Goal: Task Accomplishment & Management: Manage account settings

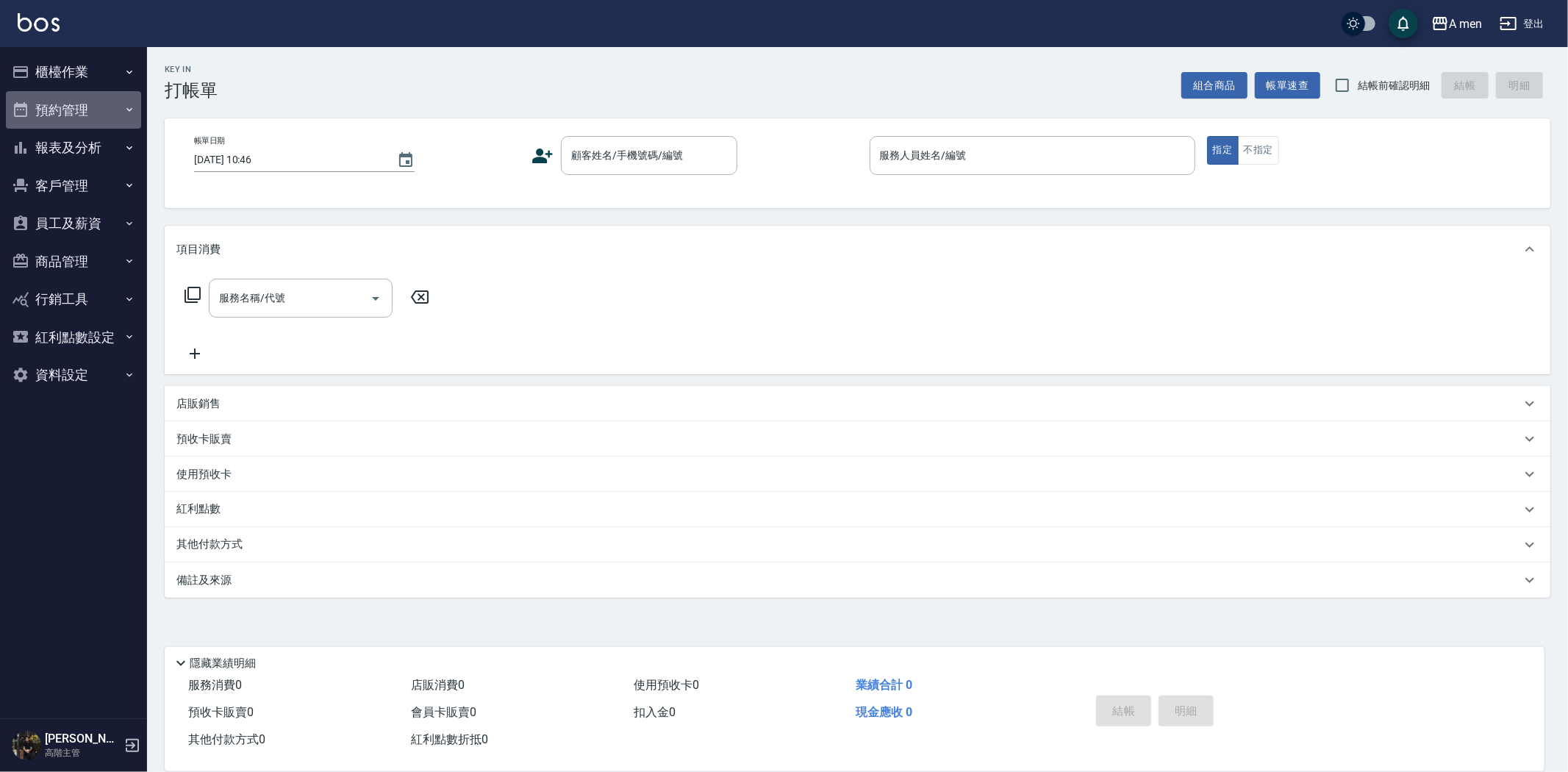
drag, startPoint x: 100, startPoint y: 113, endPoint x: 101, endPoint y: 121, distance: 8.1
click at [101, 111] on button "預約管理" at bounding box center [73, 110] width 135 height 39
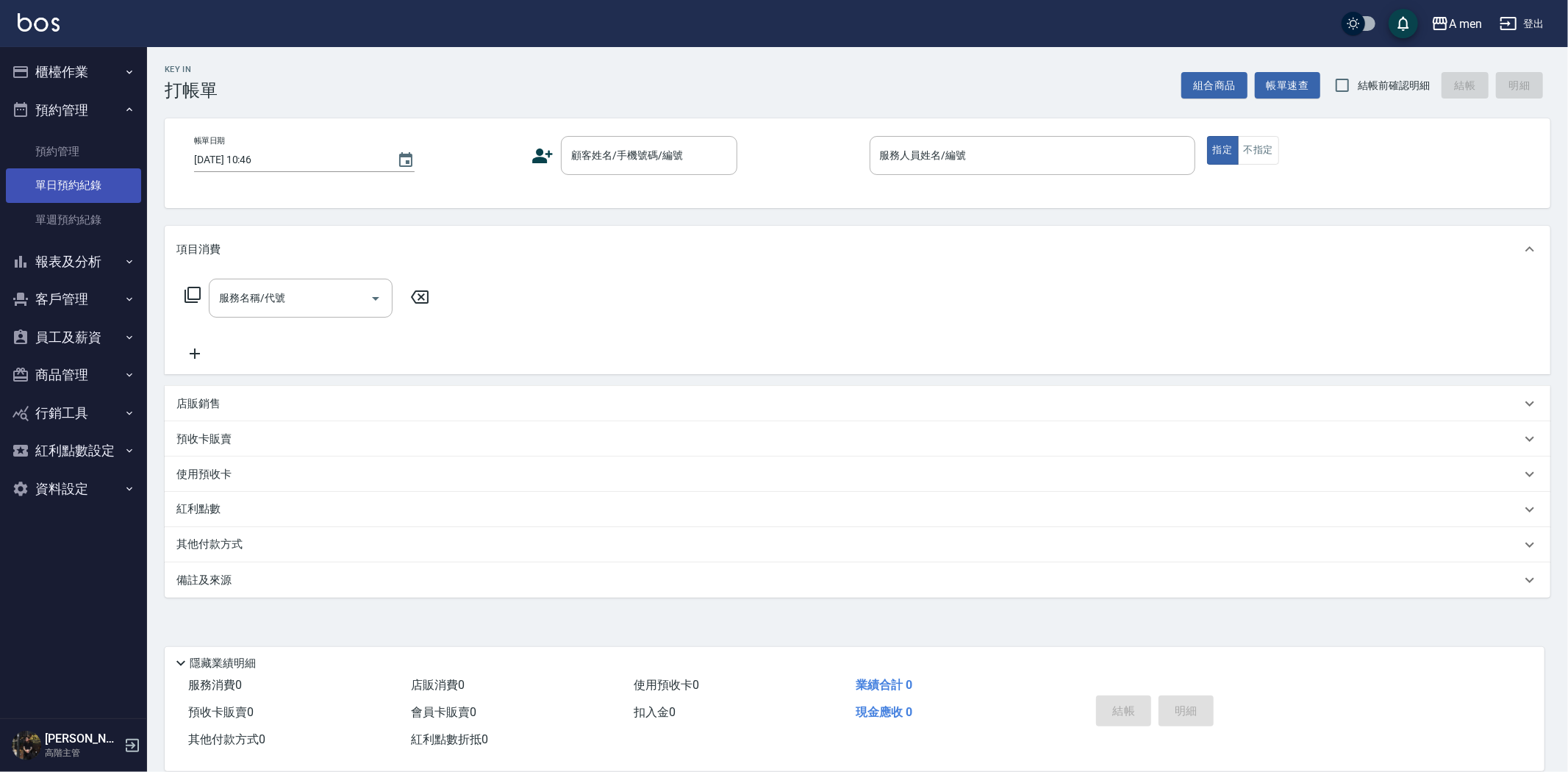
click at [97, 178] on link "單日預約紀錄" at bounding box center [73, 184] width 135 height 34
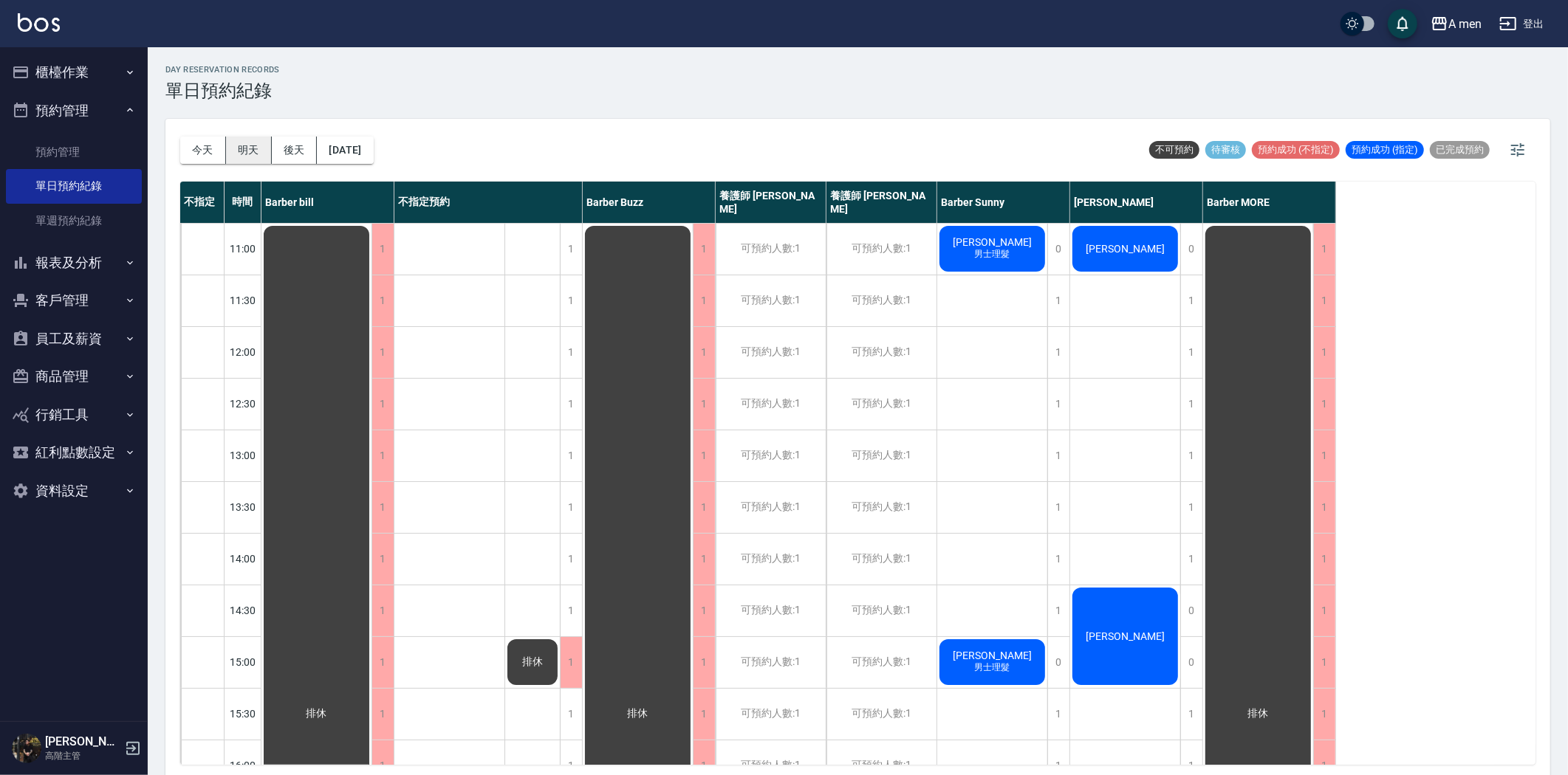
click at [242, 146] on button "明天" at bounding box center [249, 150] width 46 height 27
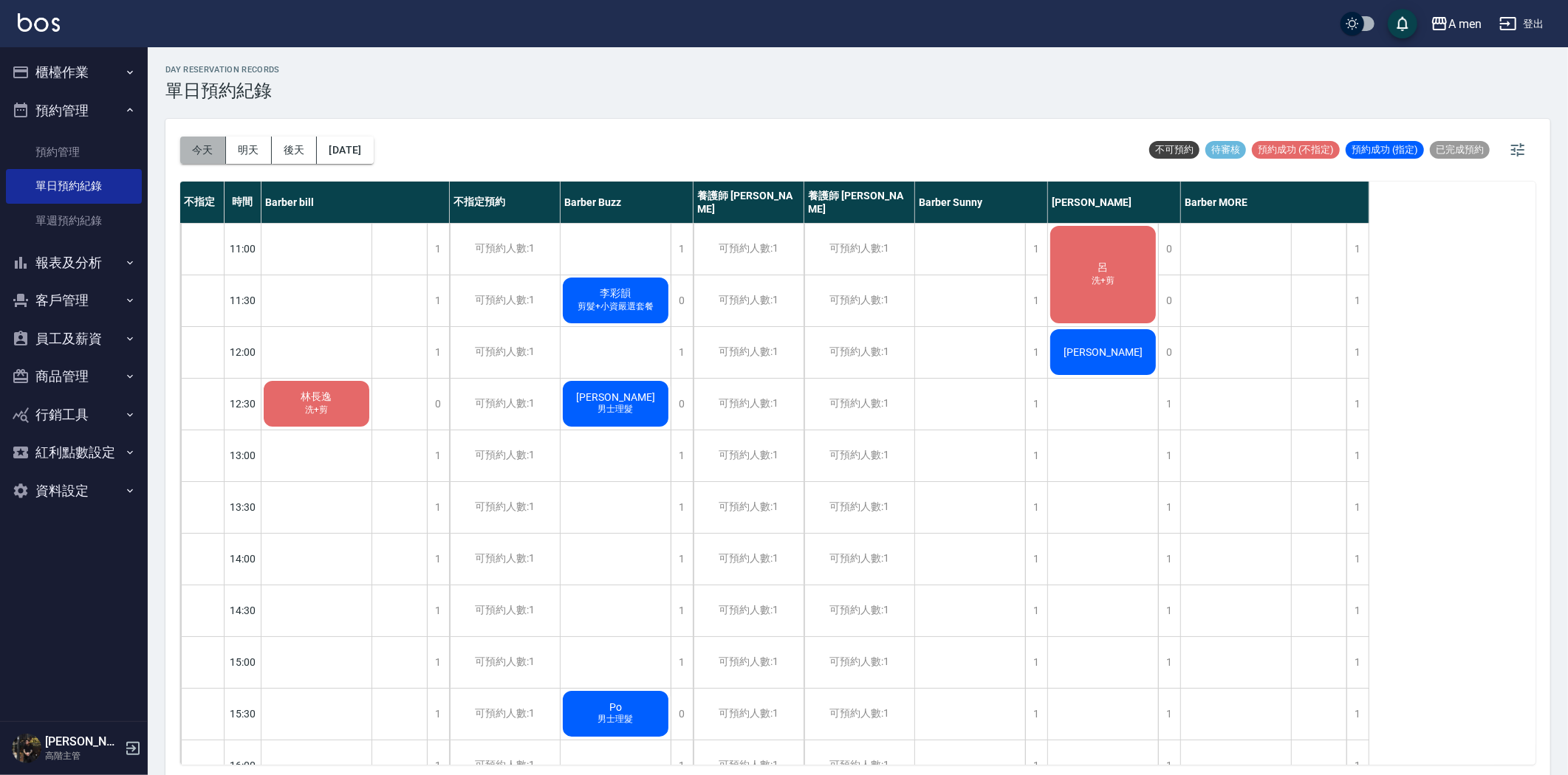
click at [194, 144] on button "今天" at bounding box center [203, 150] width 46 height 27
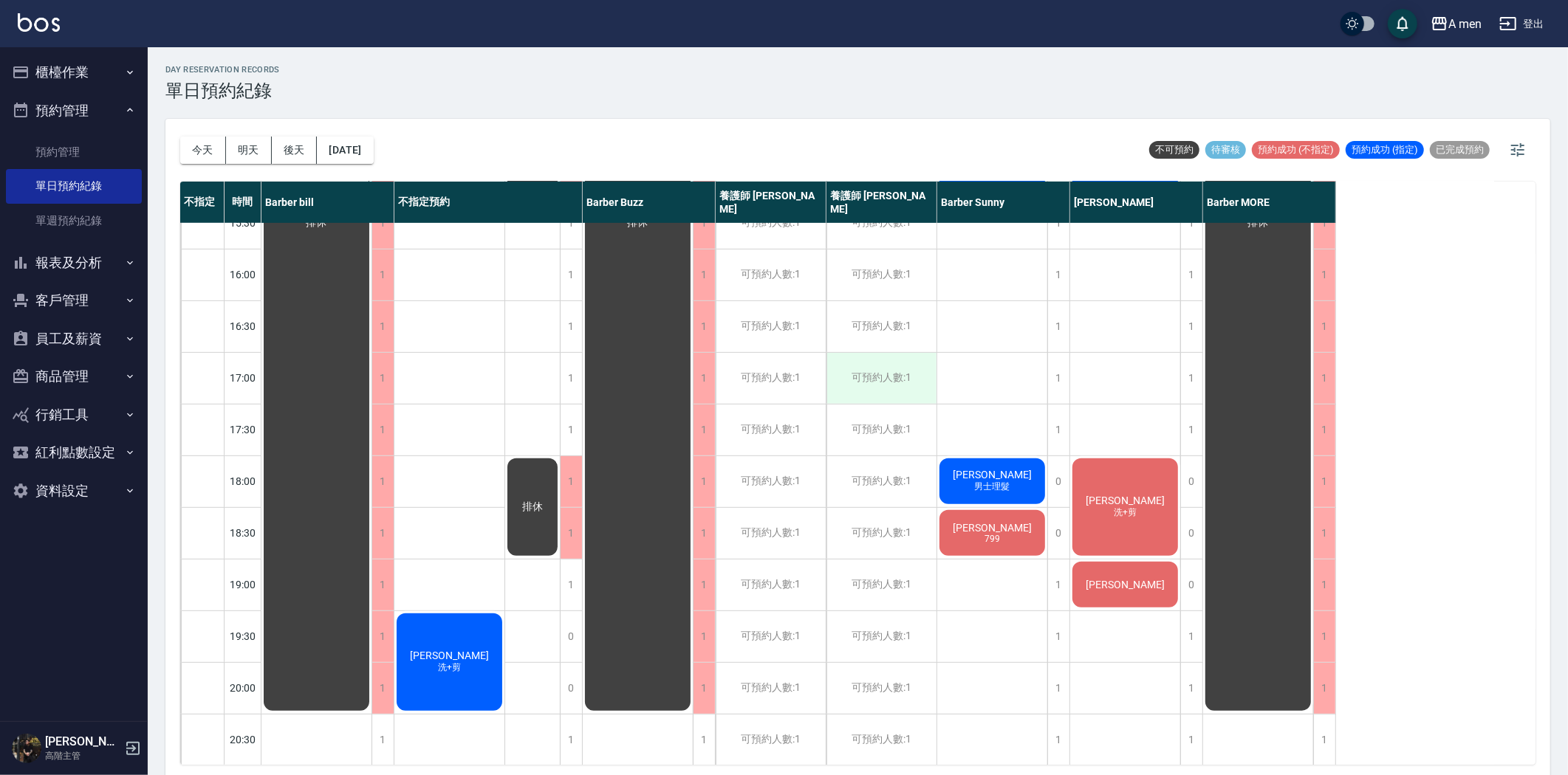
scroll to position [492, 0]
click at [371, 630] on div "陳彥銘 洗+剪" at bounding box center [317, 222] width 110 height 981
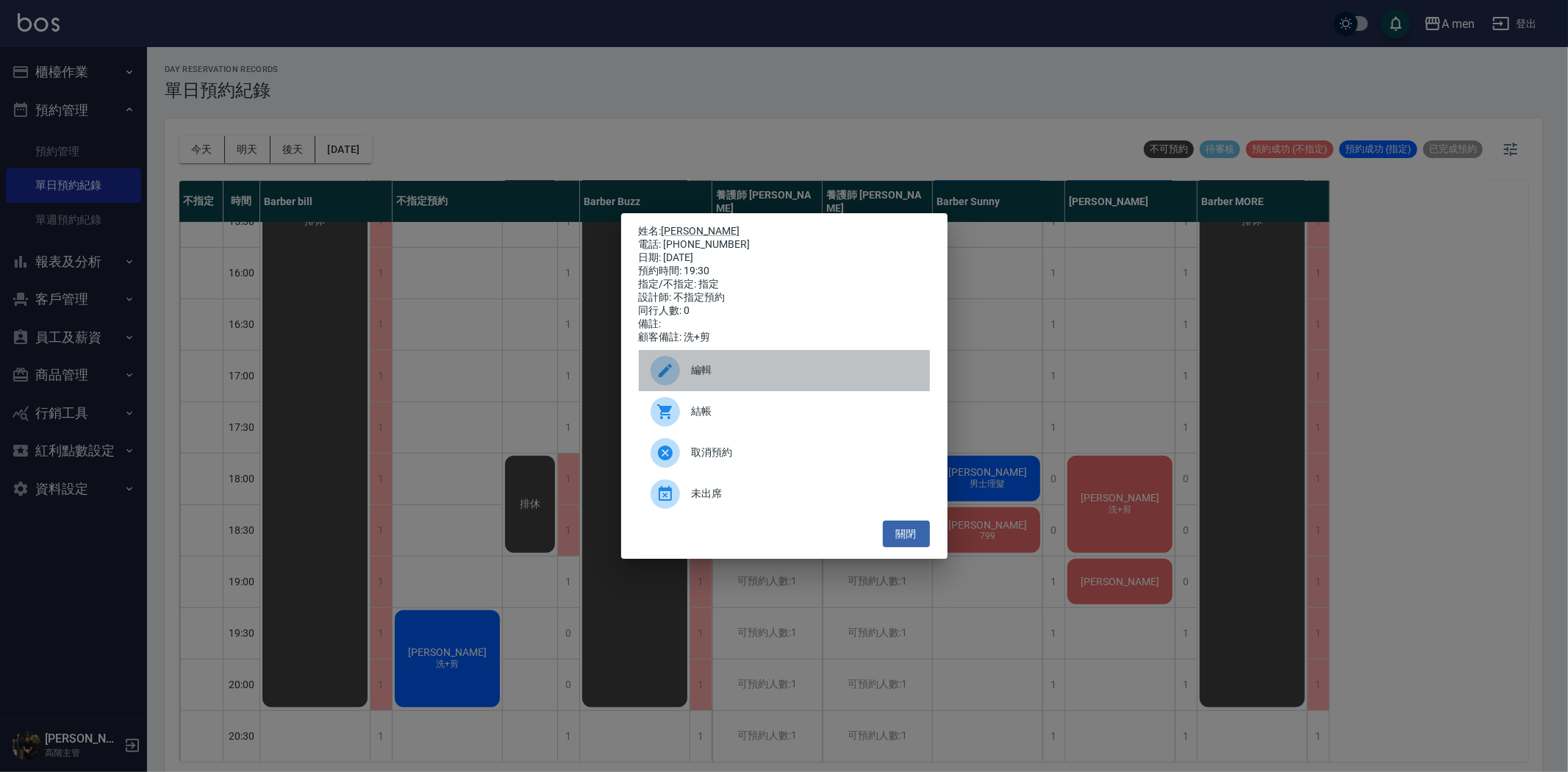
click at [727, 378] on span "編輯" at bounding box center [804, 370] width 226 height 16
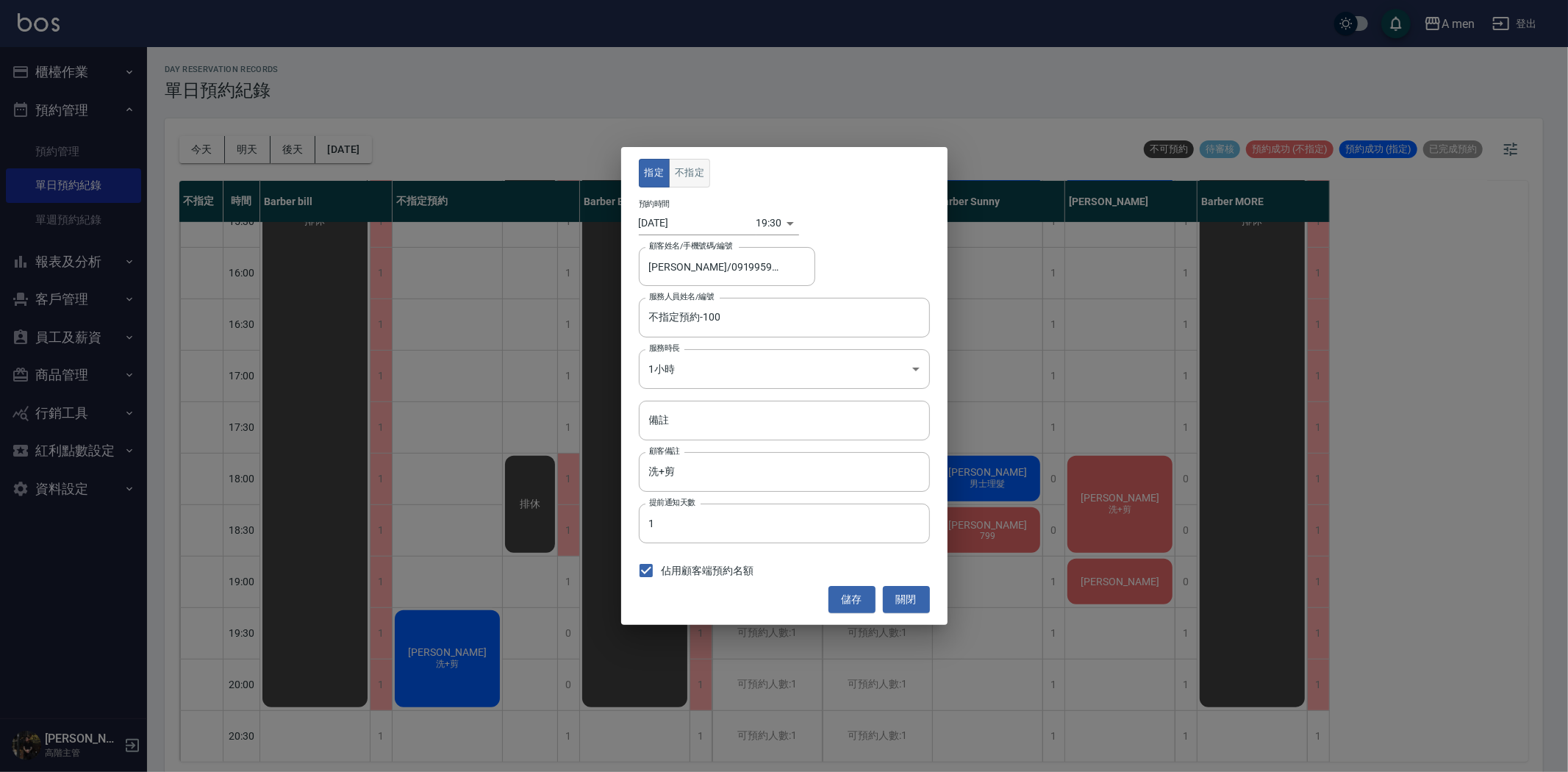
click at [694, 175] on button "不指定" at bounding box center [690, 173] width 41 height 29
click at [853, 592] on button "儲存" at bounding box center [851, 599] width 47 height 27
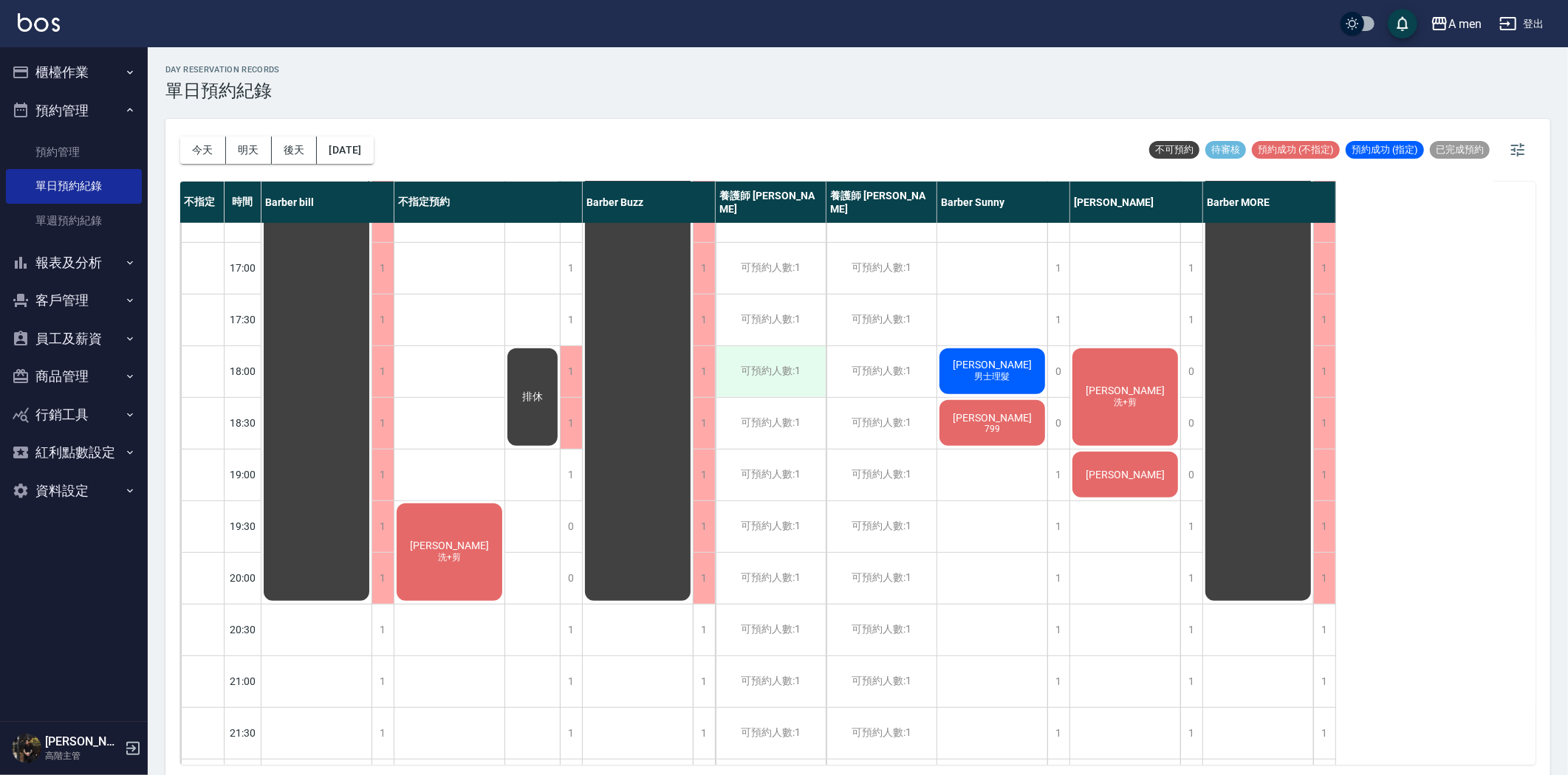
scroll to position [763, 0]
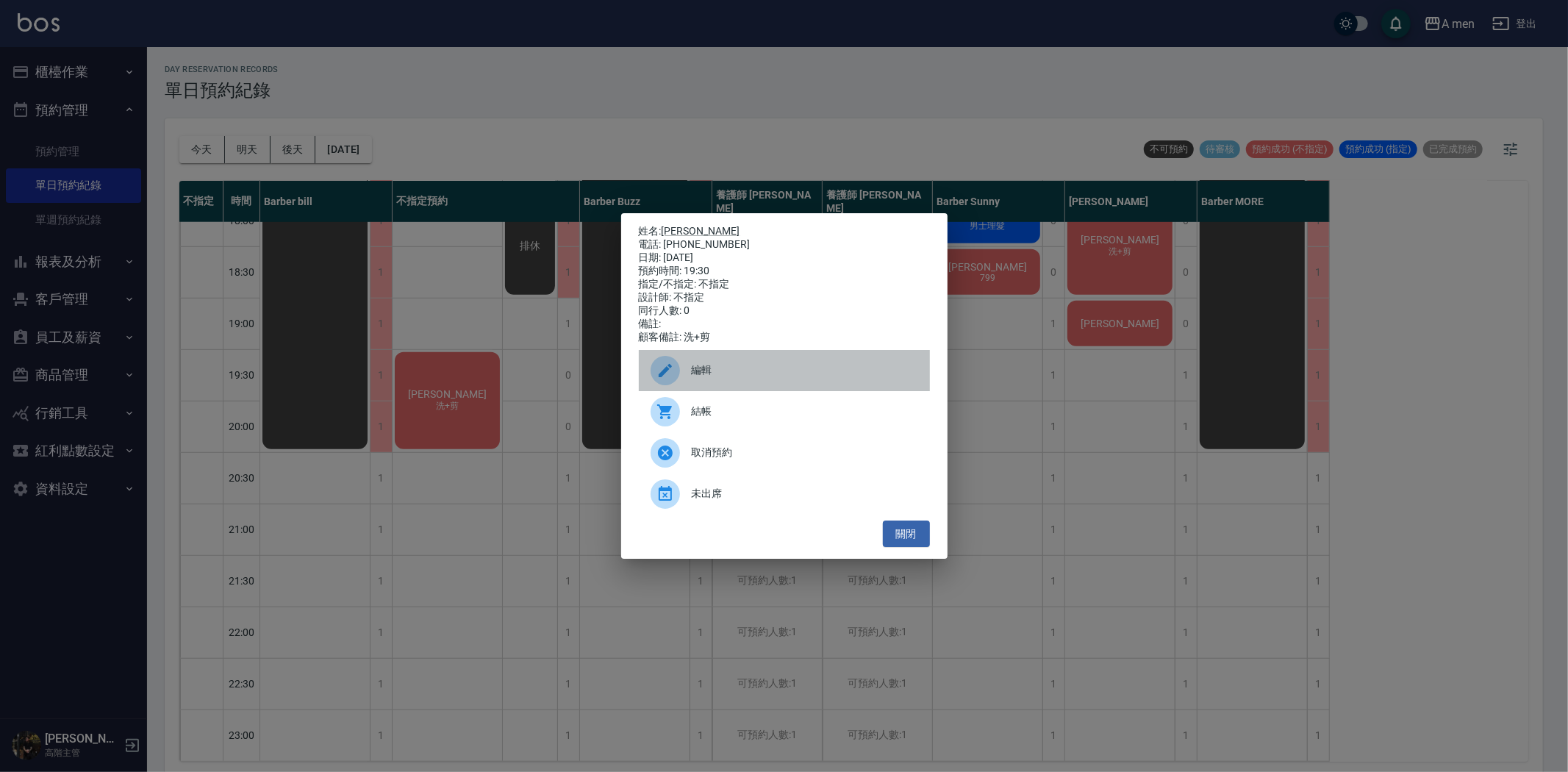
click at [713, 371] on div "編輯" at bounding box center [784, 370] width 291 height 41
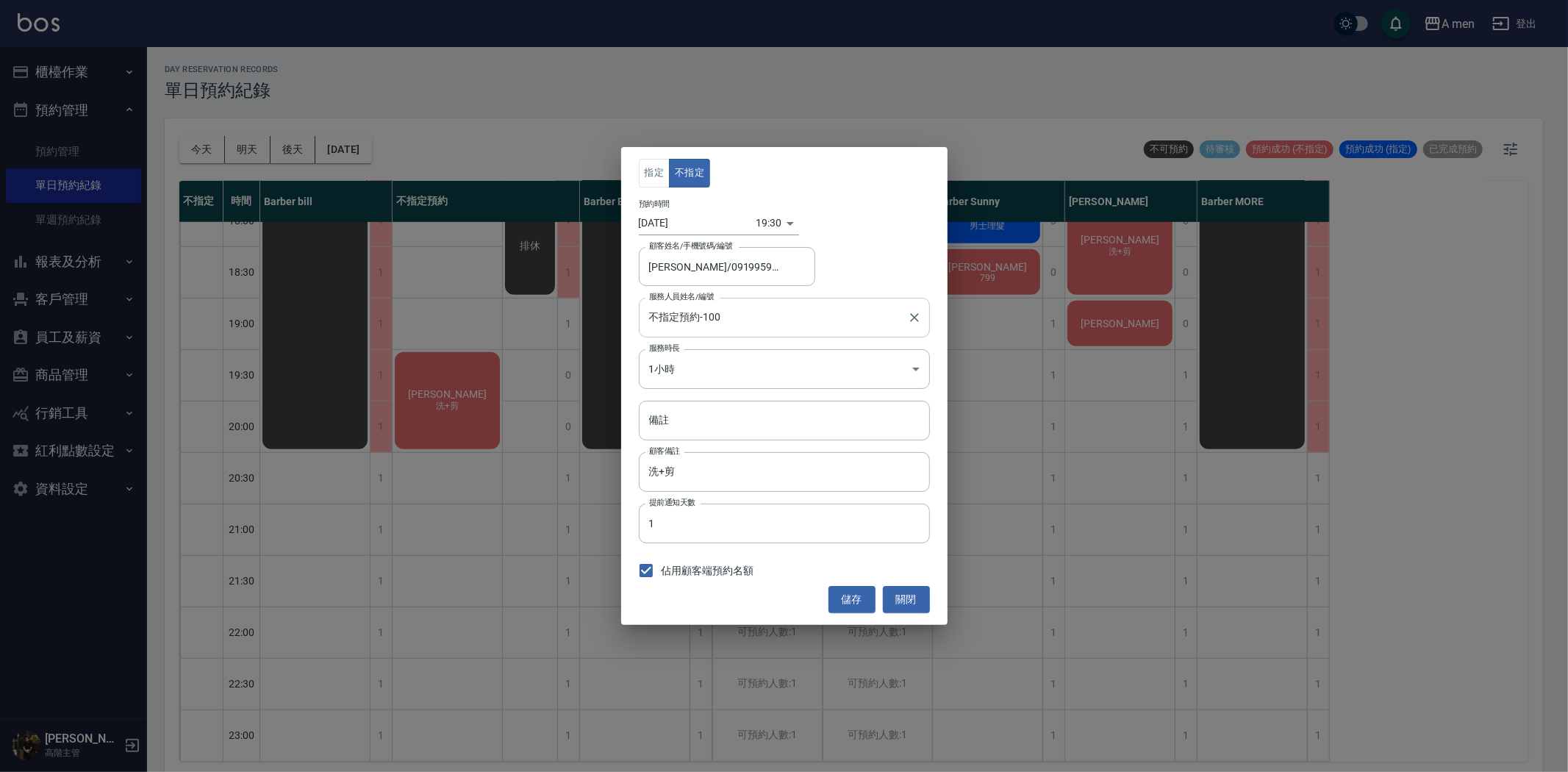
click at [729, 317] on input "不指定預約-100" at bounding box center [773, 316] width 256 height 25
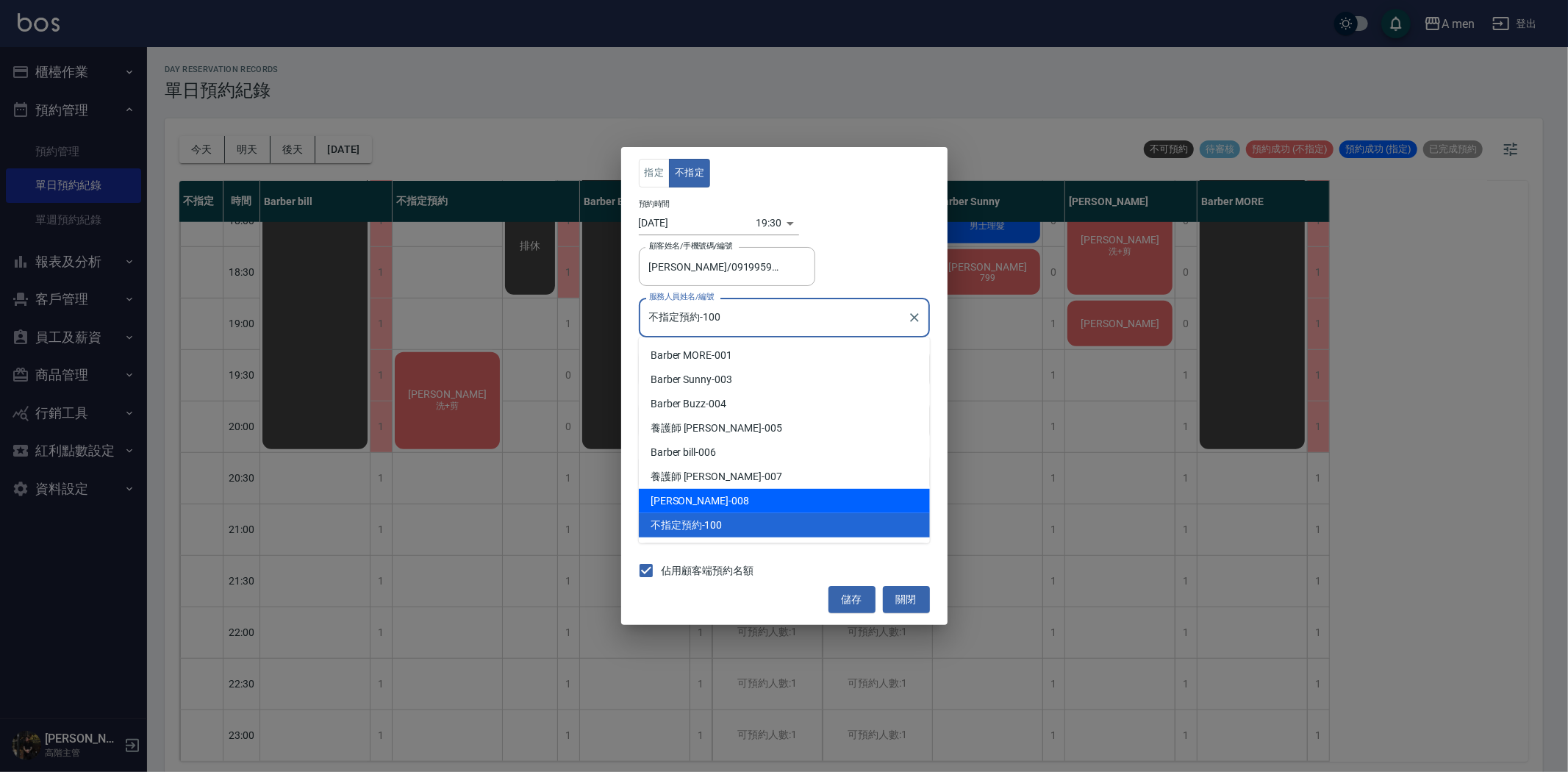
click at [694, 500] on div "Garry -008" at bounding box center [784, 502] width 291 height 25
type input "Garry-008"
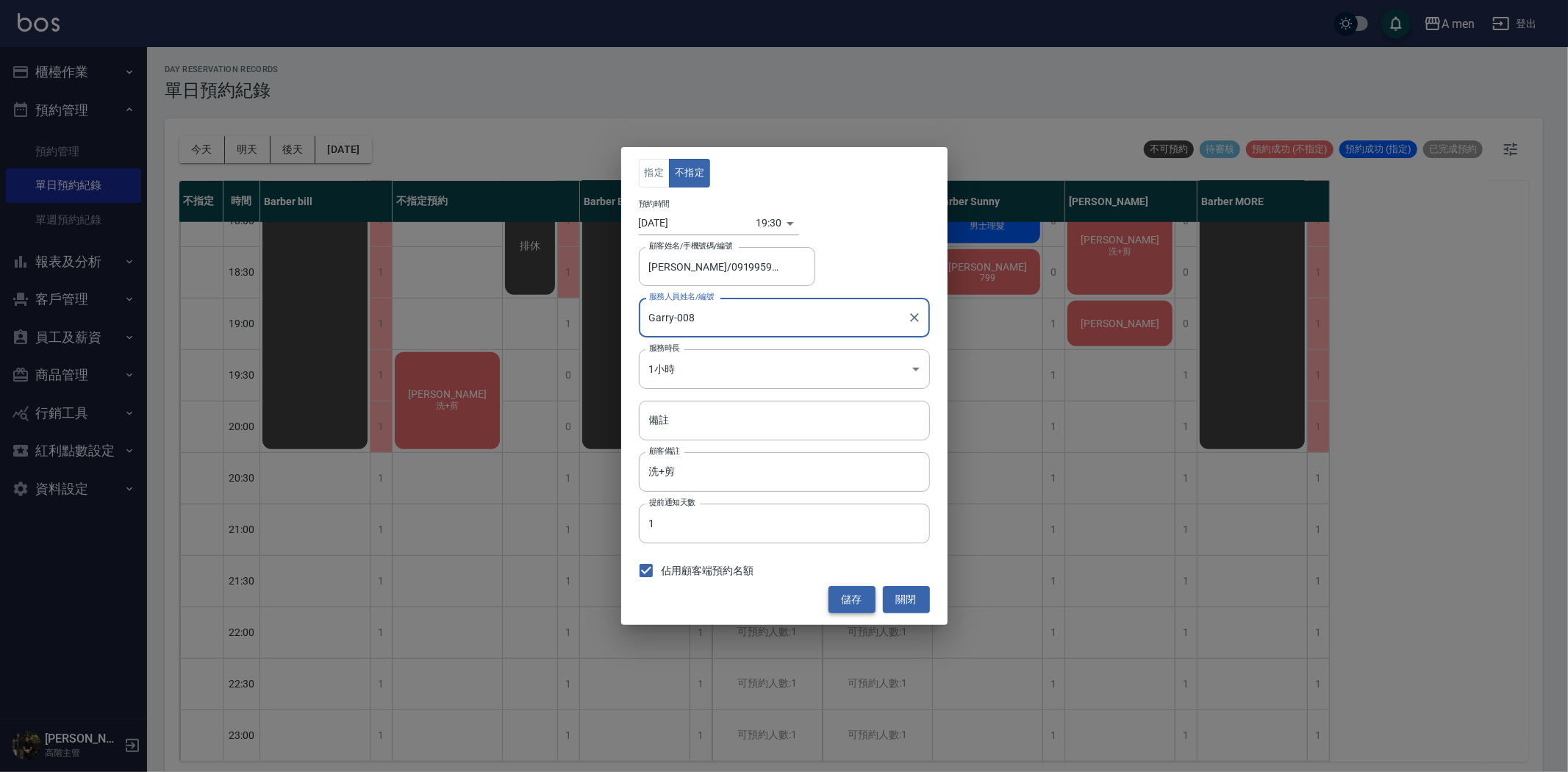
click at [850, 601] on button "儲存" at bounding box center [851, 599] width 47 height 27
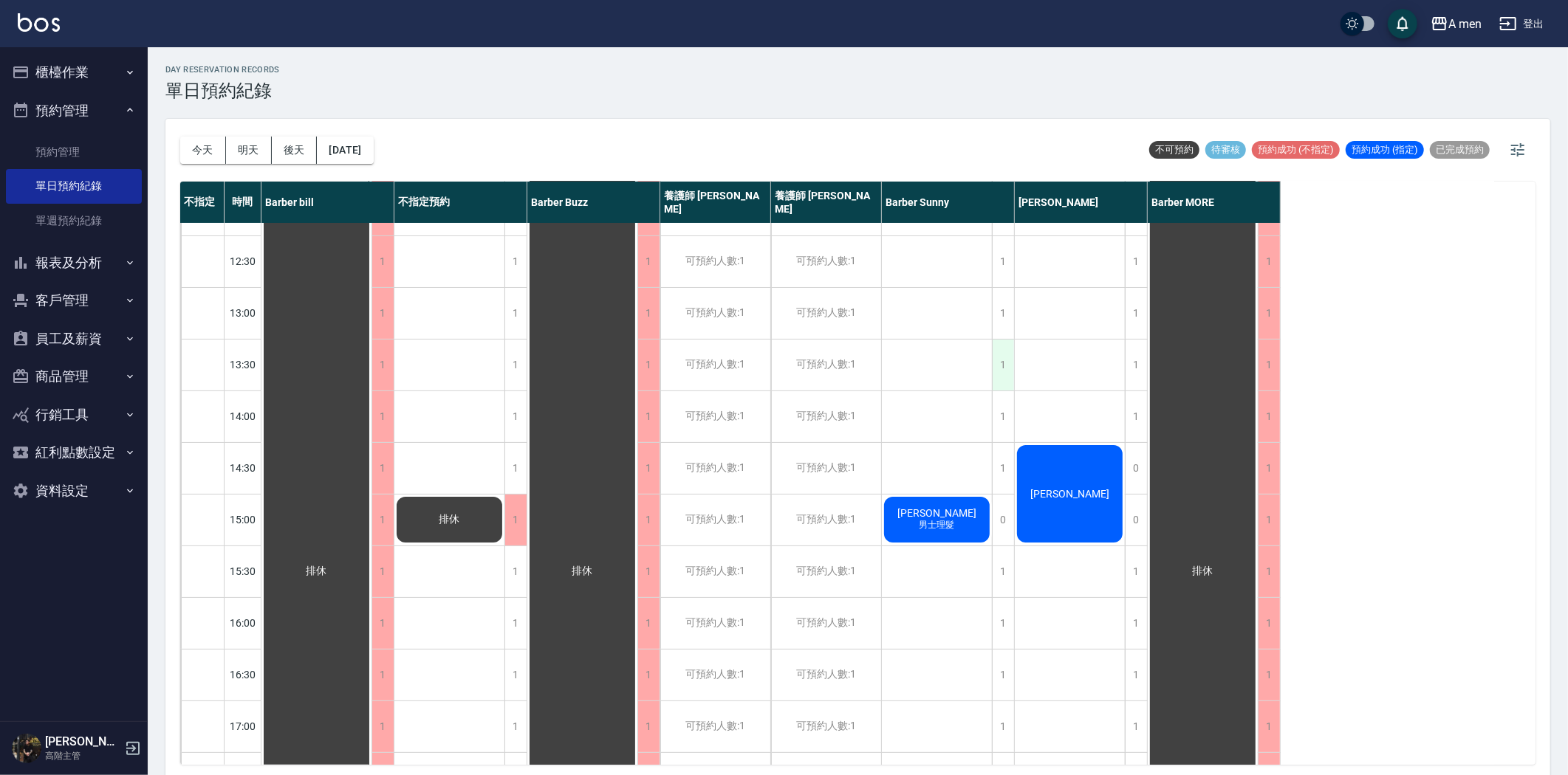
scroll to position [0, 0]
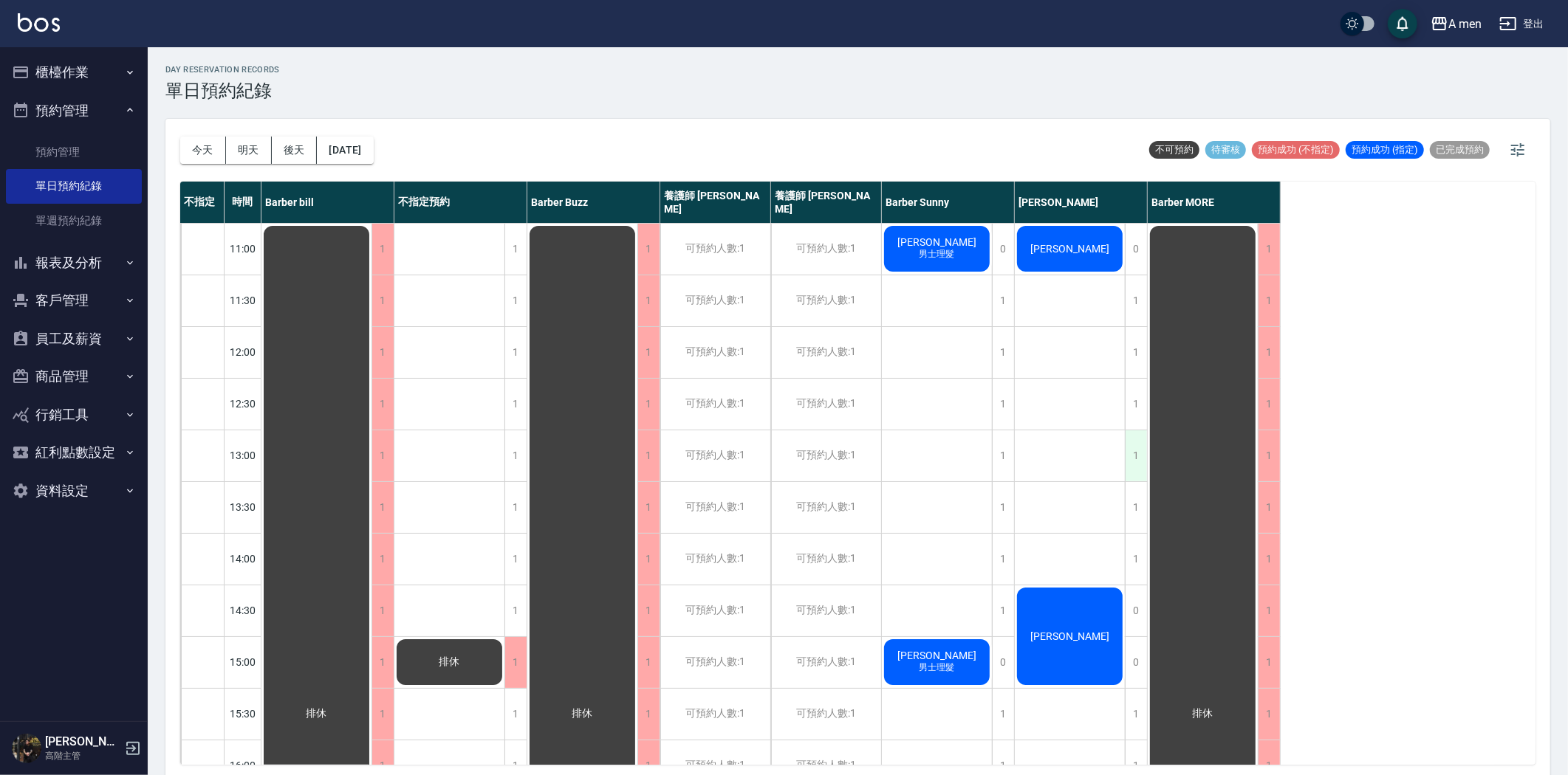
click at [1146, 452] on div "1" at bounding box center [1136, 456] width 22 height 51
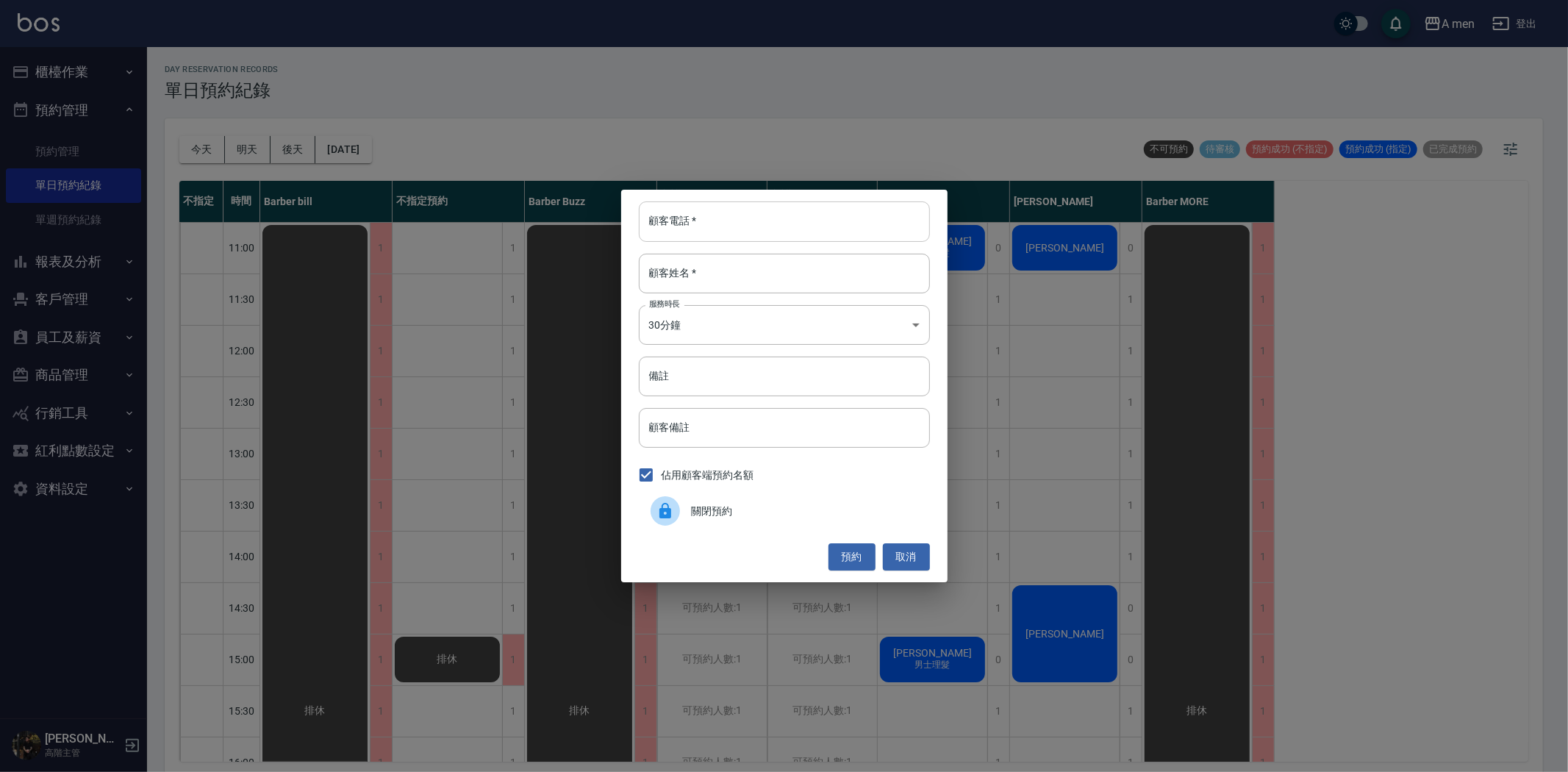
click at [697, 216] on input "顧客電話   *" at bounding box center [784, 221] width 291 height 39
paste input "0983133172"
type input "0983133172"
click at [711, 258] on input "顧客姓名   *" at bounding box center [784, 274] width 291 height 39
click at [908, 554] on button "取消" at bounding box center [906, 556] width 47 height 27
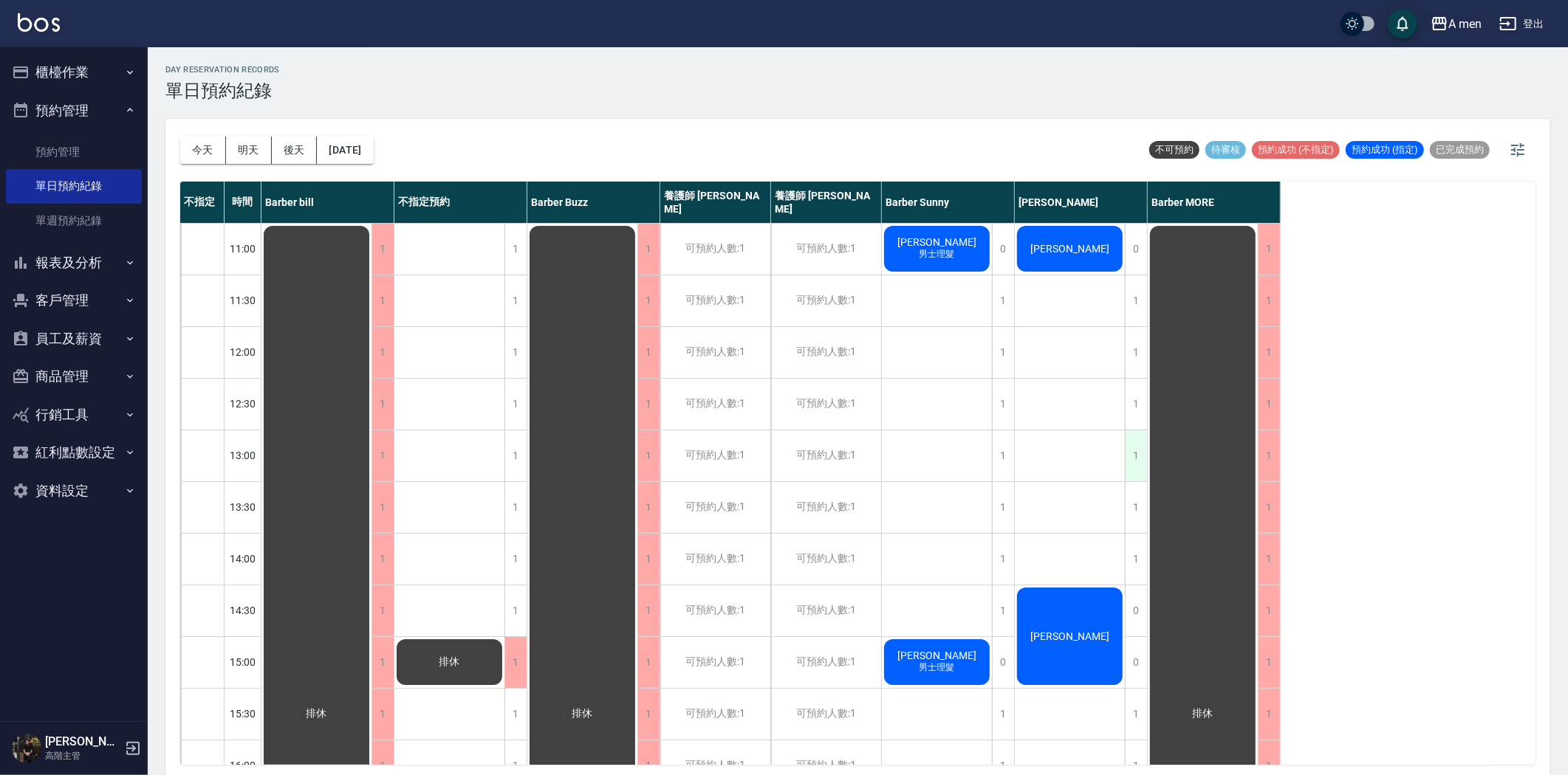
click at [1138, 462] on div "1" at bounding box center [1136, 456] width 22 height 51
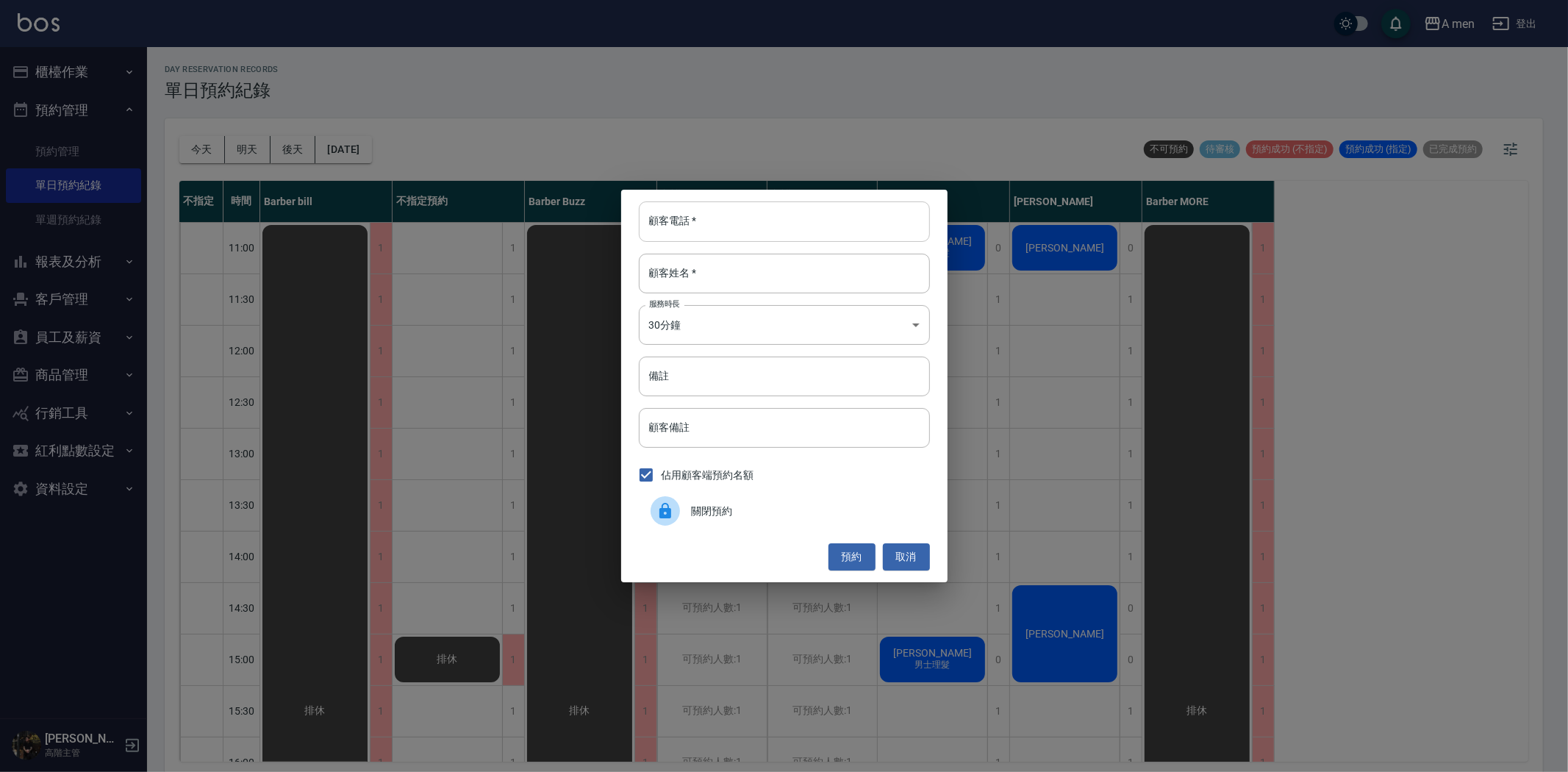
click at [732, 209] on input "顧客電話   *" at bounding box center [784, 221] width 291 height 39
paste input "0983133172"
type input "0983133172"
click at [708, 266] on input "顧客姓名   *" at bounding box center [784, 274] width 291 height 39
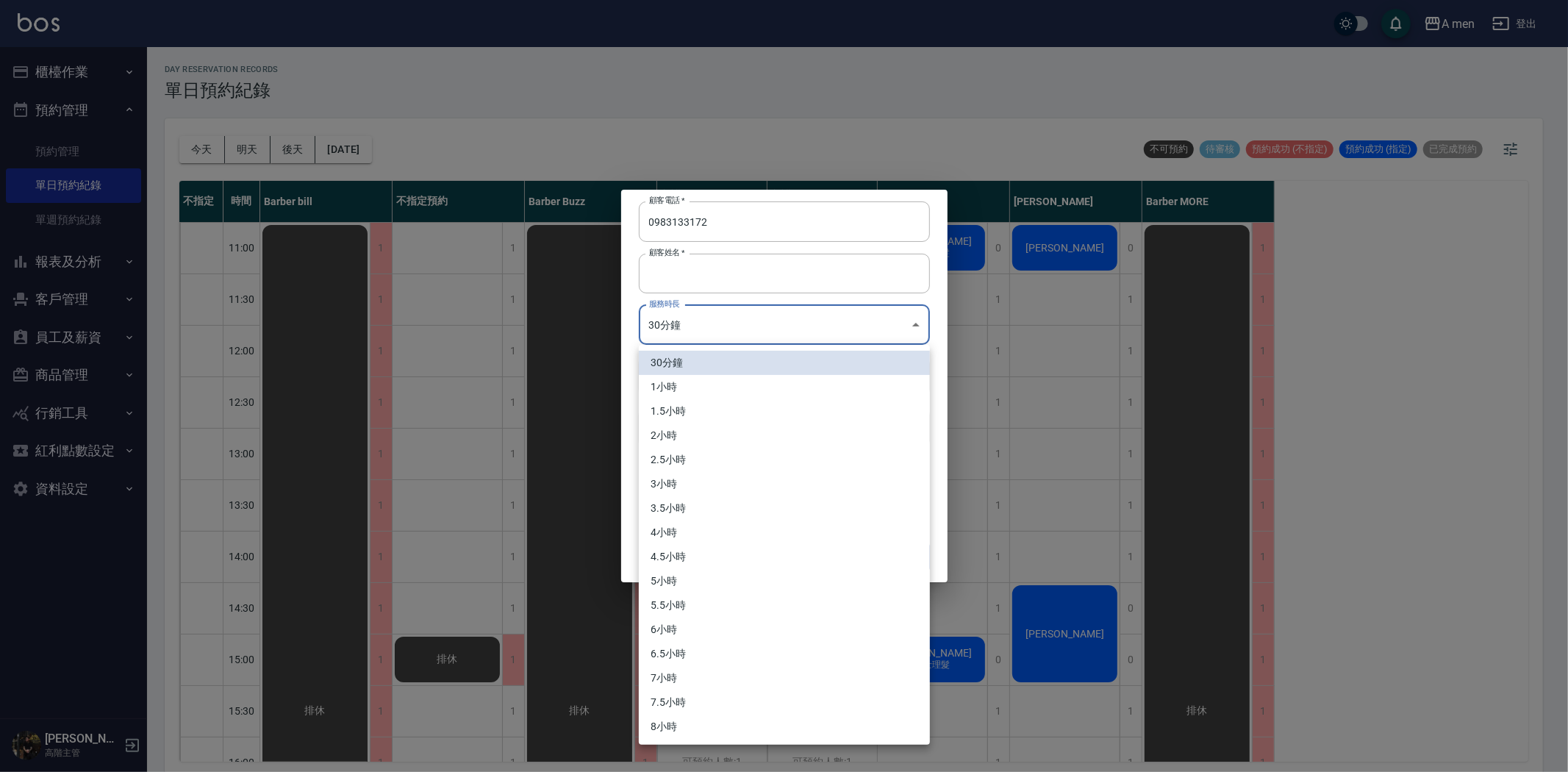
click at [691, 326] on body "A men 登出 櫃檯作業 打帳單 帳單列表 營業儀表板 現金收支登錄 高階收支登錄 材料自購登錄 每日結帳 排班表 現場電腦打卡 掃碼打卡 預約管理 預約管…" at bounding box center [784, 388] width 1568 height 777
click at [673, 388] on li "1小時" at bounding box center [784, 388] width 291 height 25
type input "2"
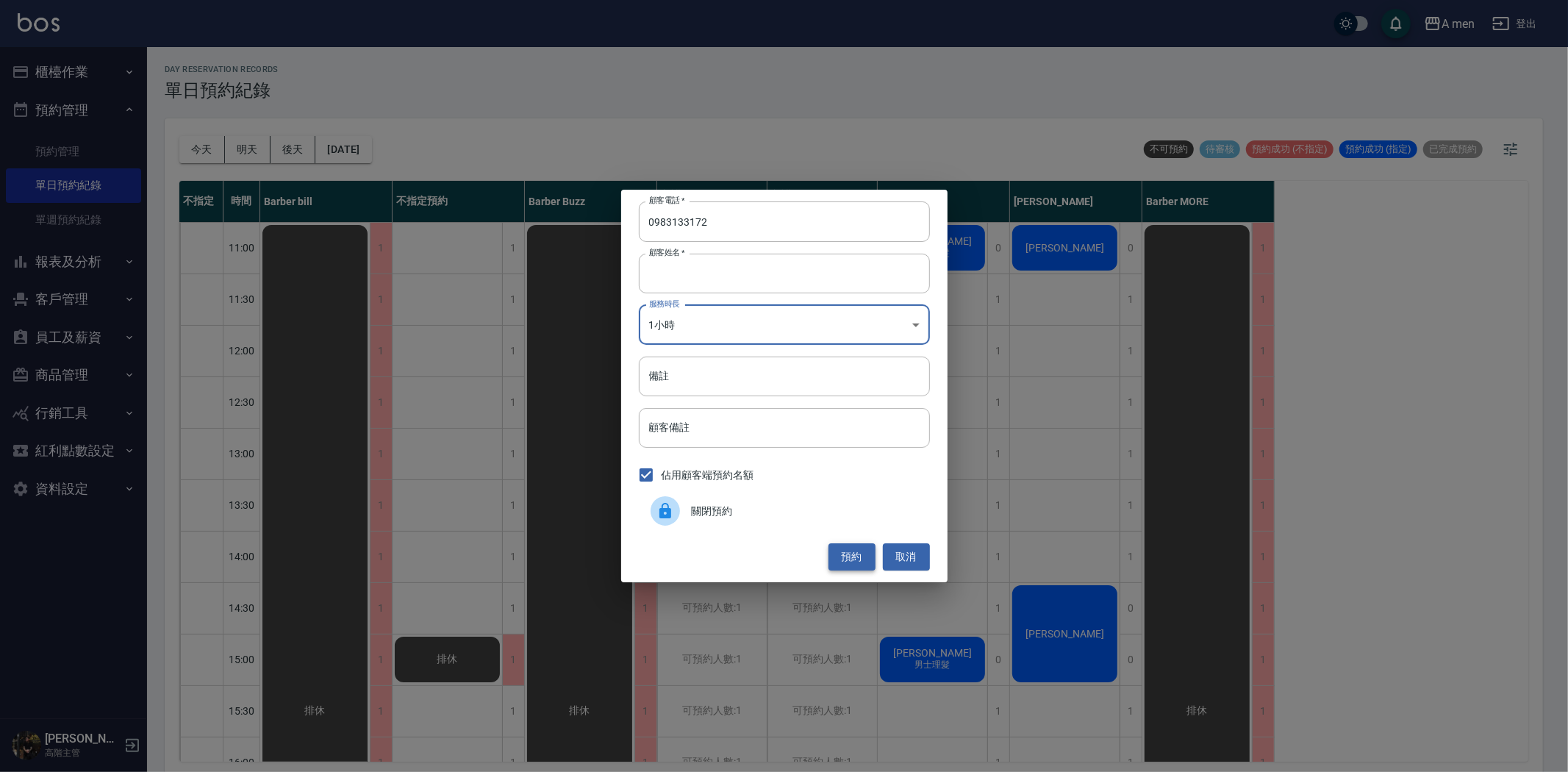
click at [849, 548] on button "預約" at bounding box center [851, 556] width 47 height 27
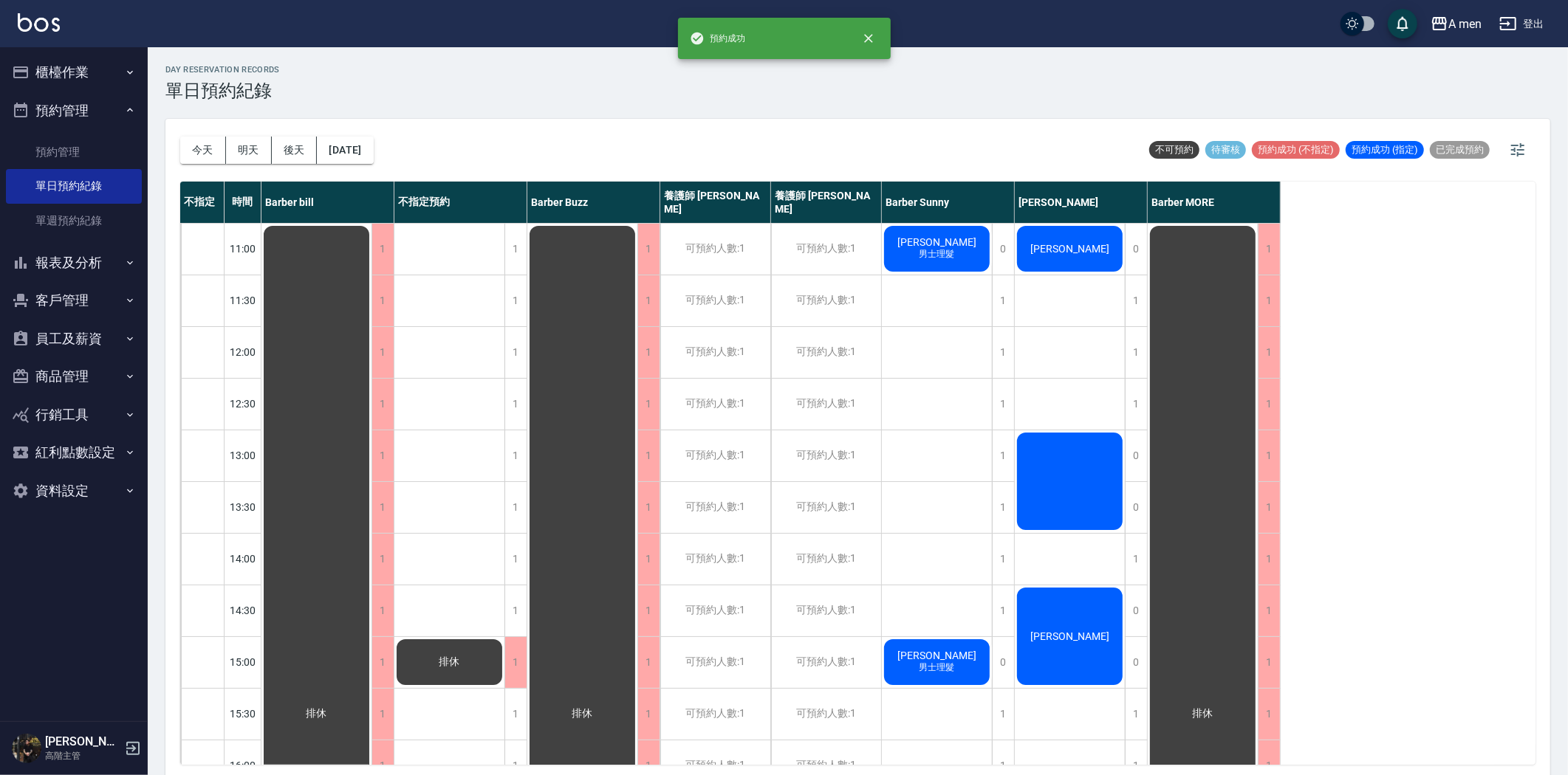
click at [371, 477] on div at bounding box center [317, 714] width 110 height 981
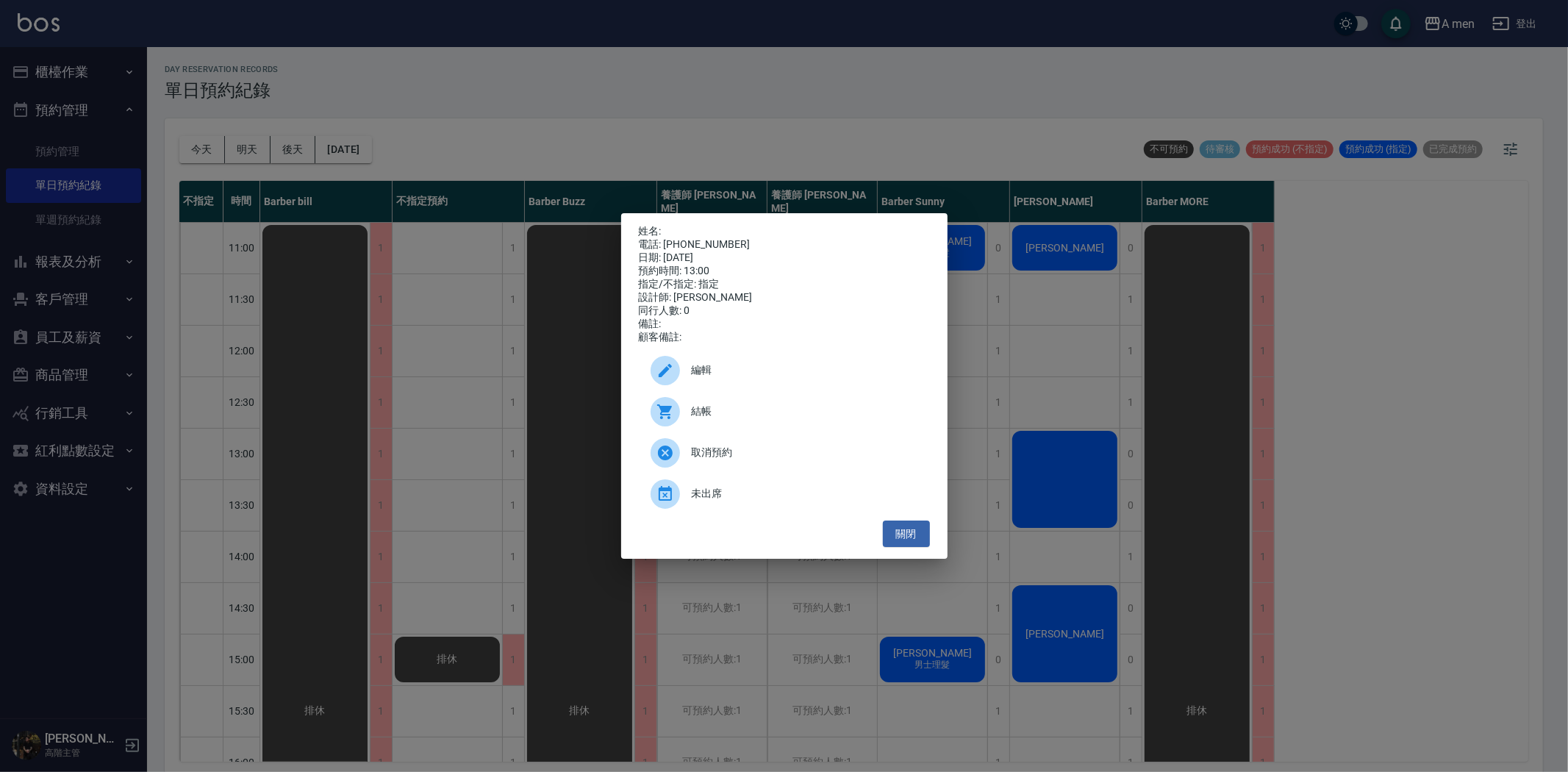
click at [705, 378] on span "編輯" at bounding box center [804, 370] width 226 height 16
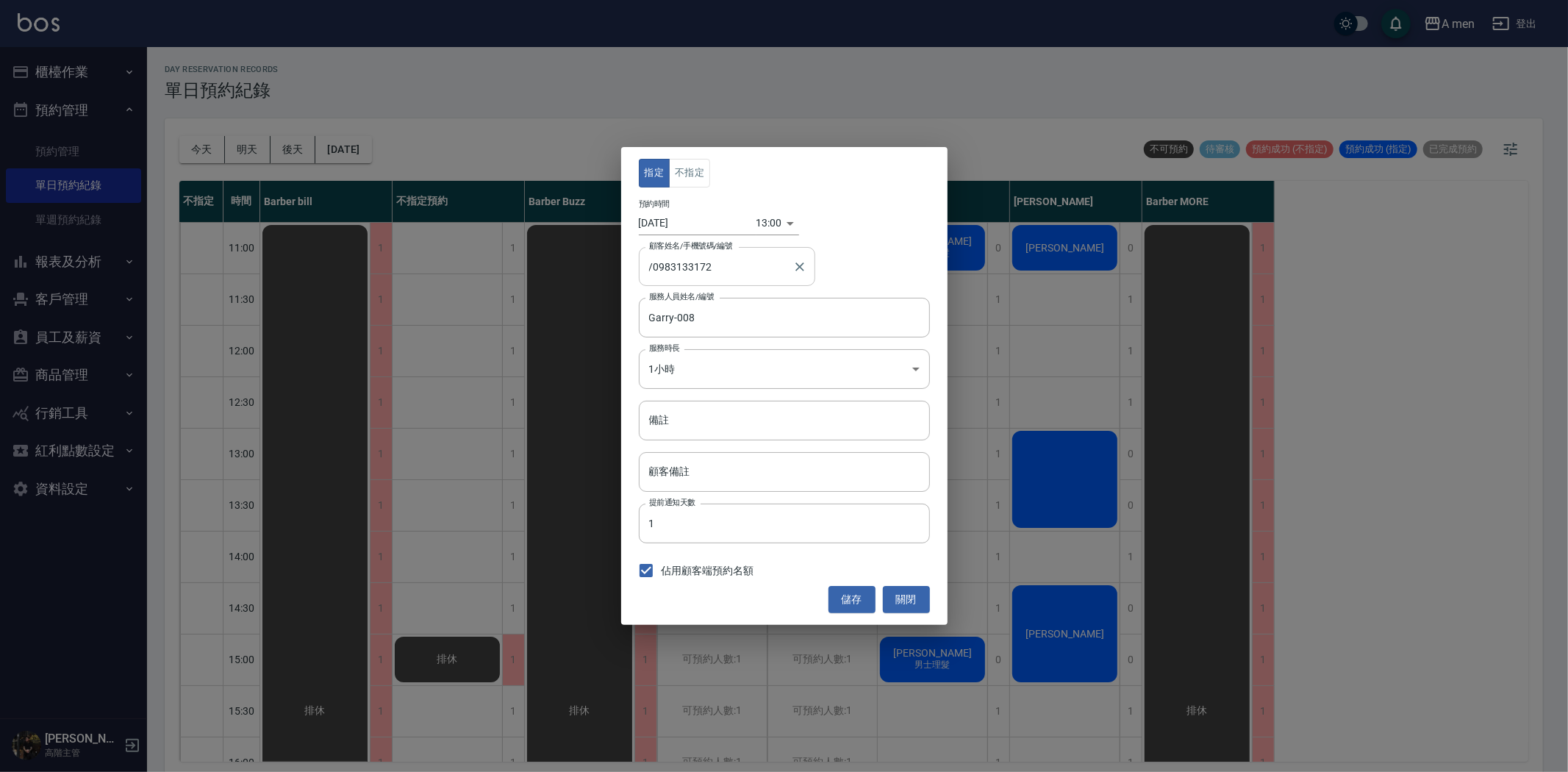
click at [650, 265] on input "/0983133172" at bounding box center [716, 266] width 141 height 25
paste input "0983133172"
type input "/"
paste input "0983133172"
click at [711, 307] on span "/ 0983133172" at bounding box center [727, 305] width 176 height 25
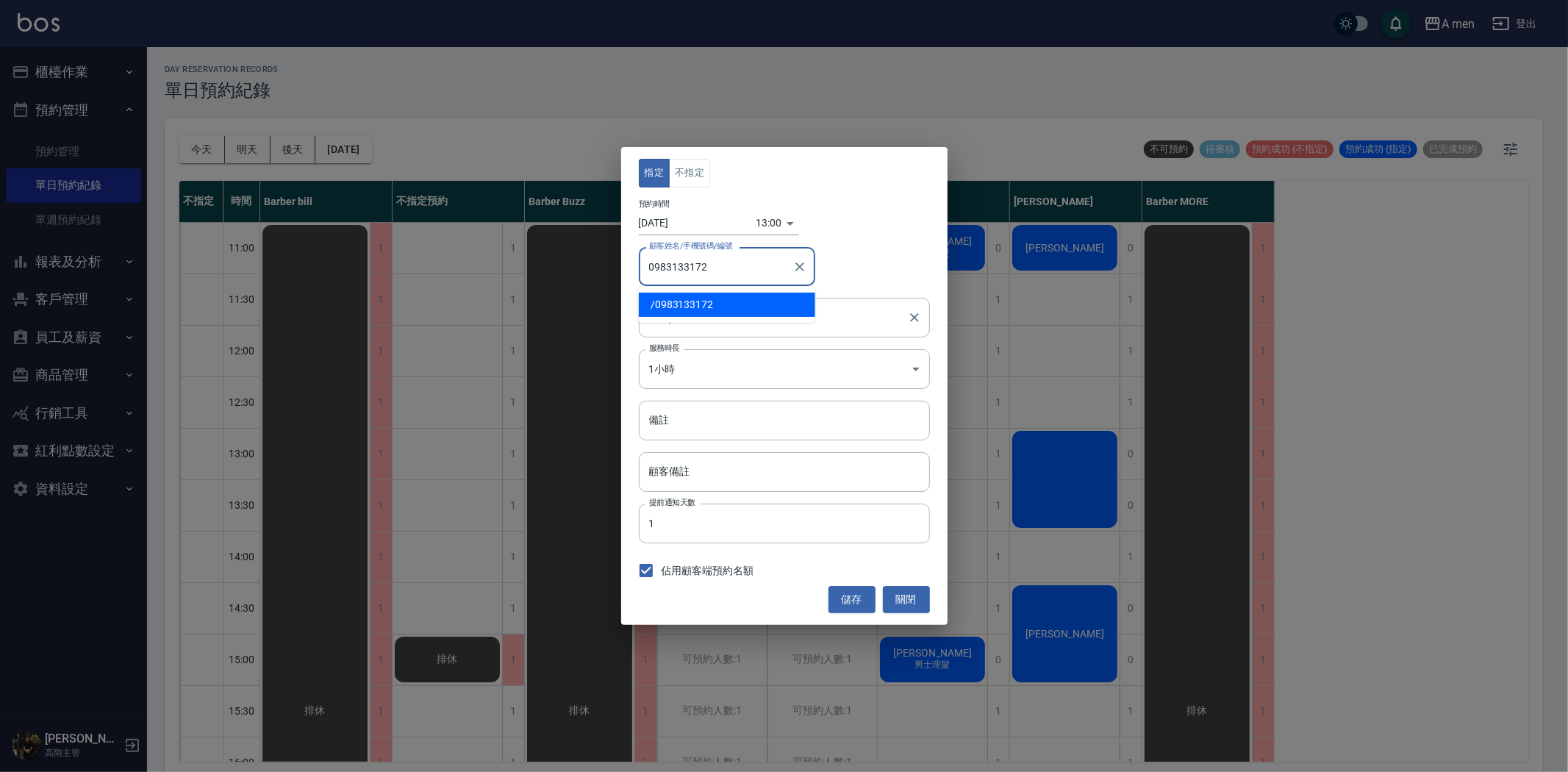
type input "/0983133172"
click at [387, 82] on div "指定 不指定 預約時間 2025/08/19 13:00 1755579600000 顧客姓名/手機號碼/編號 /0983133172 顧客姓名/手機號碼/編…" at bounding box center [784, 386] width 1568 height 772
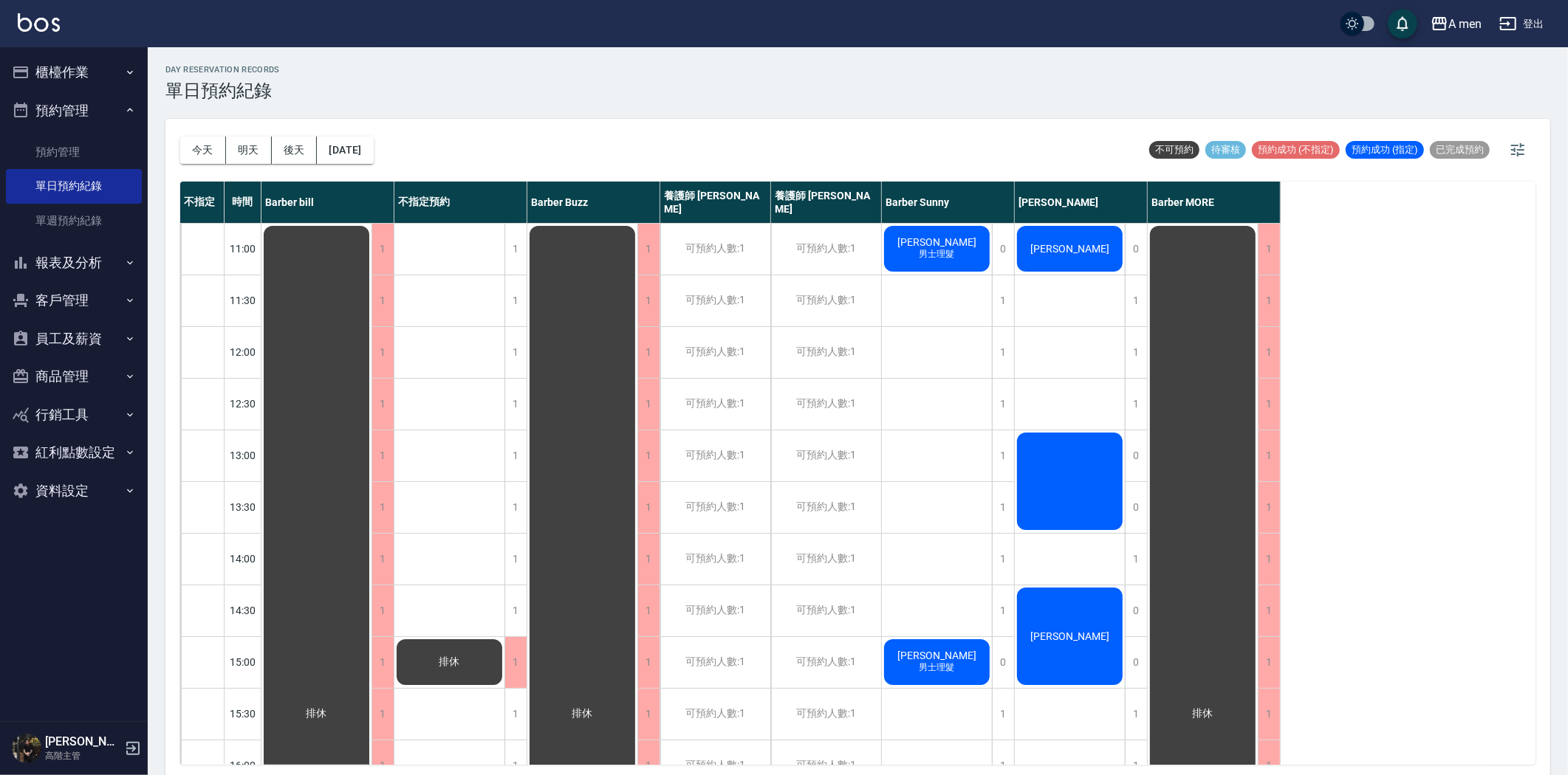
click at [90, 303] on button "客戶管理" at bounding box center [73, 300] width 136 height 39
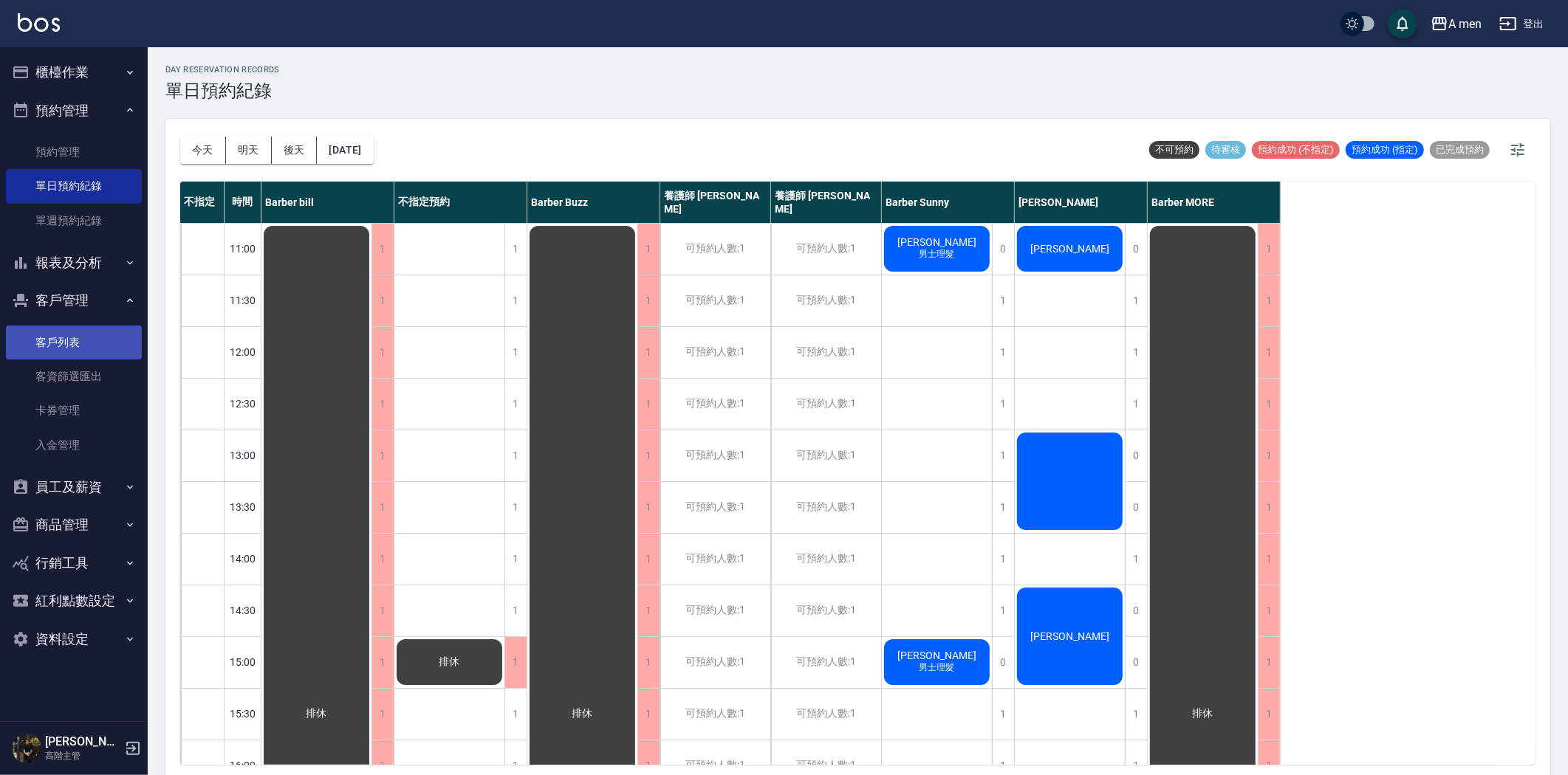
click at [78, 335] on link "客戶列表" at bounding box center [73, 342] width 136 height 34
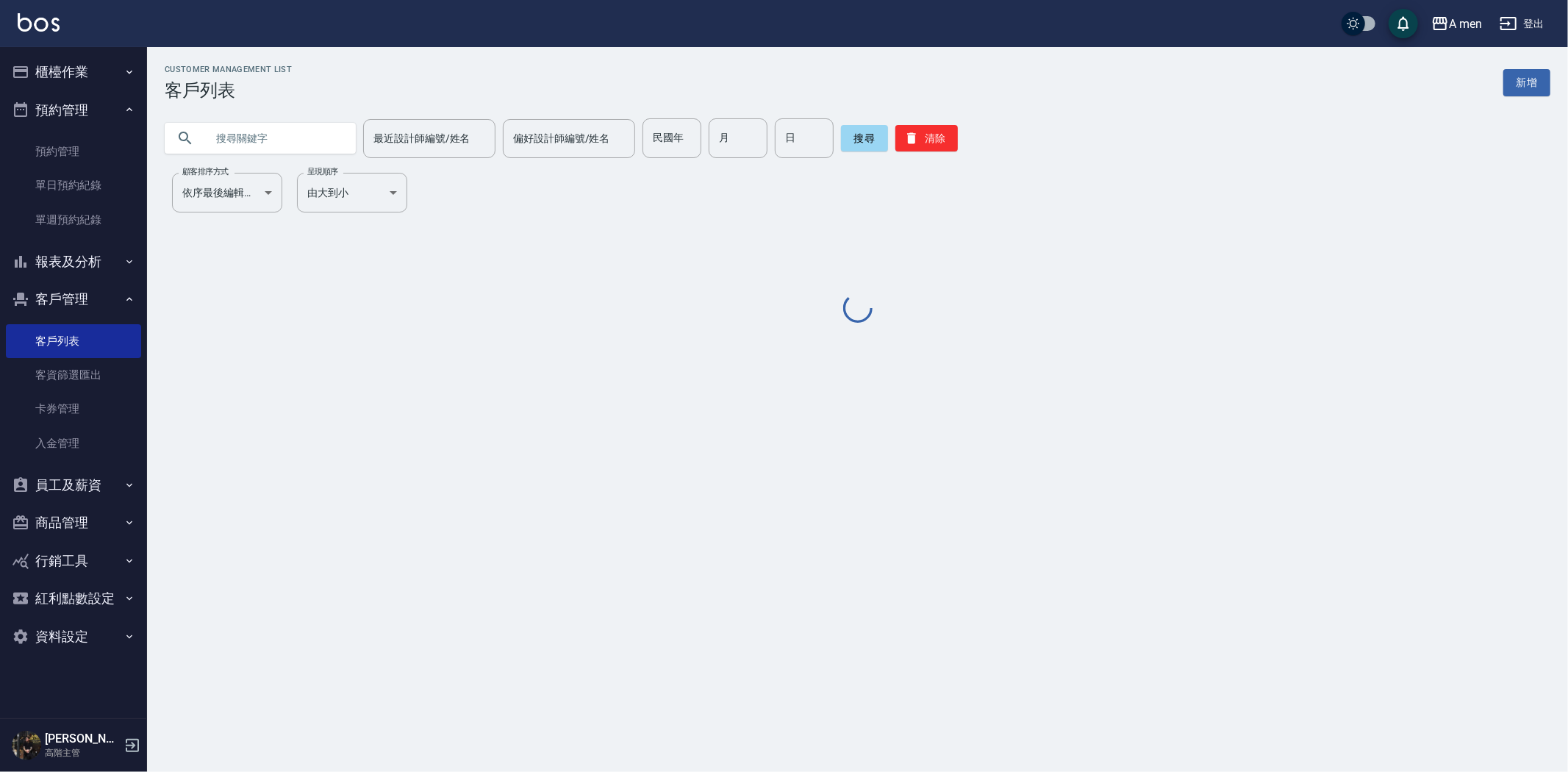
click at [279, 144] on input "text" at bounding box center [274, 138] width 138 height 39
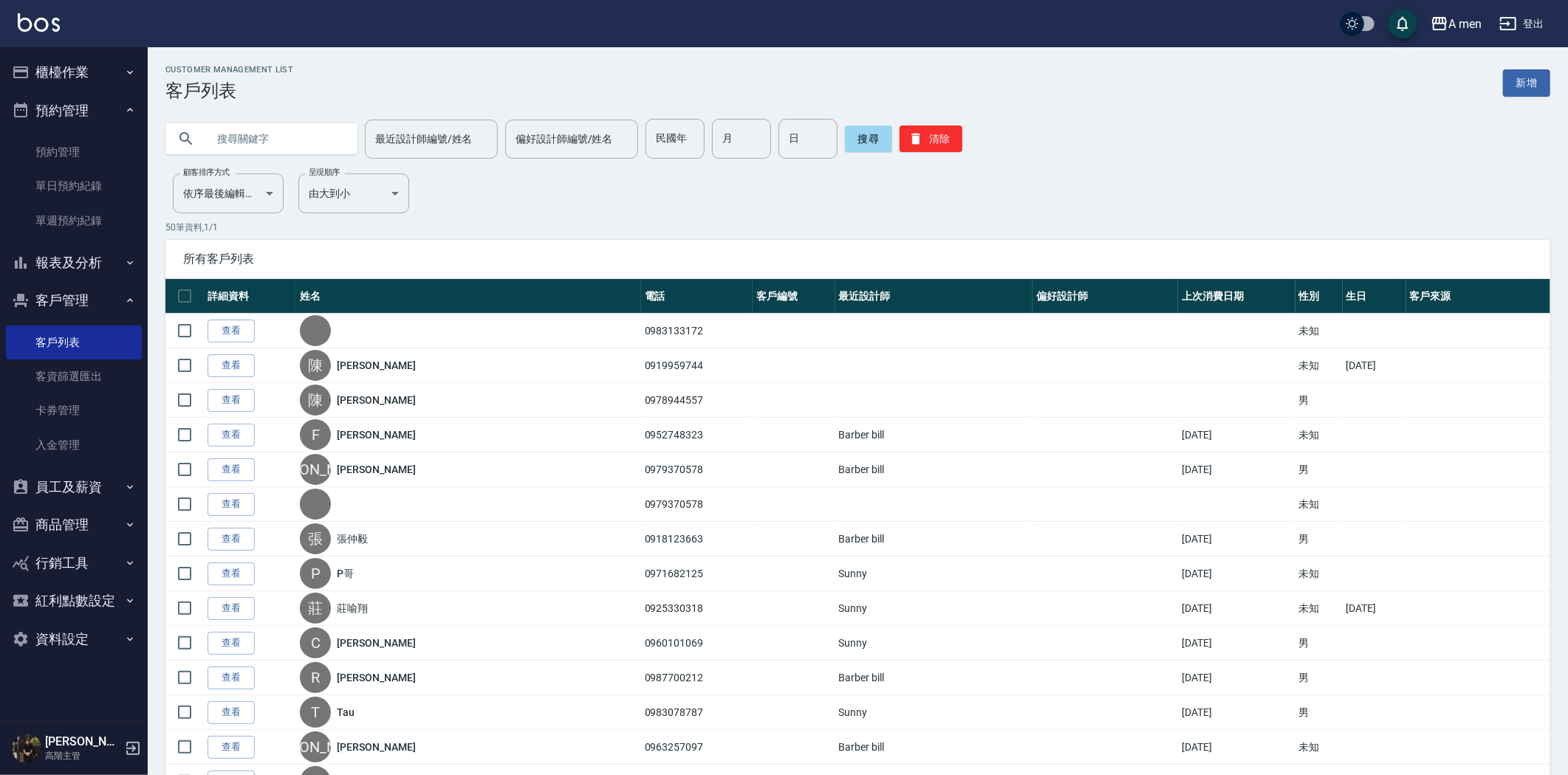
paste input "0983133172"
type input "0983133172"
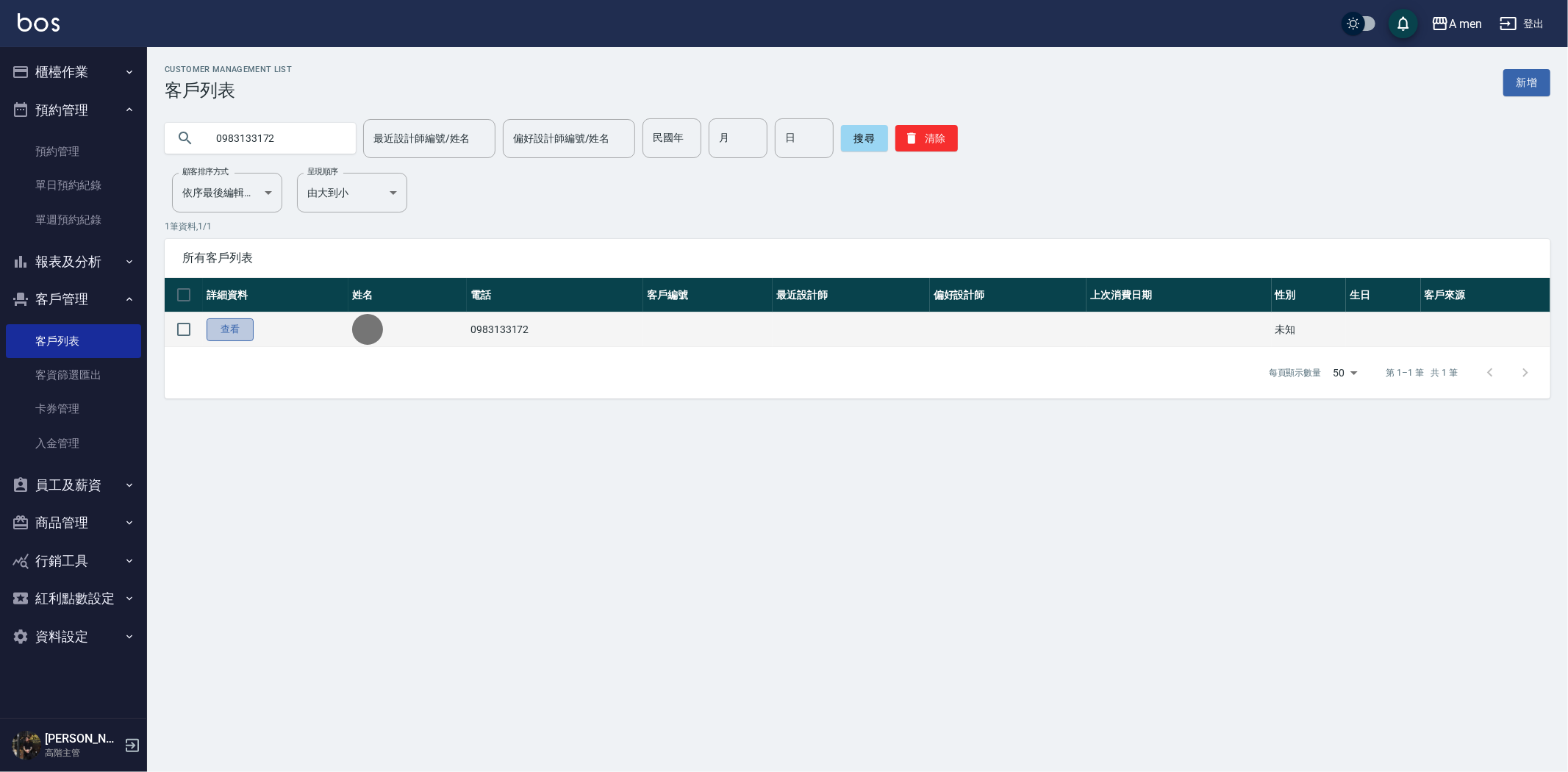
click at [229, 322] on link "查看" at bounding box center [229, 330] width 47 height 23
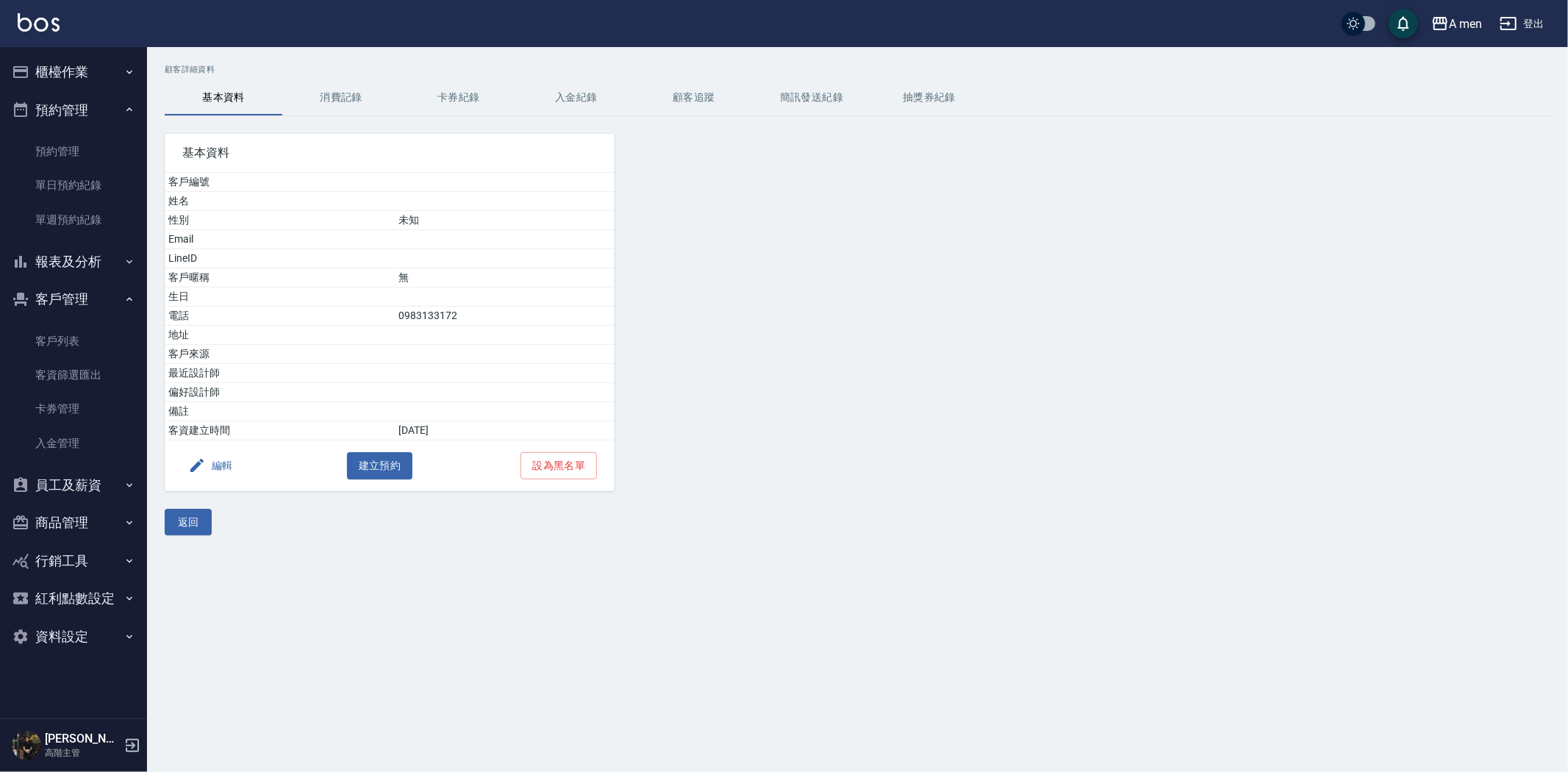
click at [211, 459] on button "編輯" at bounding box center [211, 465] width 57 height 27
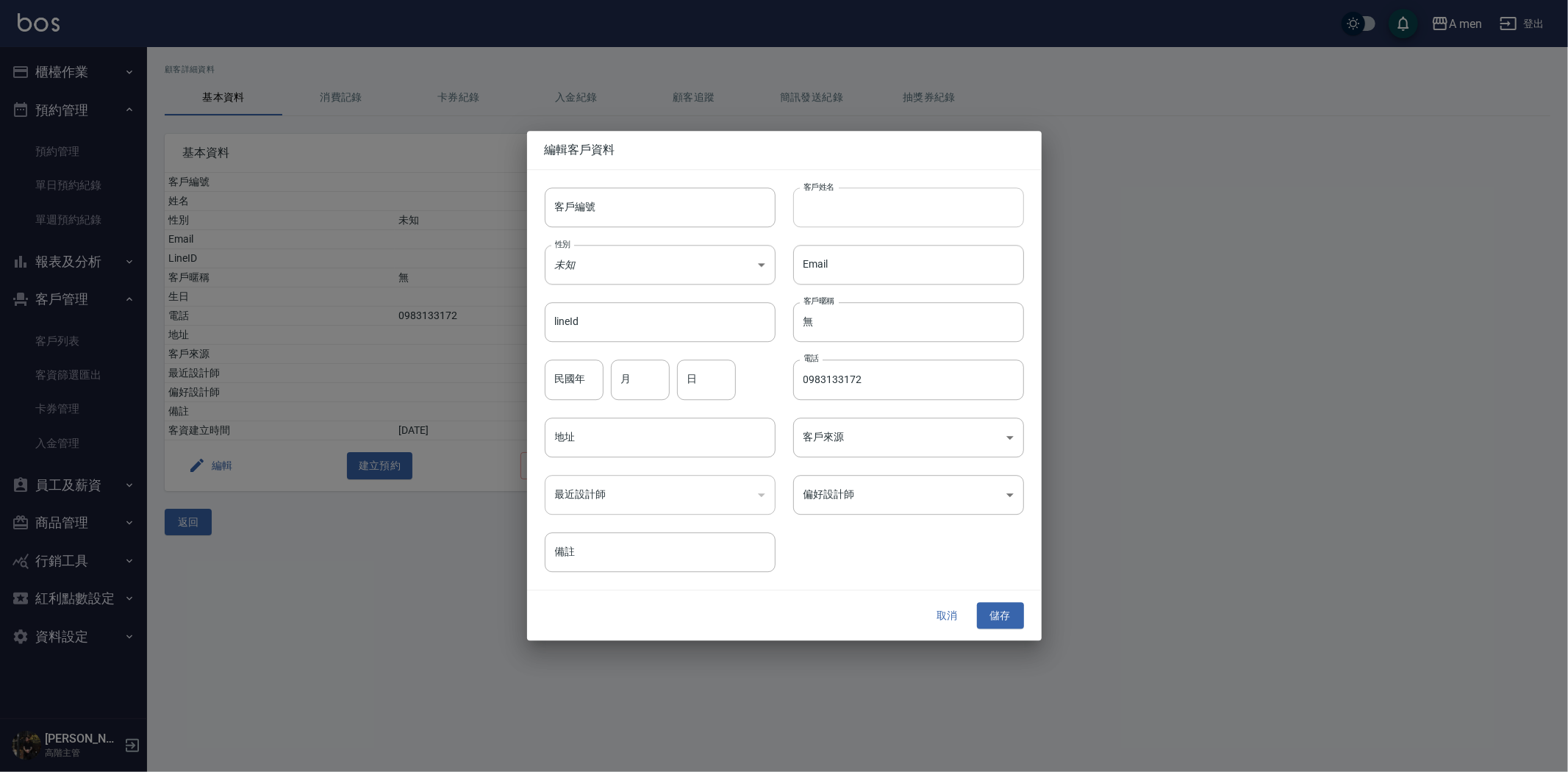
drag, startPoint x: 839, startPoint y: 215, endPoint x: 814, endPoint y: 209, distance: 25.7
click at [839, 215] on input "客戶姓名" at bounding box center [909, 207] width 231 height 39
paste input "蘇揚文"
type input "蘇揚文"
click at [981, 619] on button "儲存" at bounding box center [1000, 615] width 47 height 27
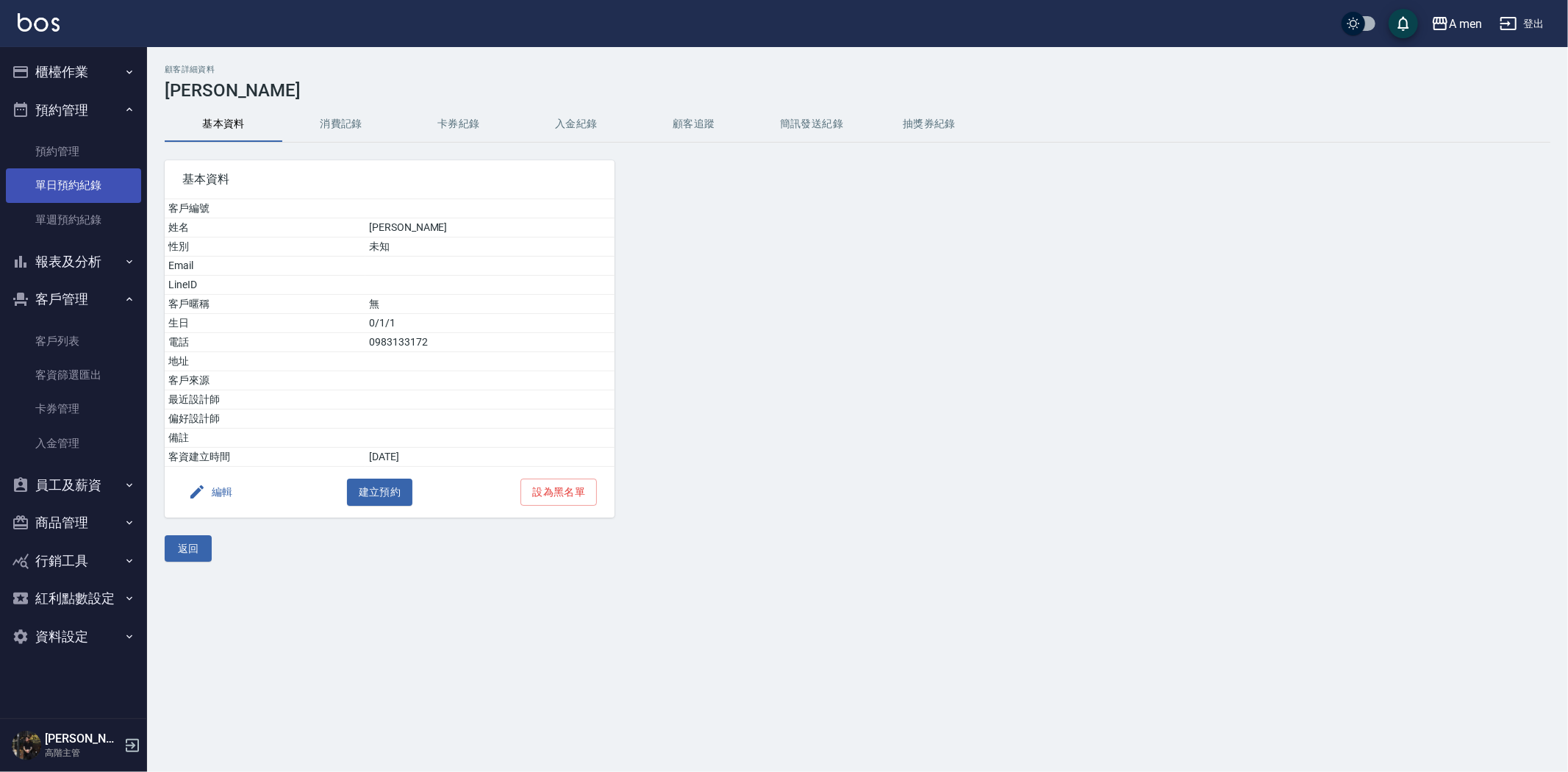
click at [70, 188] on link "單日預約紀錄" at bounding box center [73, 184] width 135 height 34
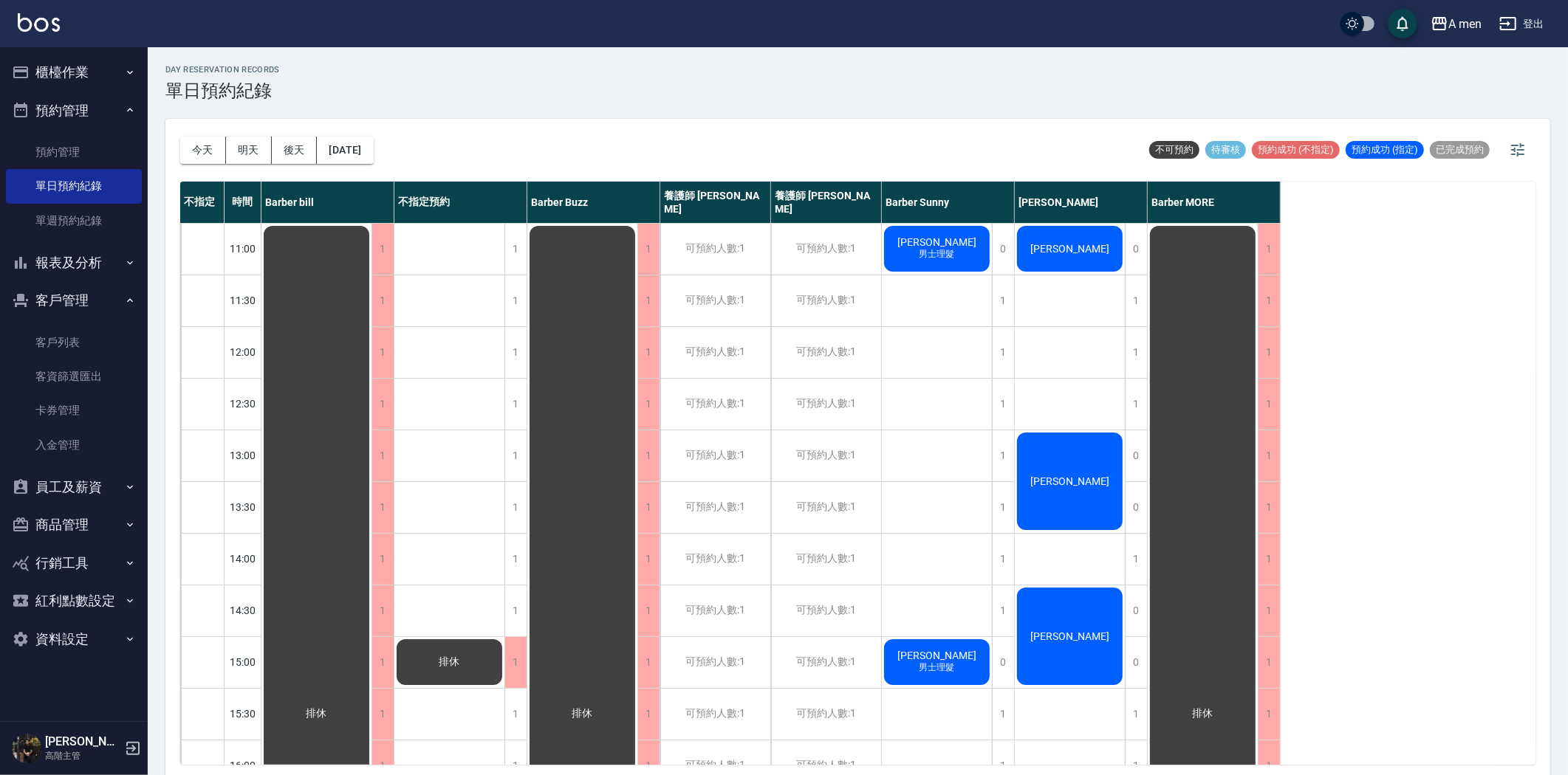
click at [371, 477] on div "蘇揚文" at bounding box center [317, 714] width 110 height 981
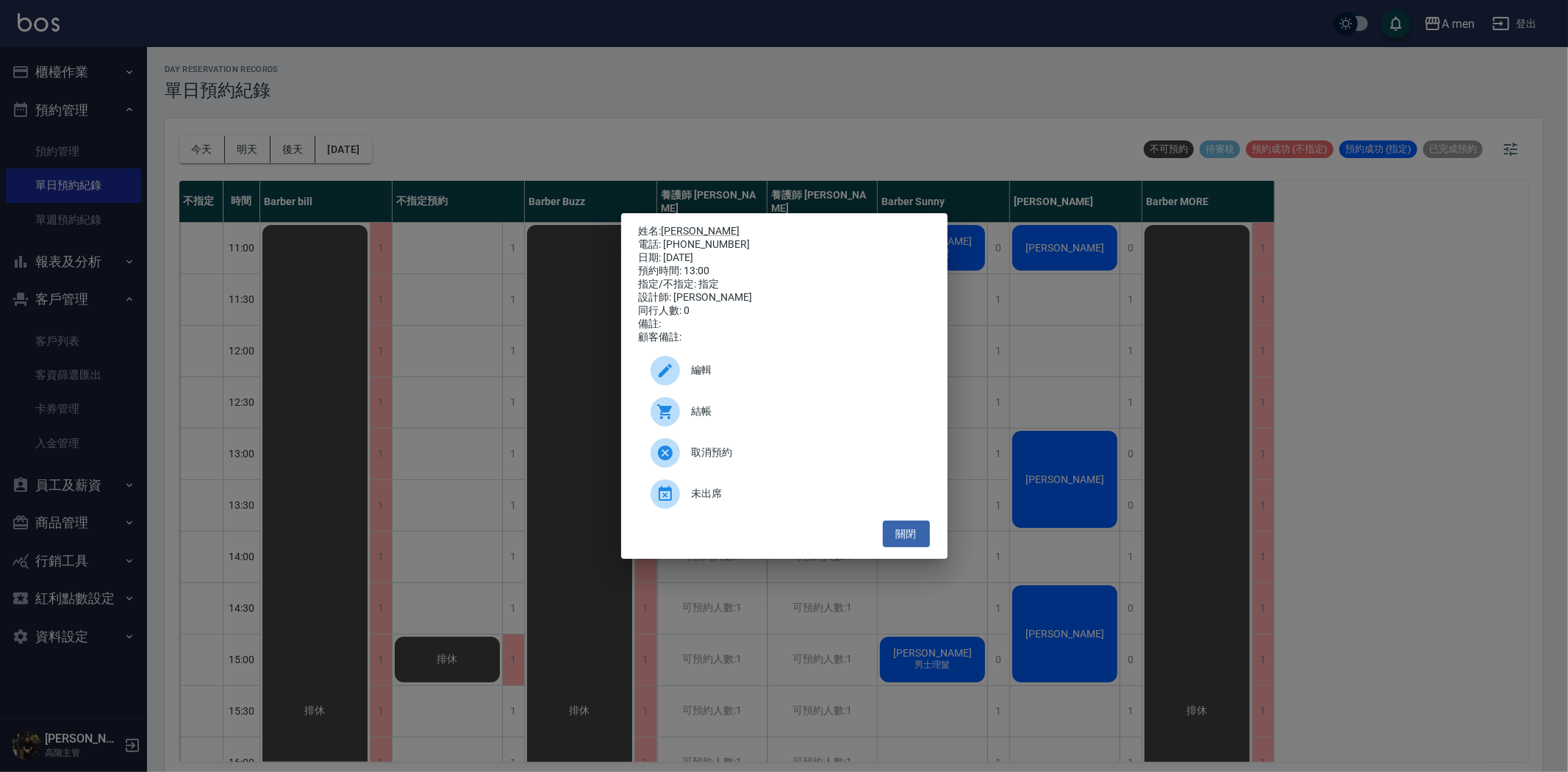
click at [685, 384] on div at bounding box center [671, 370] width 41 height 30
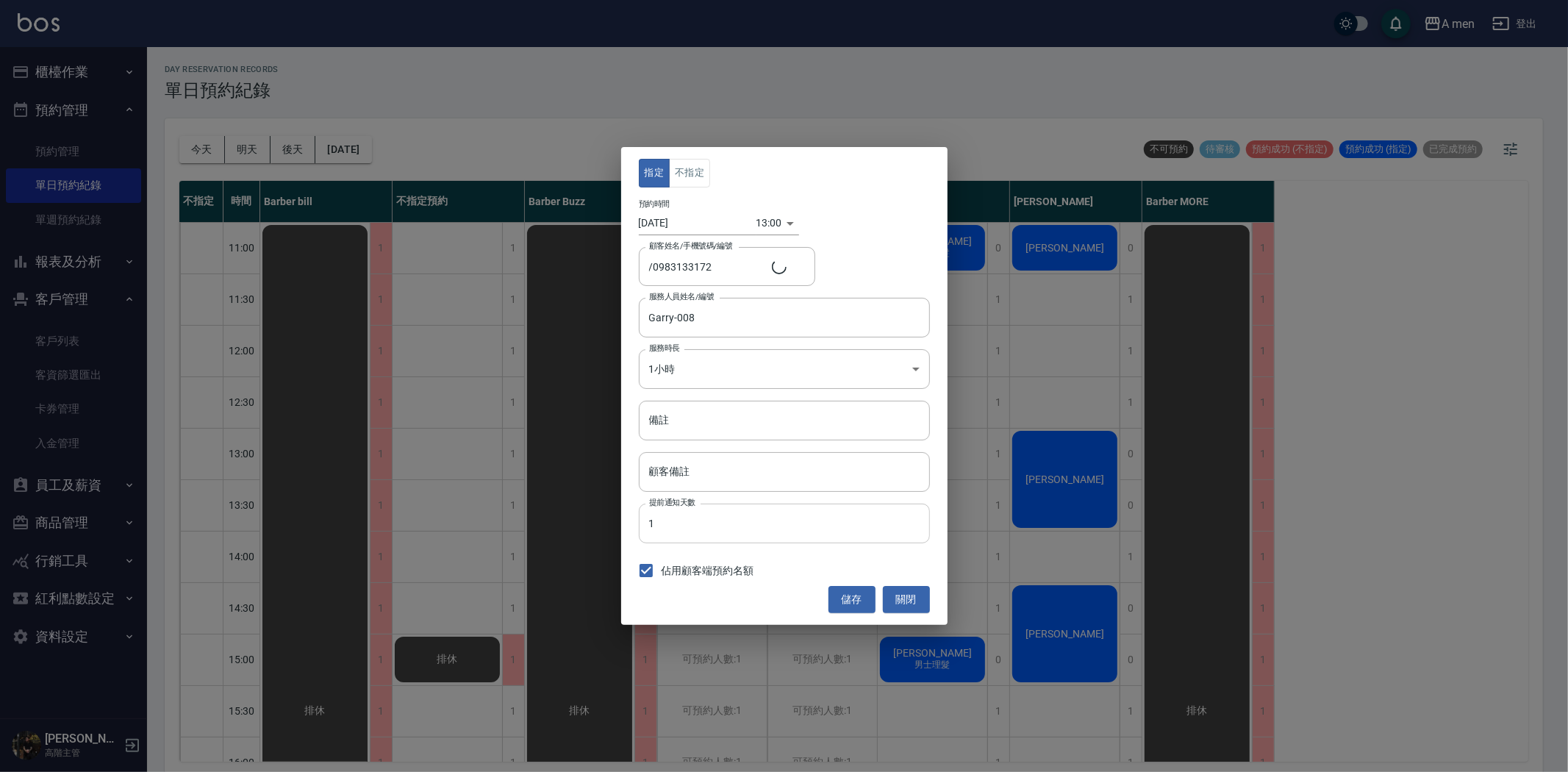
type input "蘇揚文/0983133172/"
click at [714, 462] on input "顧客備註" at bounding box center [784, 472] width 291 height 39
click at [732, 475] on input "顧客備註" at bounding box center [784, 472] width 291 height 39
click at [737, 480] on input "顧客備註" at bounding box center [784, 472] width 291 height 39
click at [716, 476] on input "顧客備註" at bounding box center [784, 472] width 291 height 39
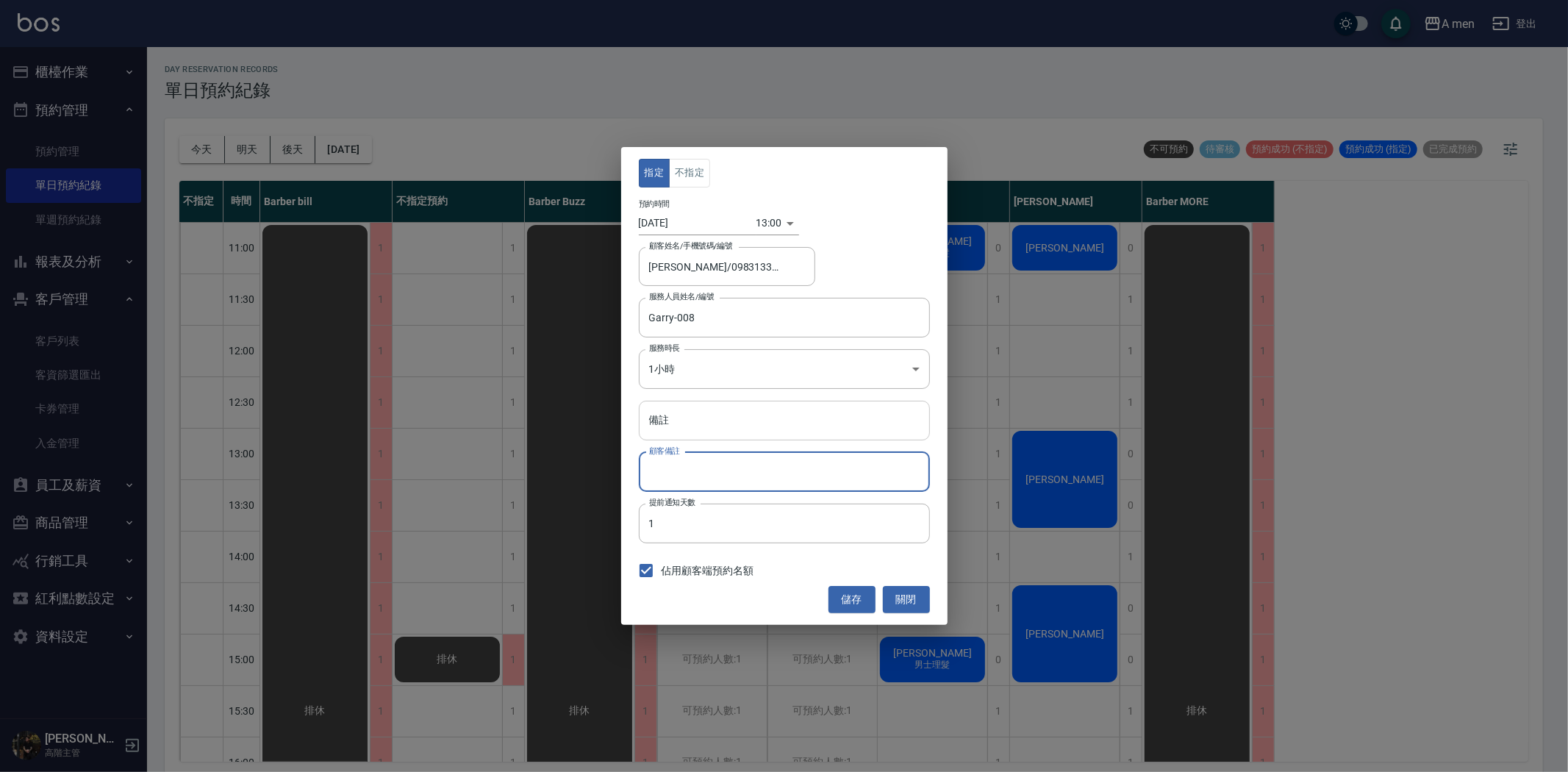
click at [682, 420] on input "備註" at bounding box center [784, 420] width 291 height 39
type input "C"
click at [822, 593] on div "儲存 關閉" at bounding box center [784, 599] width 291 height 27
click at [832, 594] on button "儲存" at bounding box center [851, 599] width 47 height 27
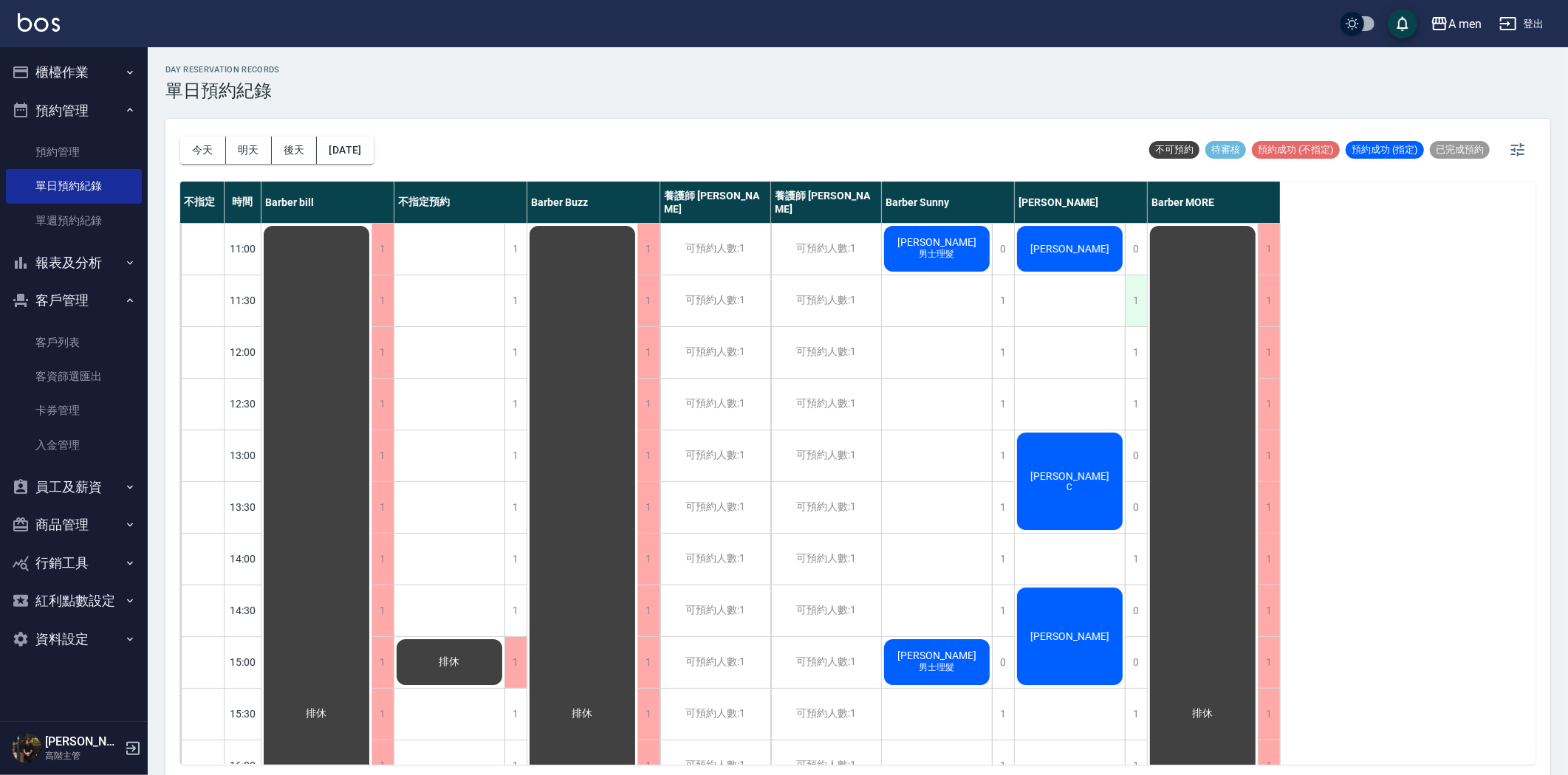
click at [1133, 304] on div "1" at bounding box center [1136, 301] width 22 height 51
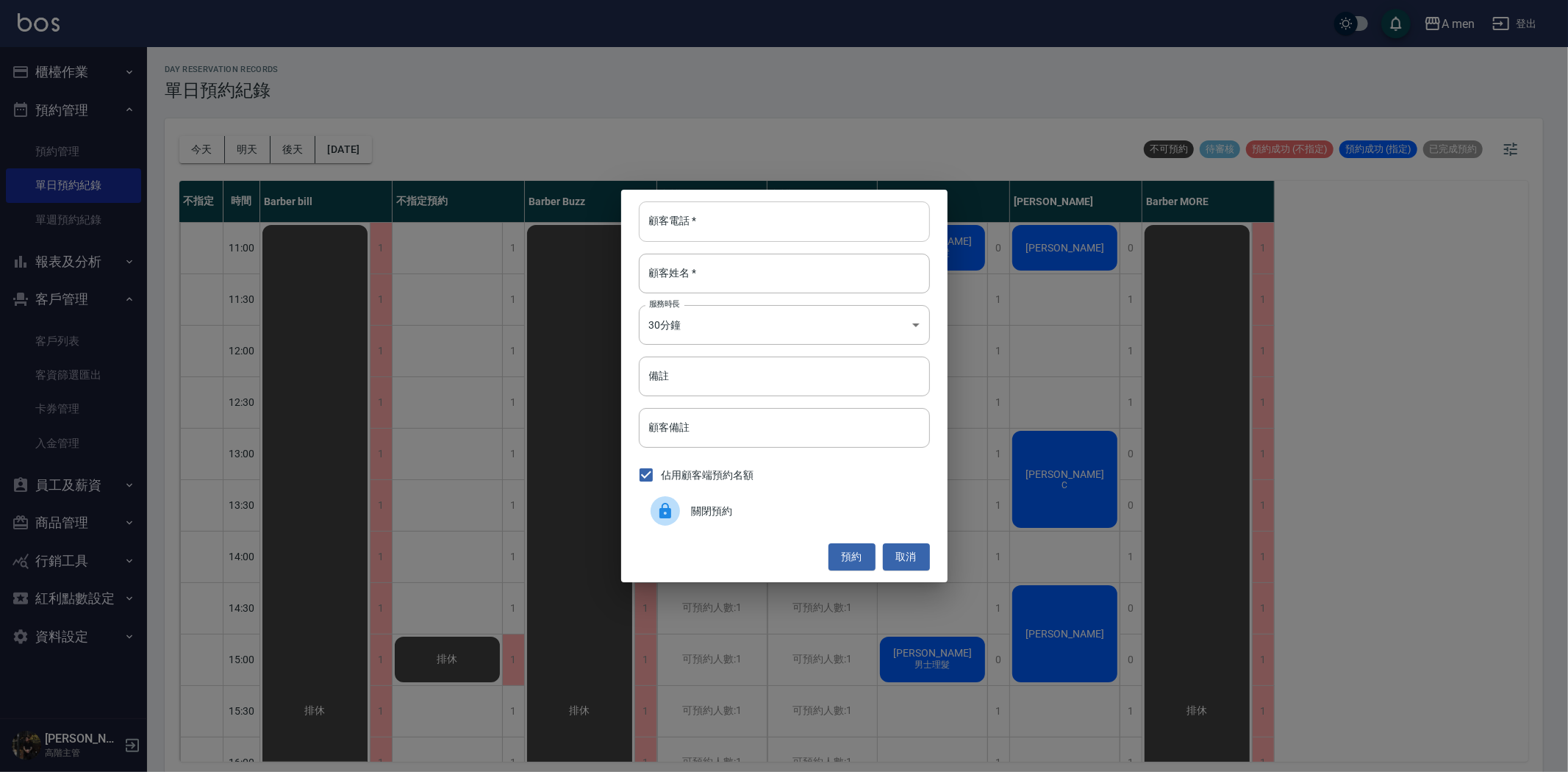
click at [696, 209] on input "顧客電話   *" at bounding box center [784, 221] width 291 height 39
type input "0970331775"
drag, startPoint x: 714, startPoint y: 269, endPoint x: 692, endPoint y: 261, distance: 23.4
click at [714, 269] on input "顧客姓名   *" at bounding box center [784, 274] width 291 height 39
type input "姜先生"
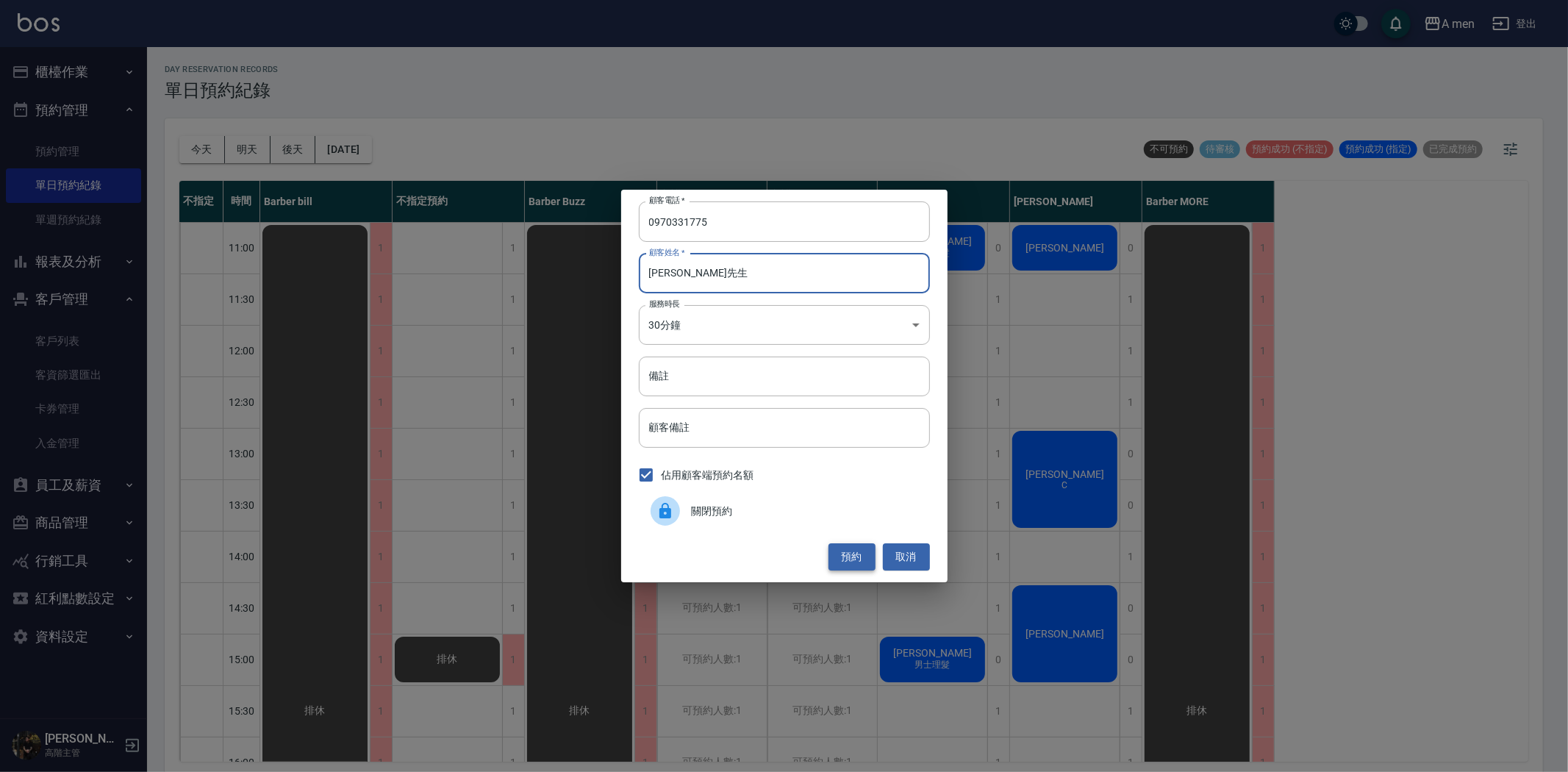
click at [865, 552] on button "預約" at bounding box center [851, 556] width 47 height 27
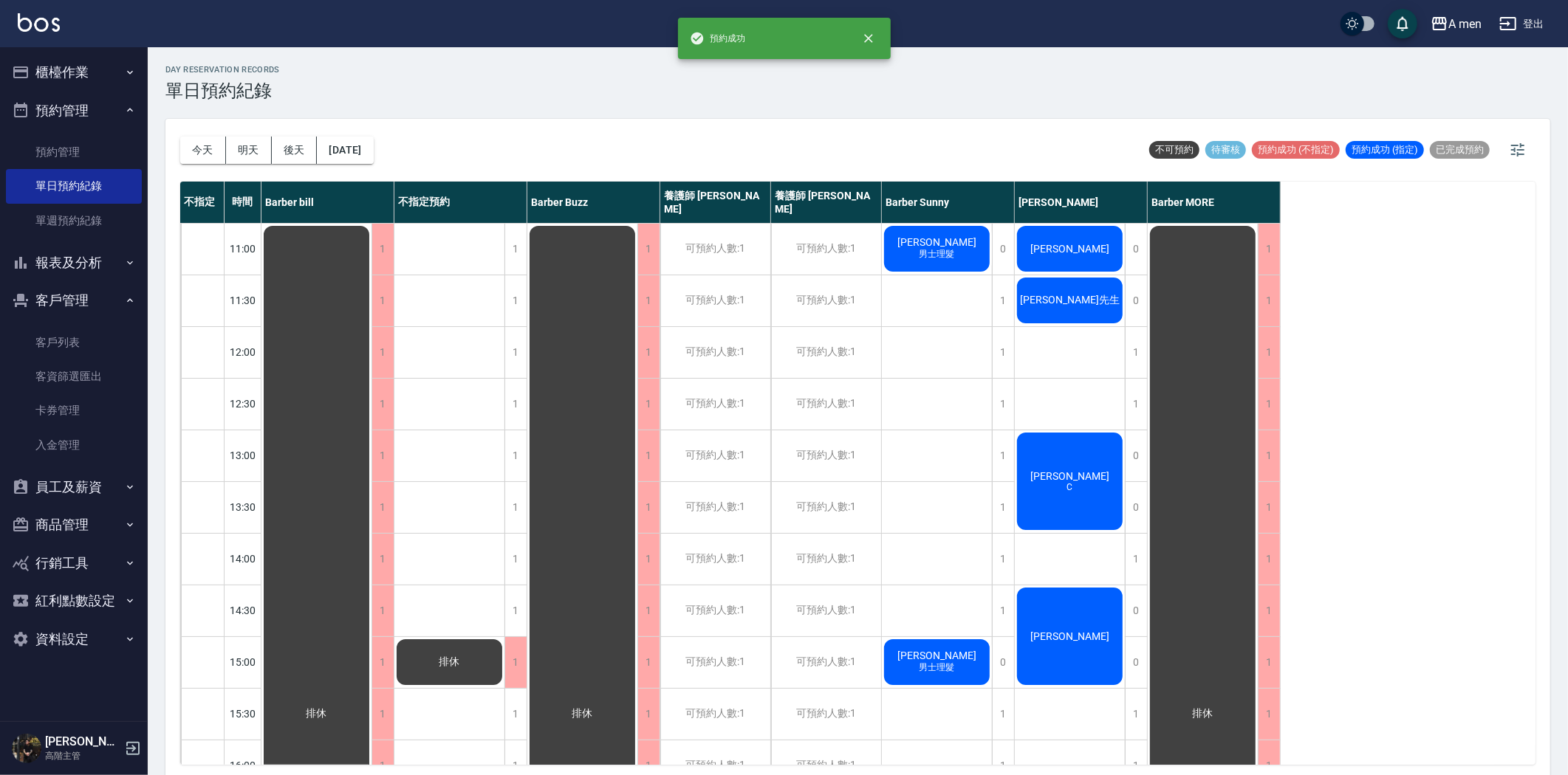
click at [371, 307] on div "姜先生" at bounding box center [317, 714] width 110 height 981
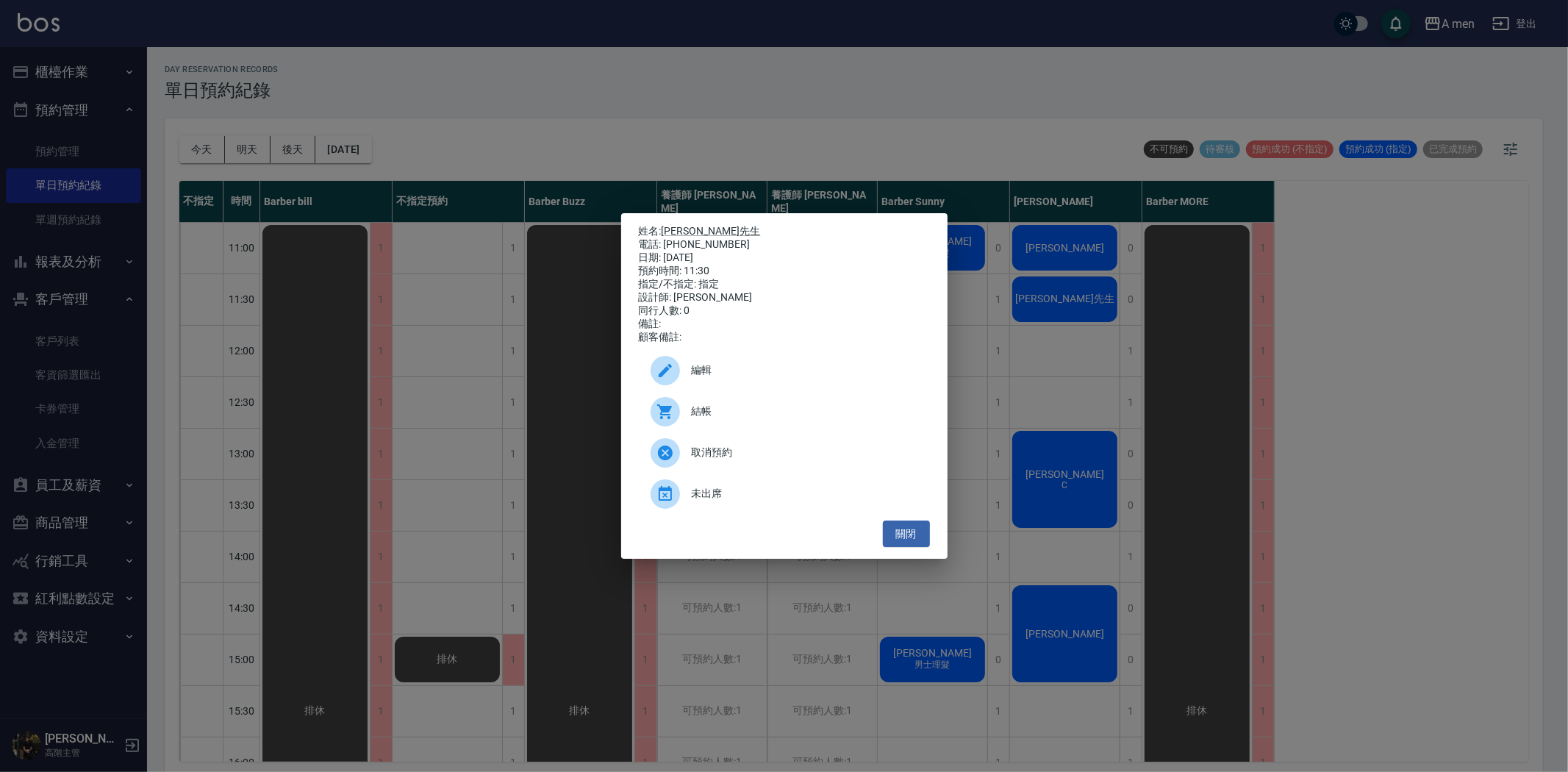
click at [728, 388] on div "編輯" at bounding box center [784, 370] width 291 height 41
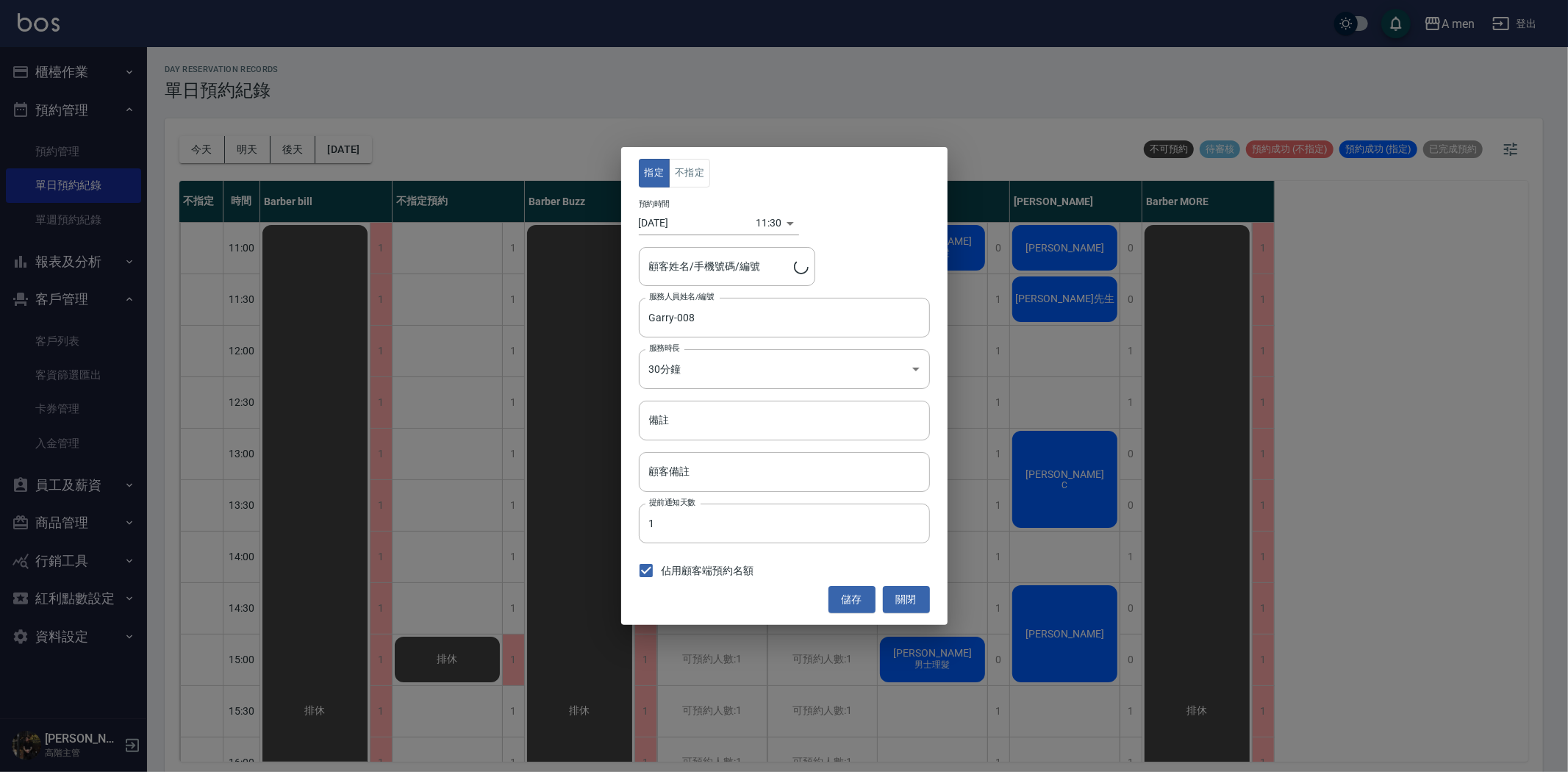
type input "姜先生/0970331775"
click at [684, 169] on button "不指定" at bounding box center [690, 173] width 41 height 29
click at [856, 597] on button "儲存" at bounding box center [851, 599] width 47 height 27
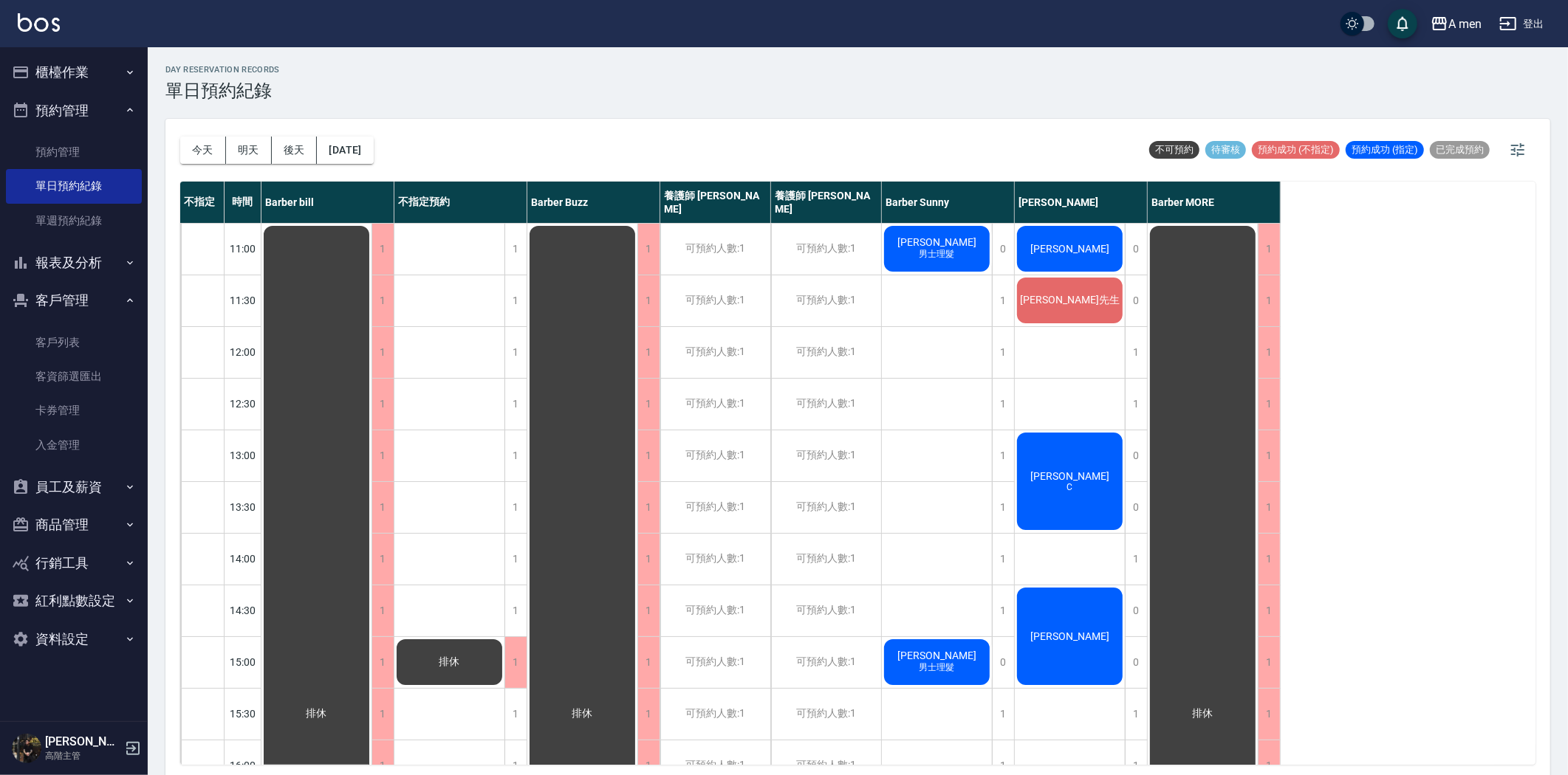
click at [371, 492] on div "蘇揚文 C" at bounding box center [317, 714] width 110 height 981
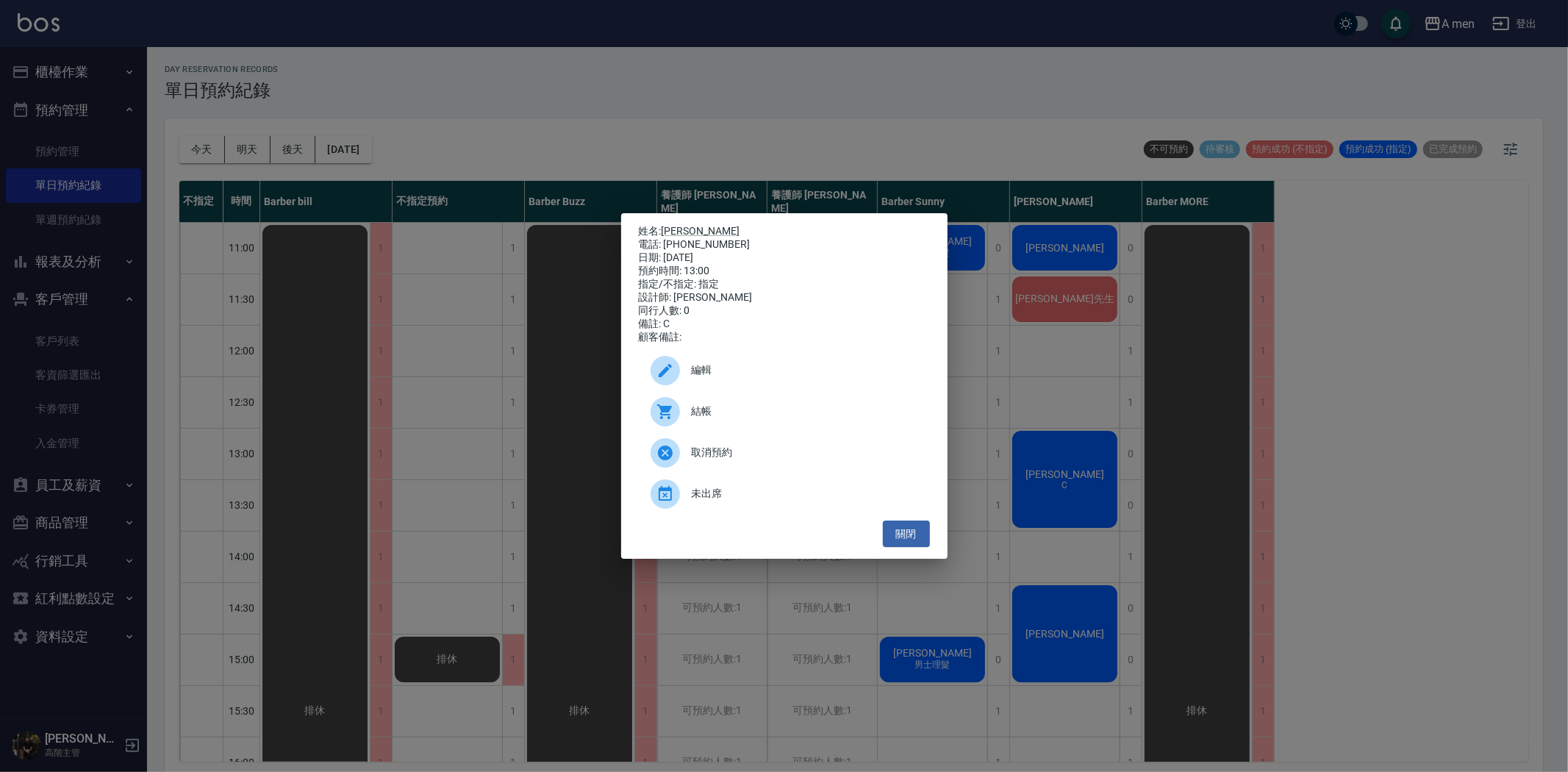
click at [727, 378] on span "編輯" at bounding box center [804, 370] width 226 height 16
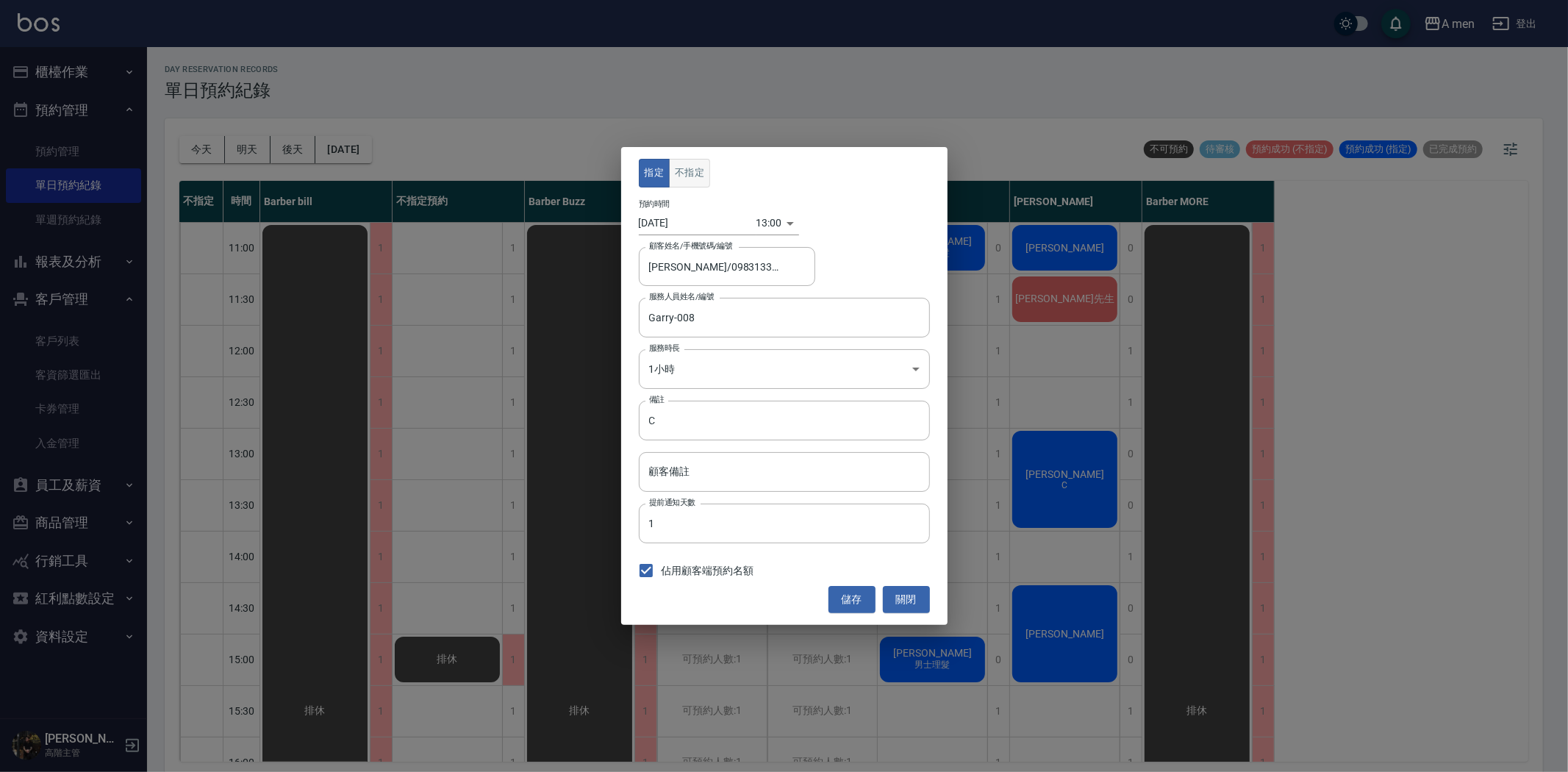
click at [703, 175] on button "不指定" at bounding box center [690, 173] width 41 height 29
click at [860, 600] on button "儲存" at bounding box center [851, 599] width 47 height 27
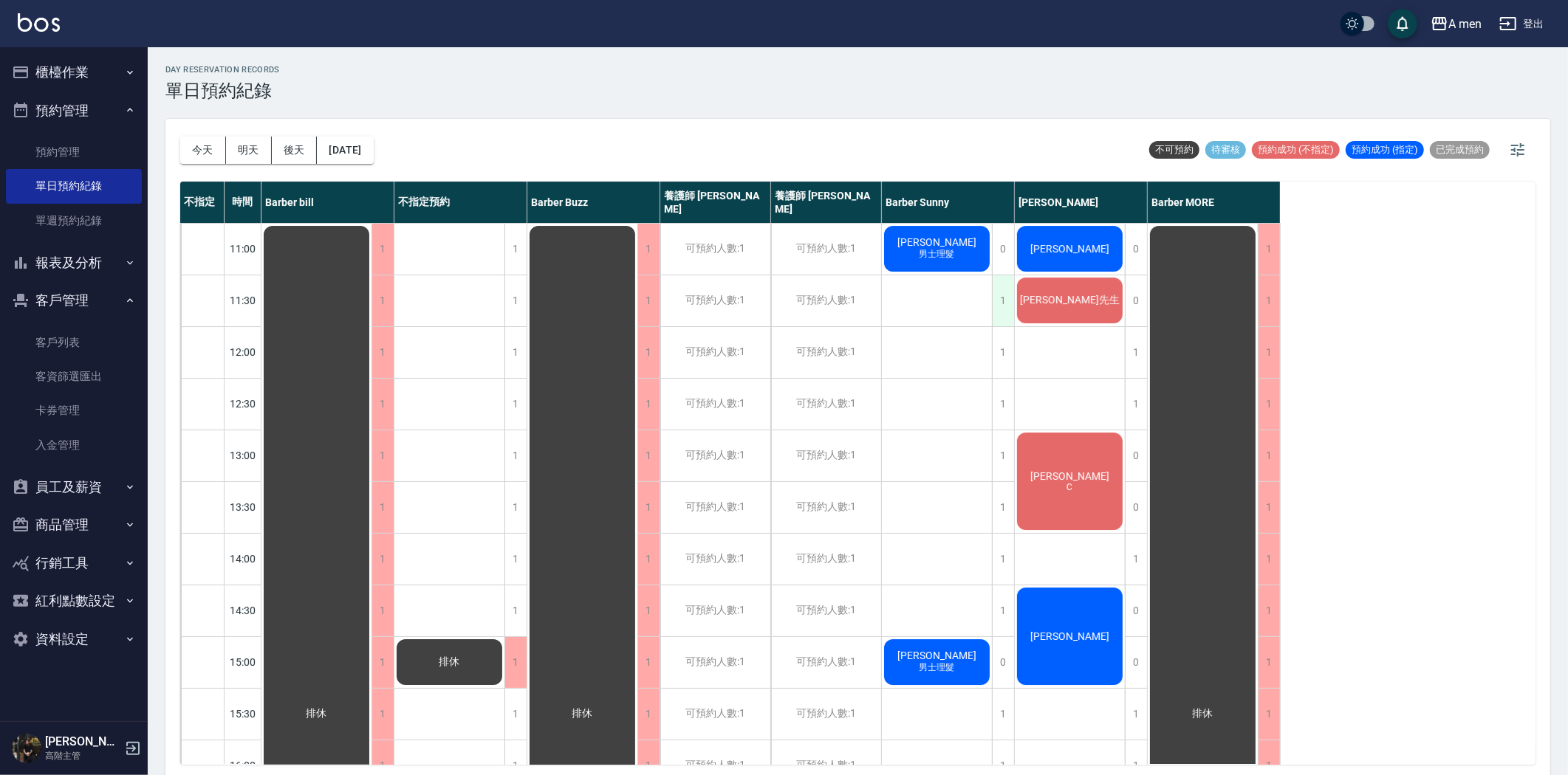
click at [993, 306] on div "1" at bounding box center [1003, 301] width 22 height 51
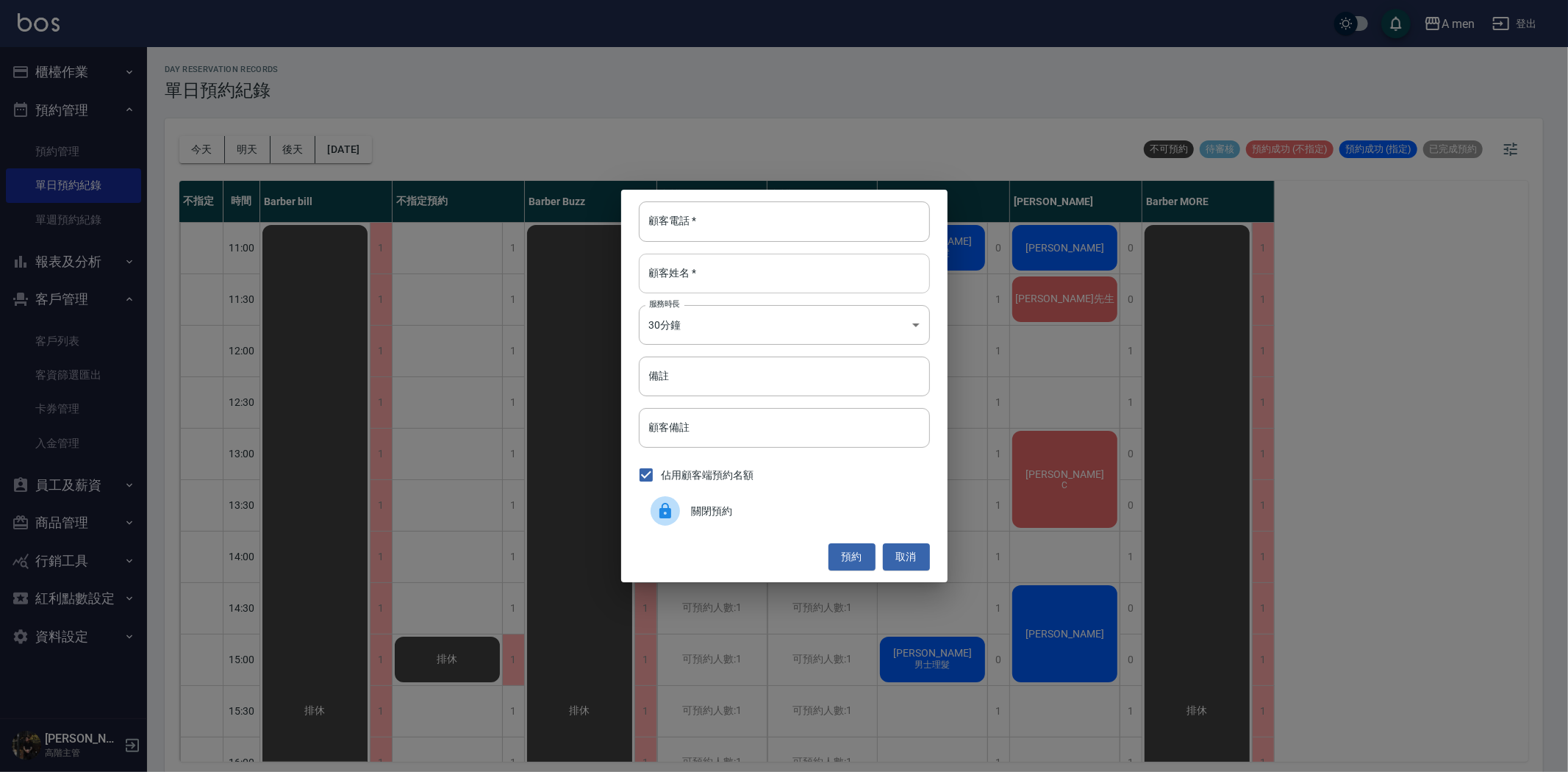
click at [767, 266] on input "顧客姓名   *" at bounding box center [784, 274] width 291 height 39
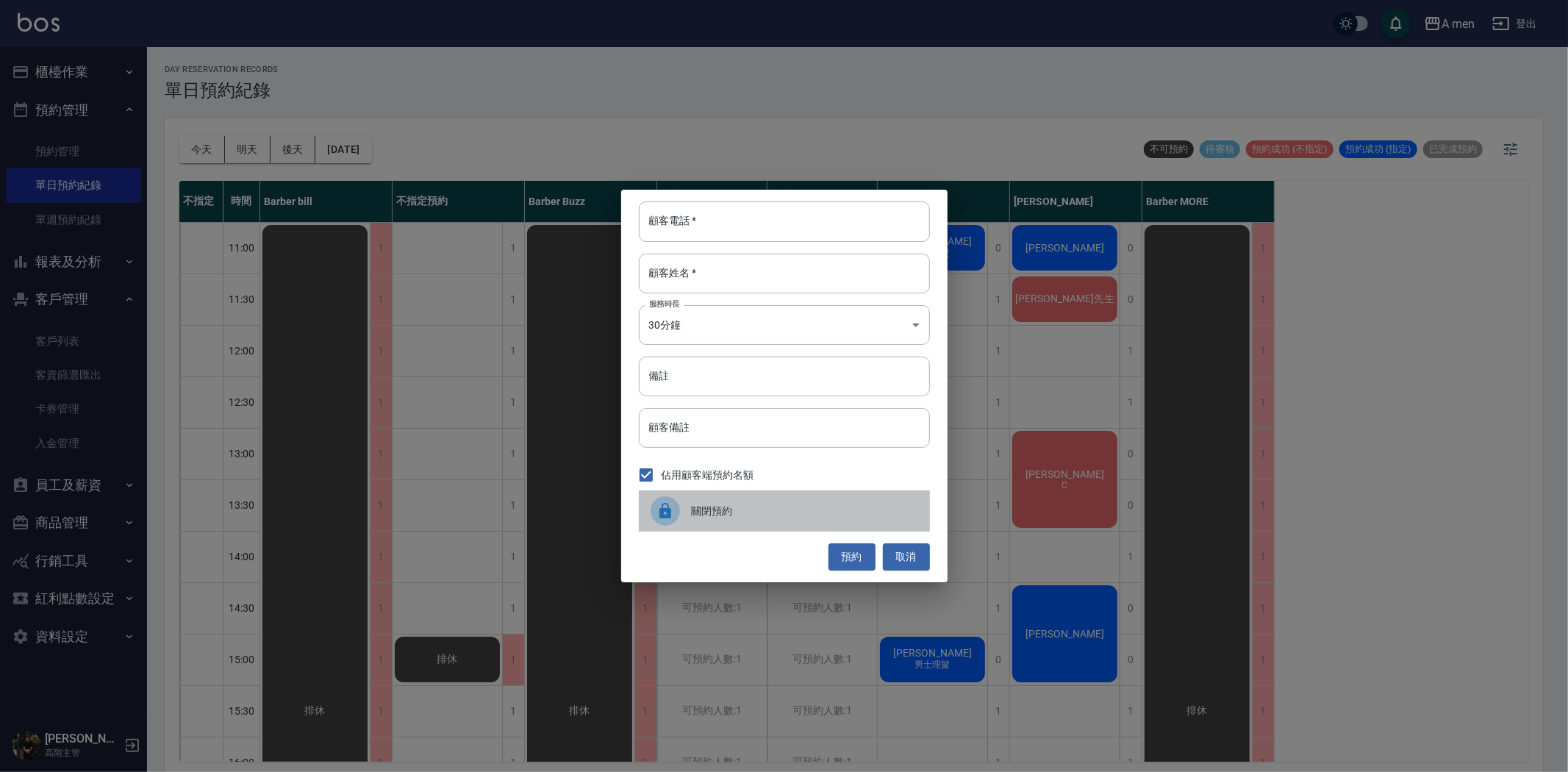
click at [707, 525] on div "關閉預約" at bounding box center [784, 511] width 291 height 41
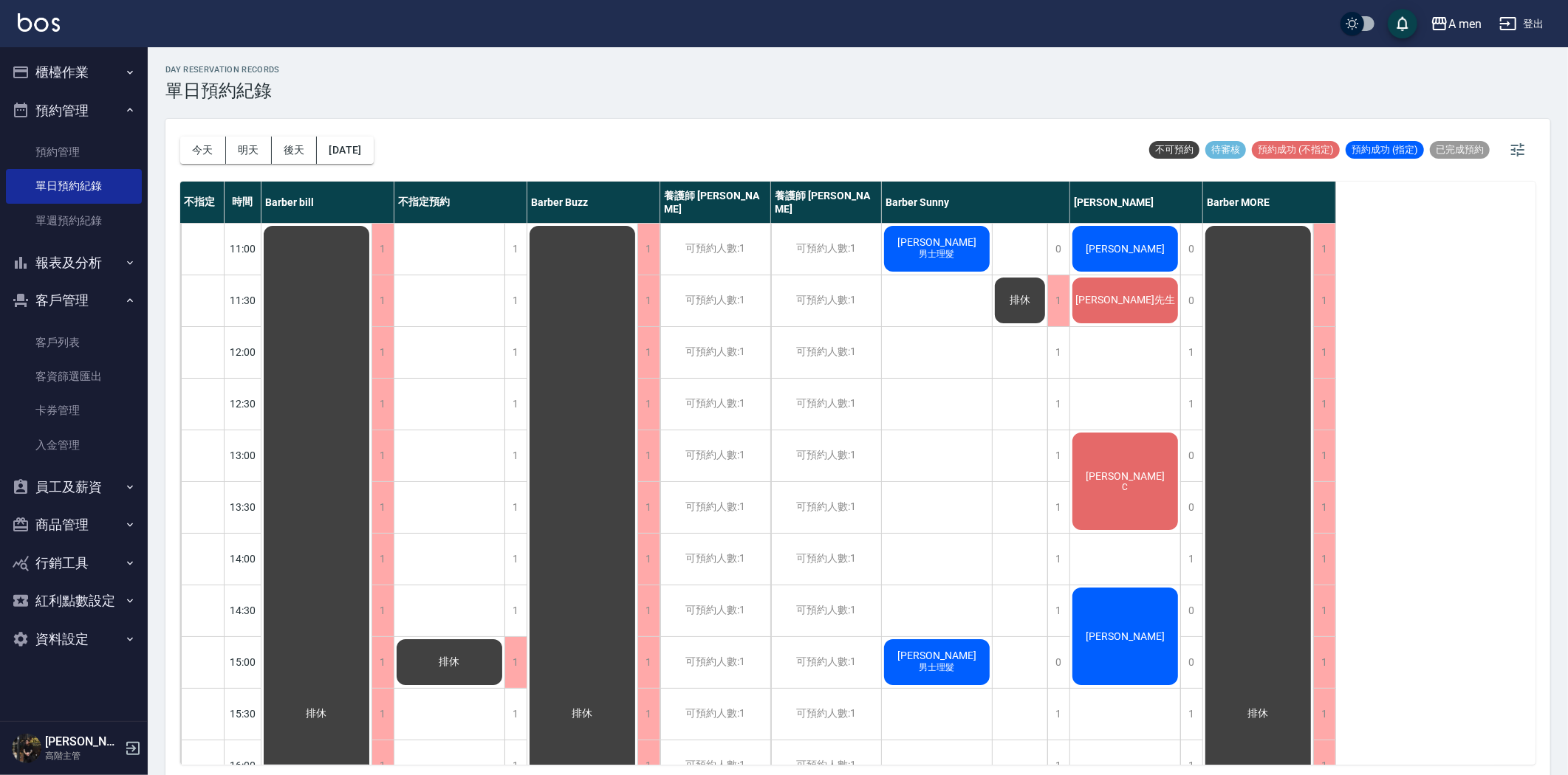
click at [371, 290] on div "姜先生" at bounding box center [317, 714] width 110 height 981
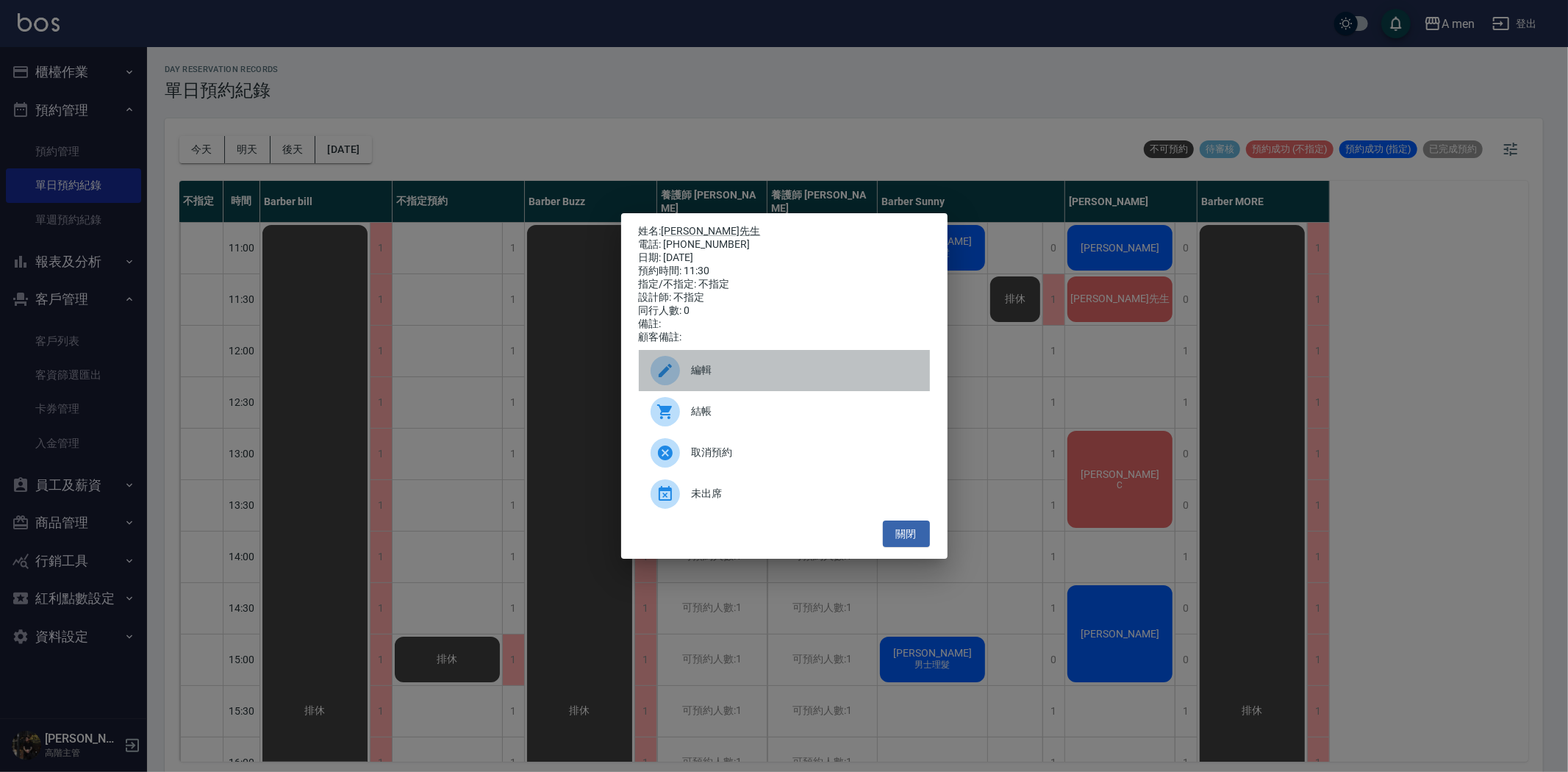
click at [704, 378] on span "編輯" at bounding box center [804, 370] width 226 height 16
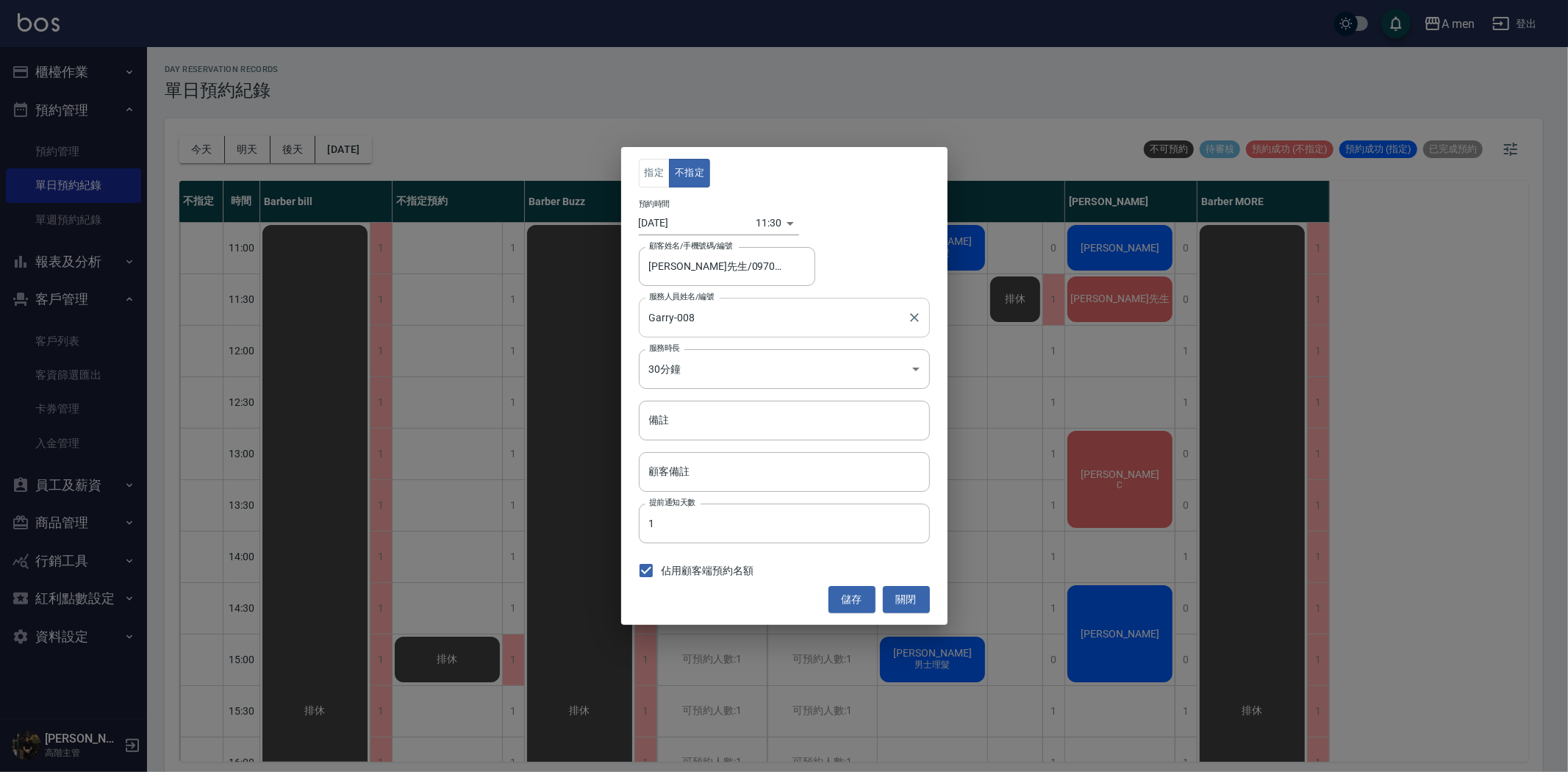
click at [716, 331] on div "Garry-008 服務人員姓名/編號" at bounding box center [784, 317] width 291 height 39
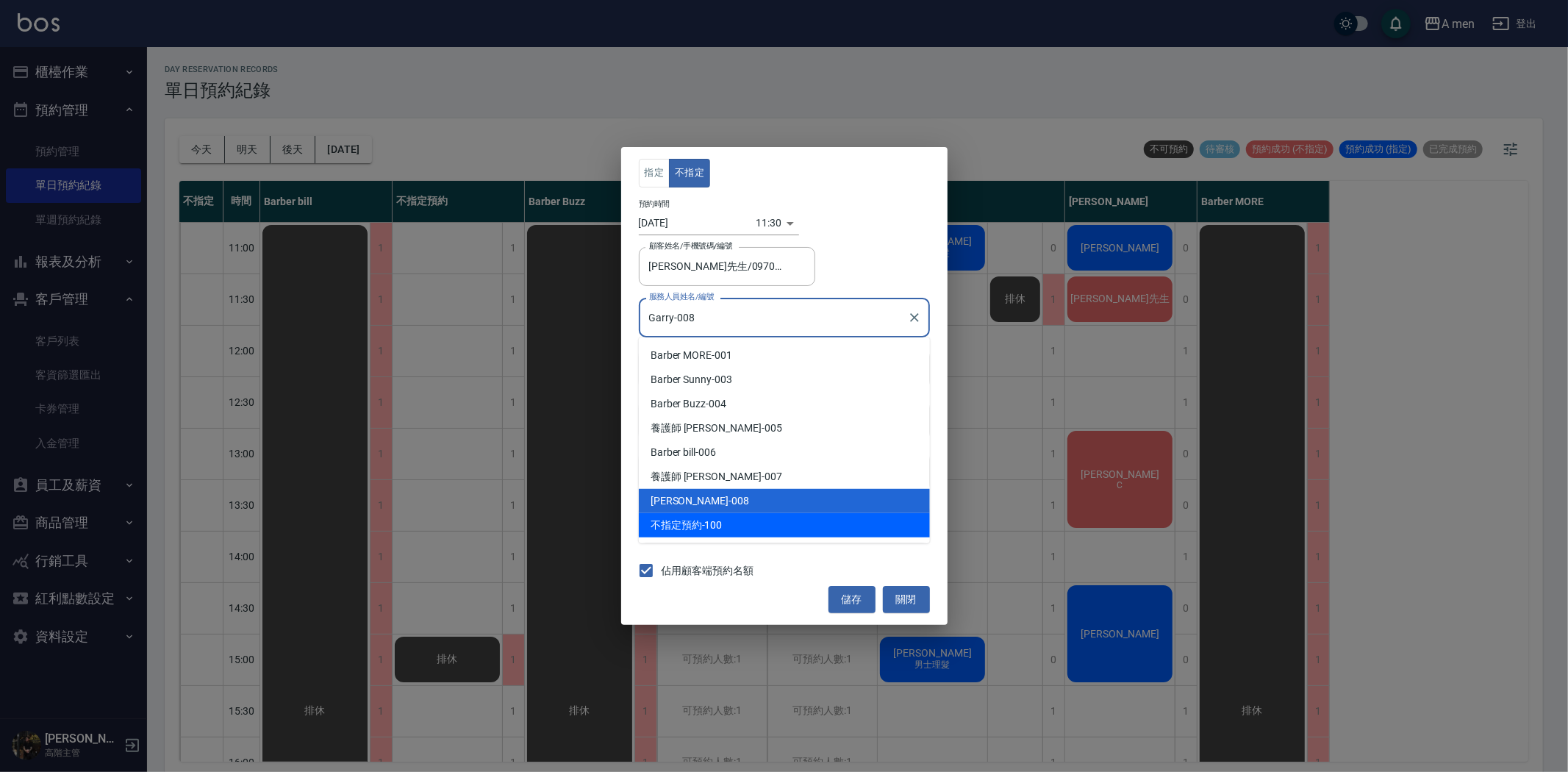
click at [675, 520] on span "不指定預約" at bounding box center [676, 525] width 52 height 16
type input "不指定預約-100"
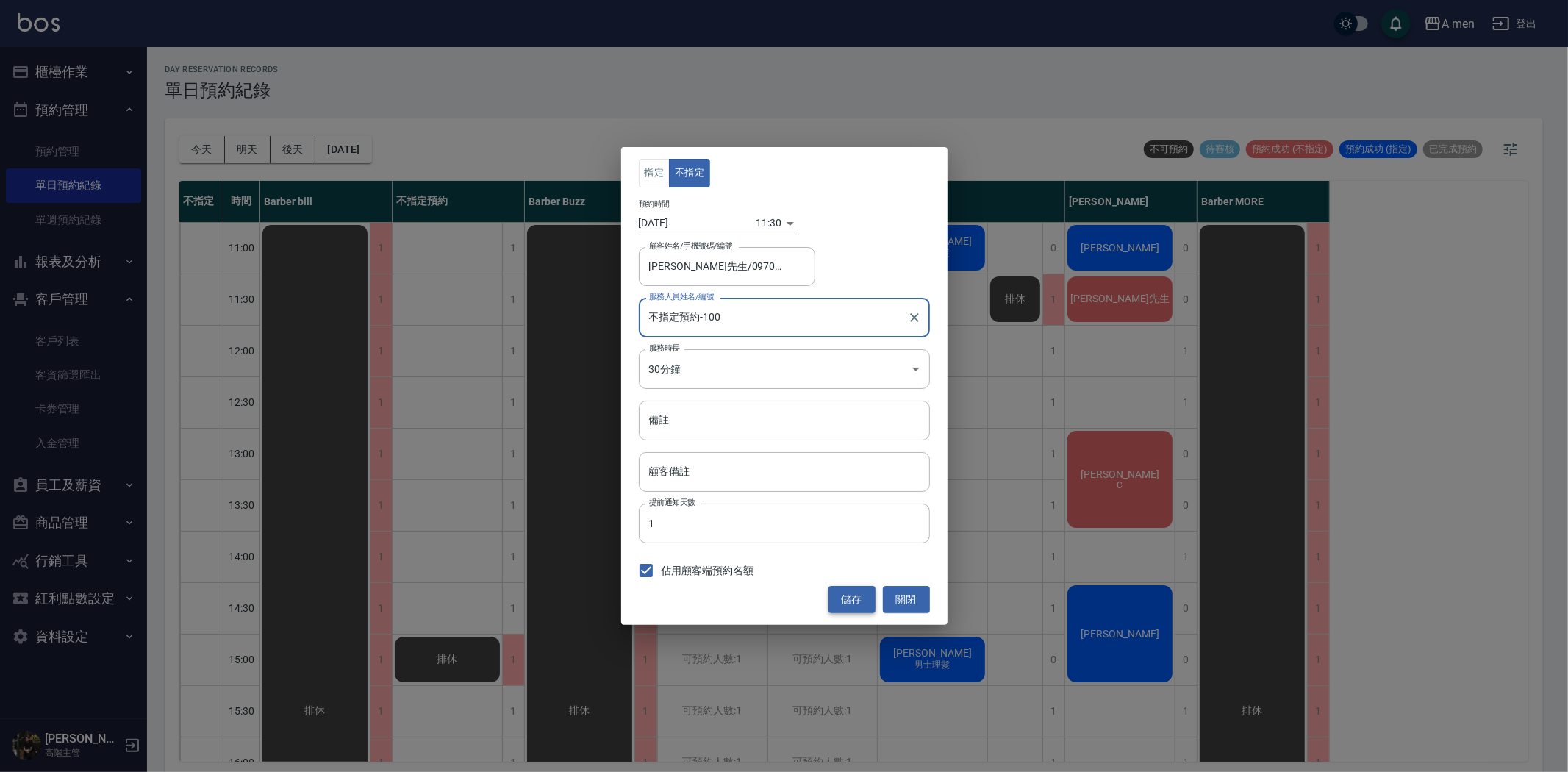
click at [841, 598] on button "儲存" at bounding box center [851, 599] width 47 height 27
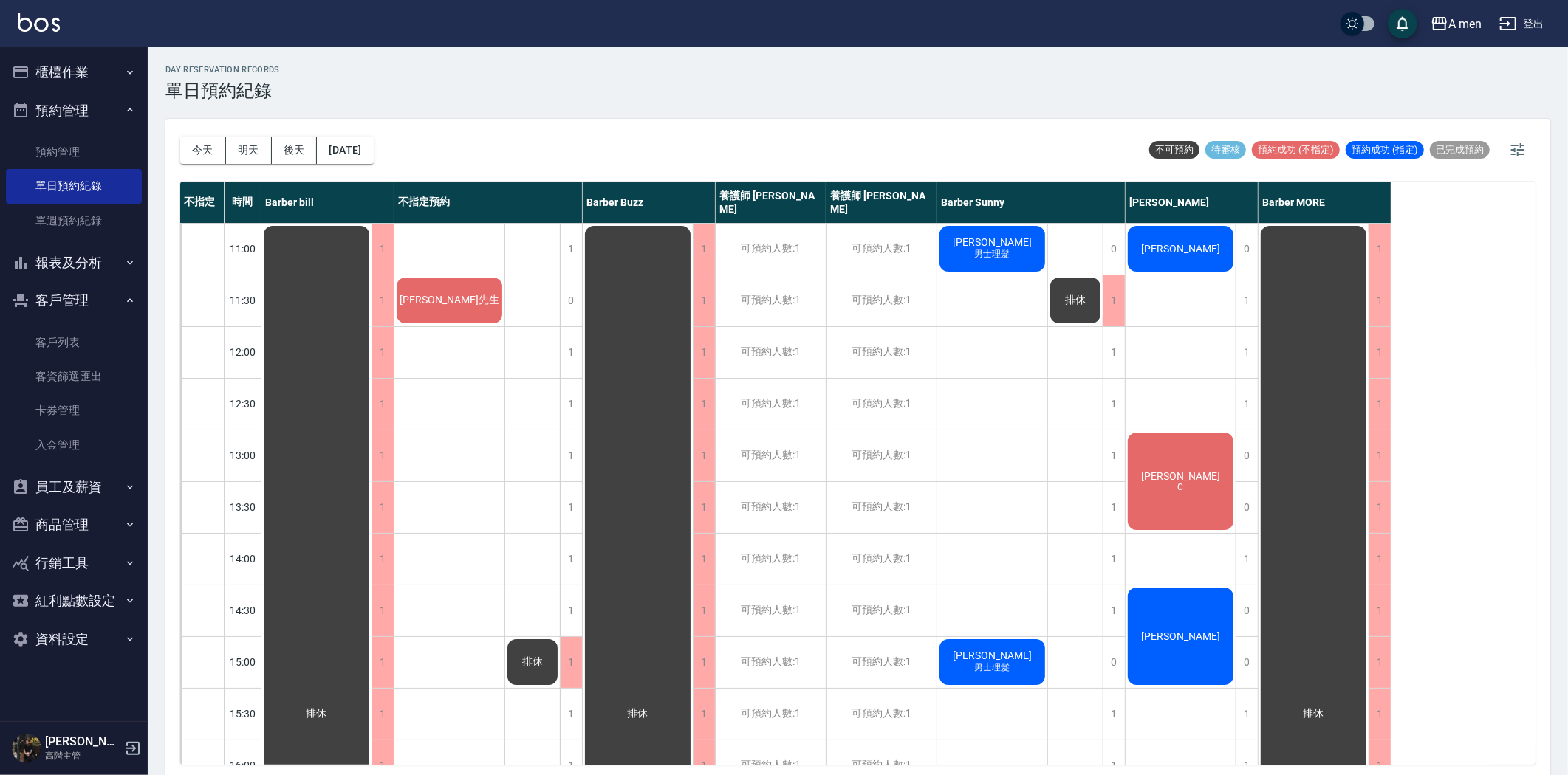
click at [330, 708] on span "姜先生" at bounding box center [317, 714] width 26 height 13
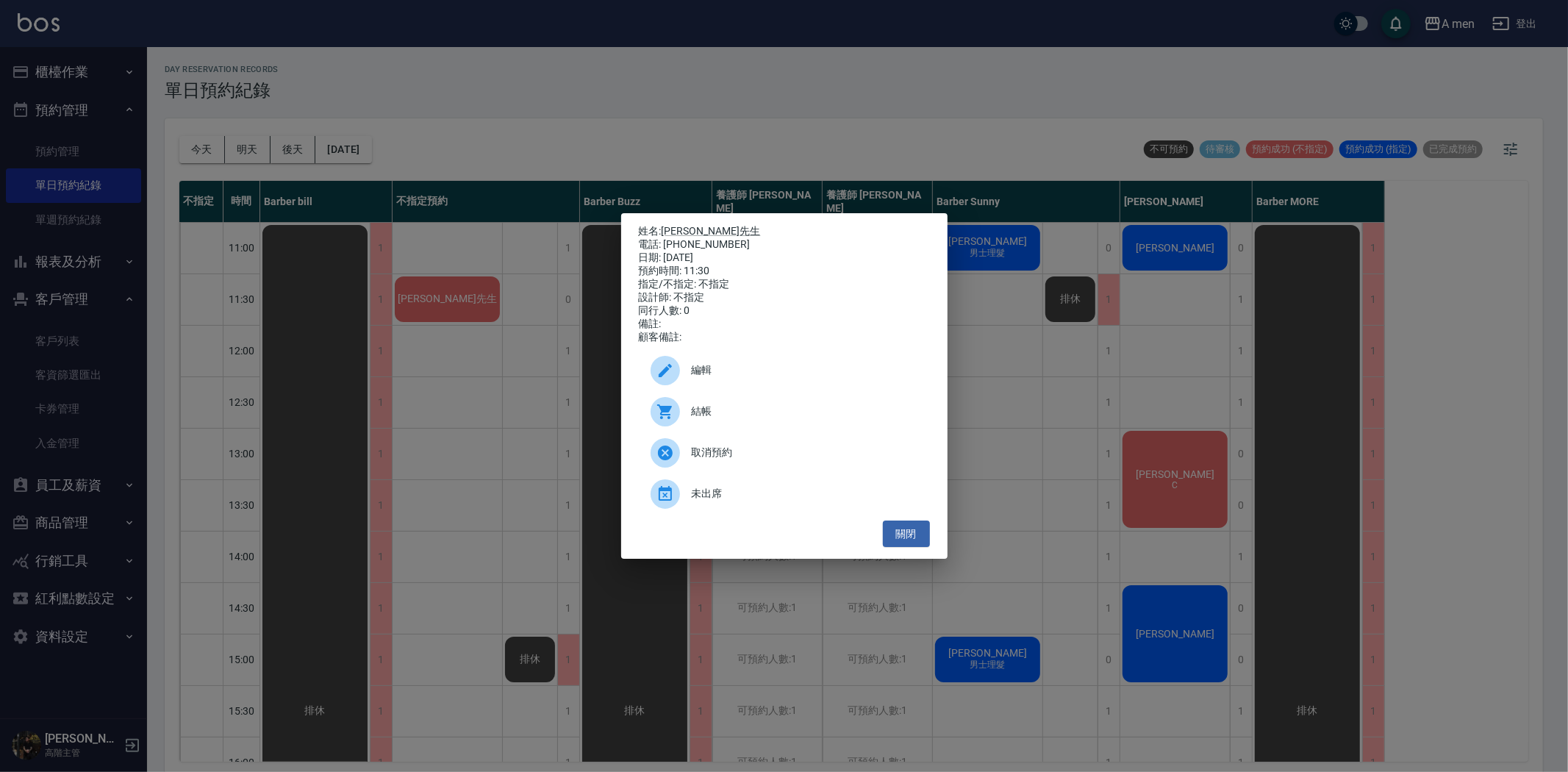
click at [739, 368] on div "編輯" at bounding box center [784, 370] width 291 height 41
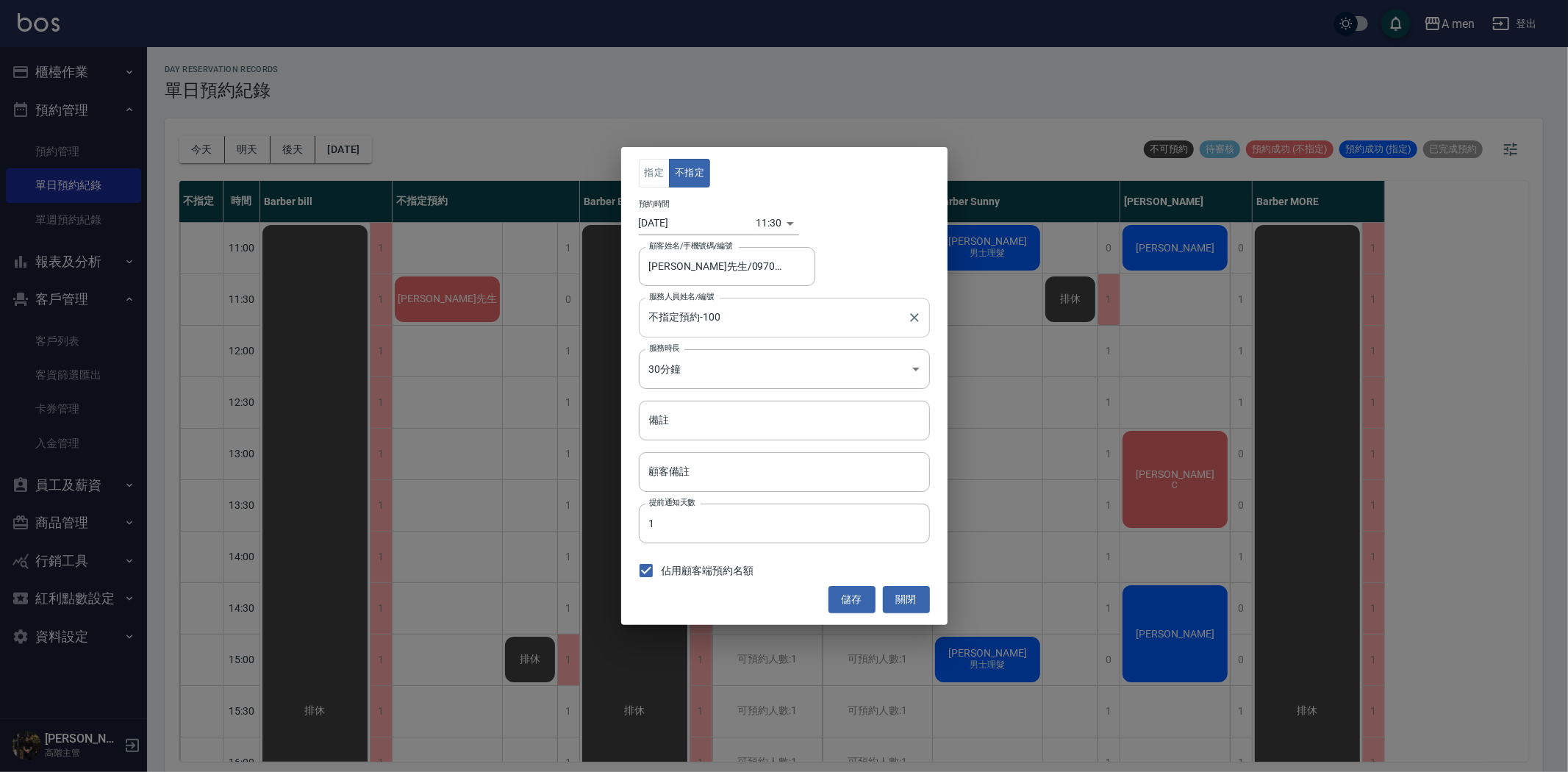
click at [695, 325] on input "不指定預約-100" at bounding box center [773, 316] width 256 height 25
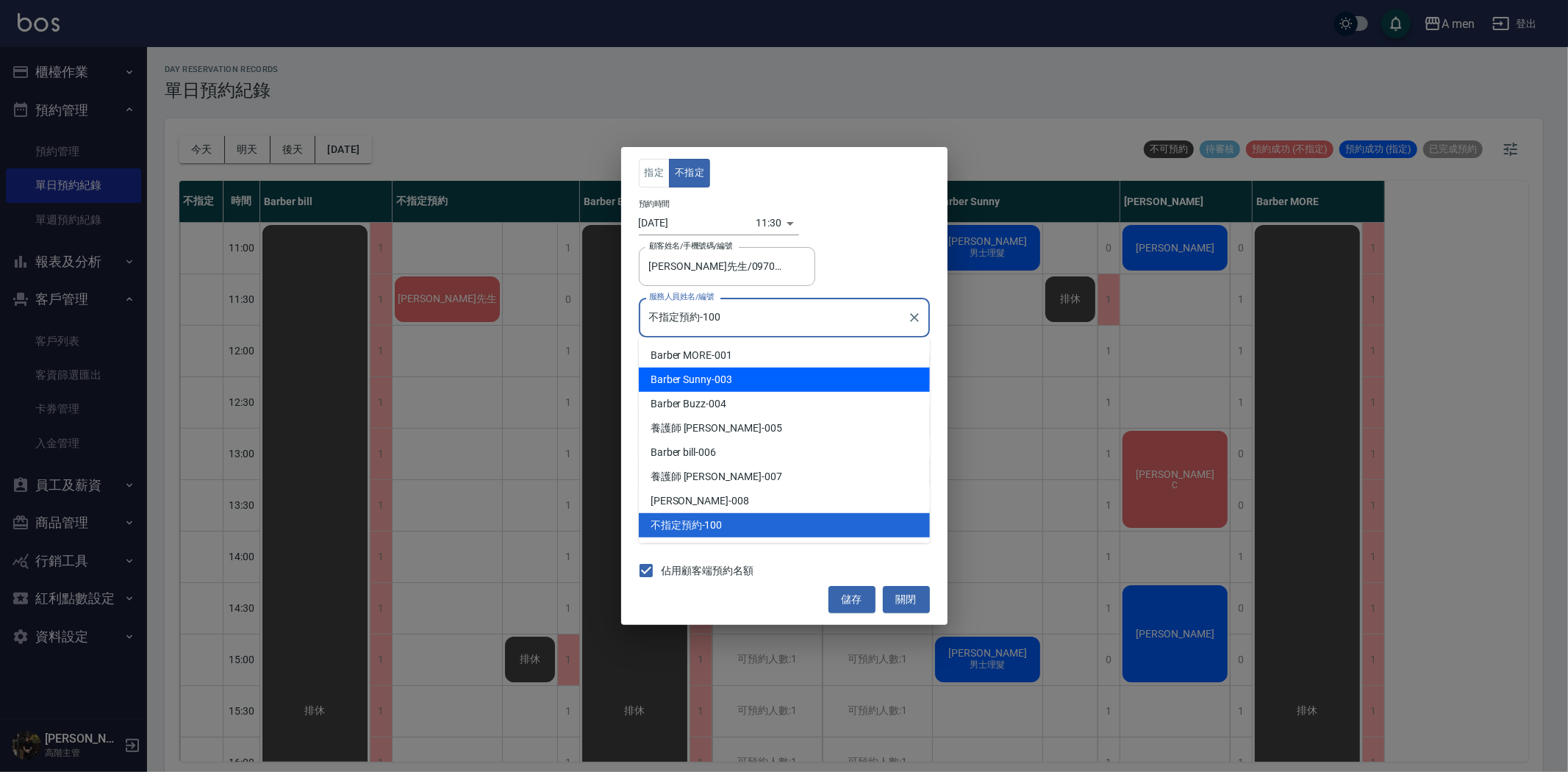
click at [735, 383] on div "Barber Sunny -003" at bounding box center [784, 380] width 291 height 25
type input "Barber Sunny -003"
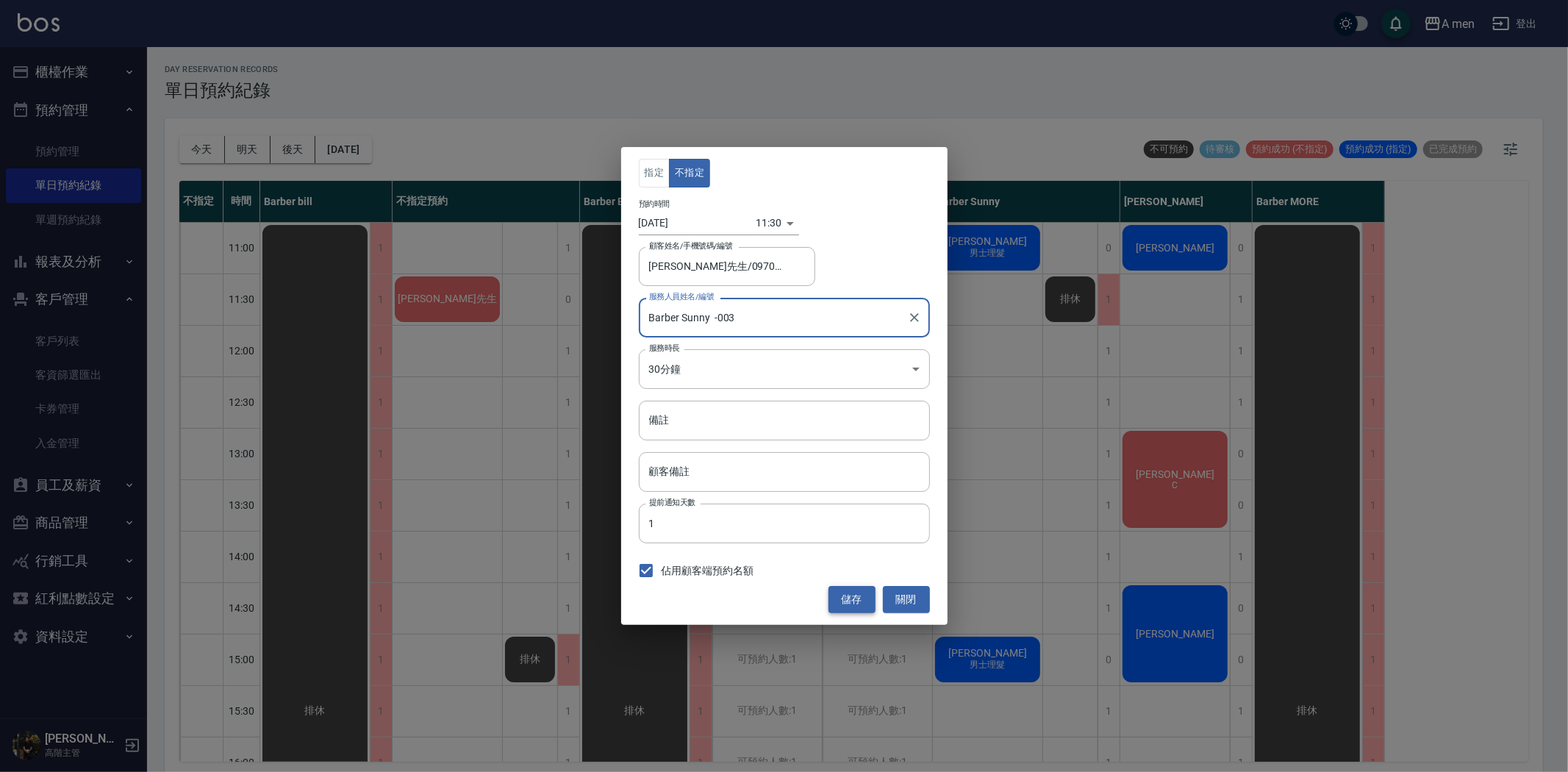
click at [850, 592] on button "儲存" at bounding box center [851, 599] width 47 height 27
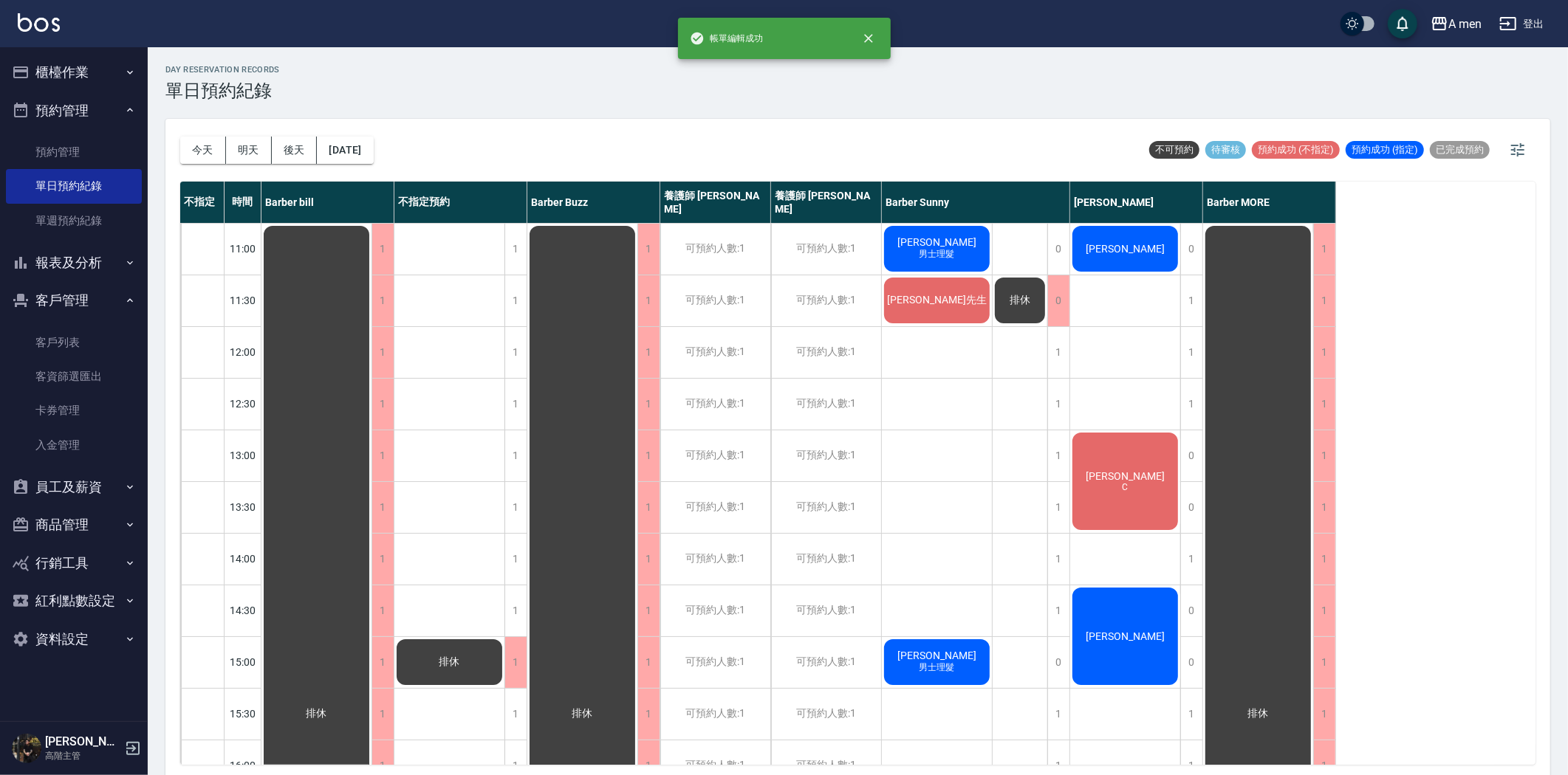
click at [330, 708] on span "排休" at bounding box center [317, 714] width 26 height 13
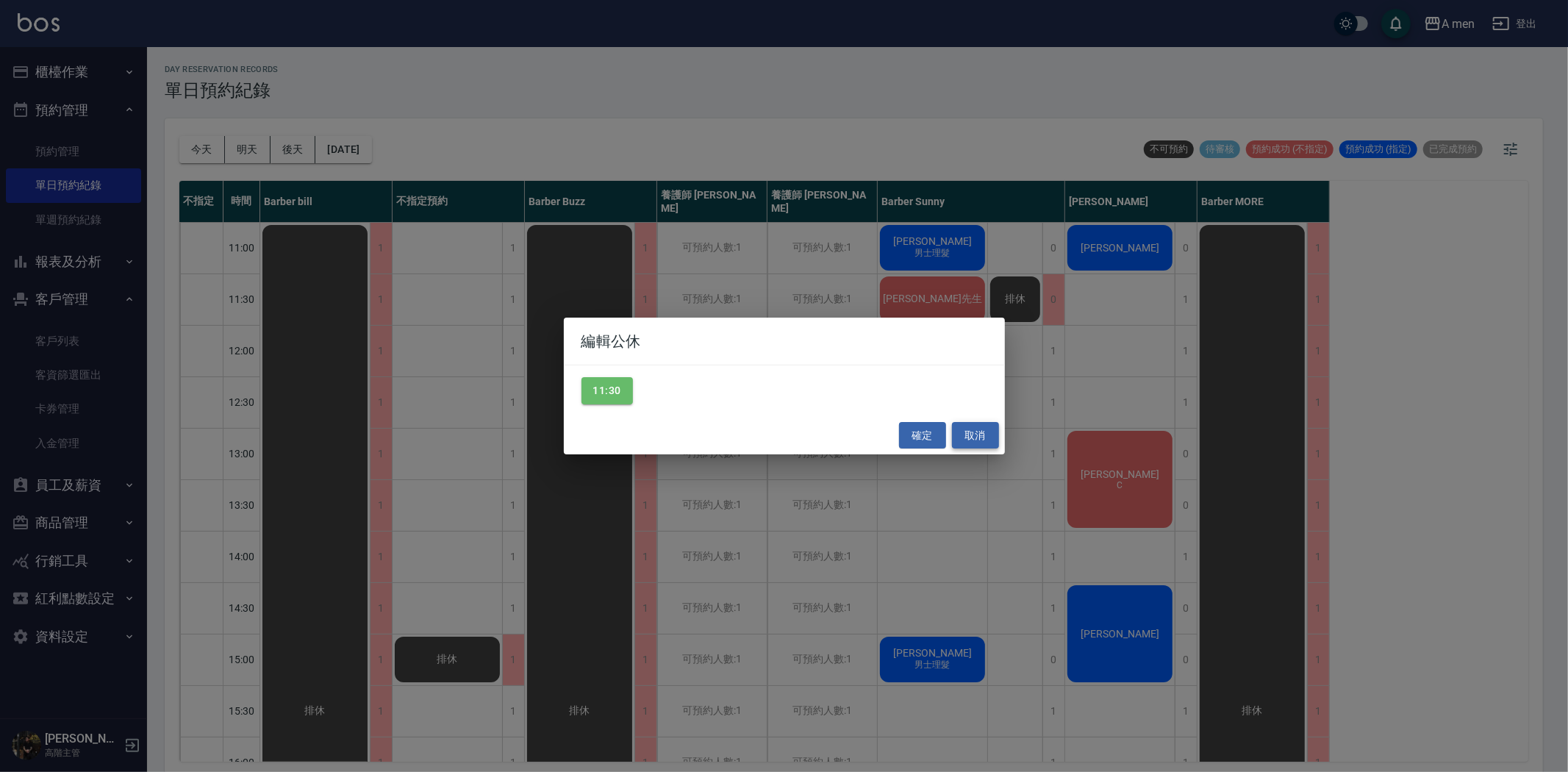
click at [985, 428] on button "取消" at bounding box center [975, 435] width 47 height 27
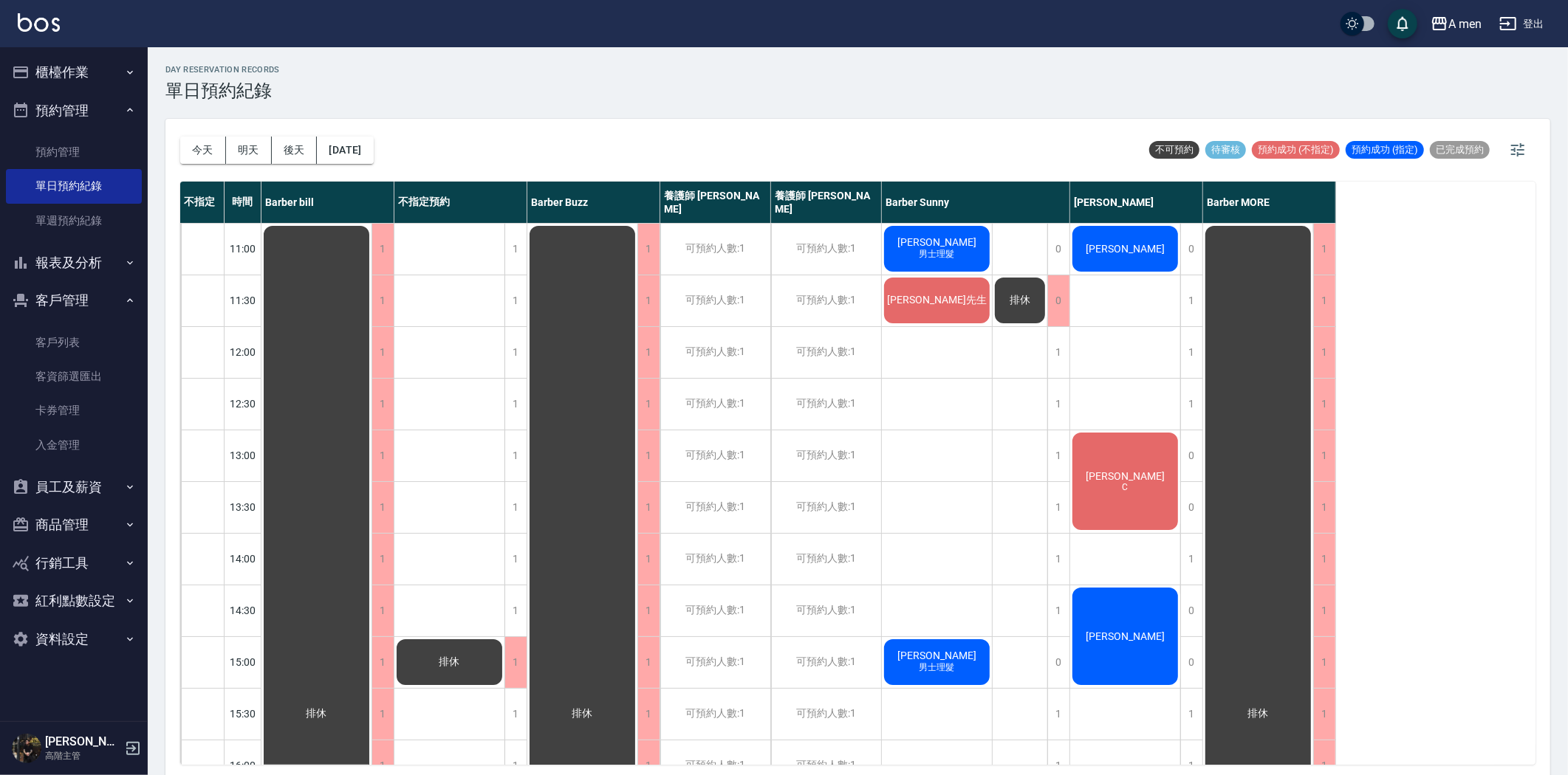
click at [371, 304] on div "排休" at bounding box center [317, 714] width 110 height 981
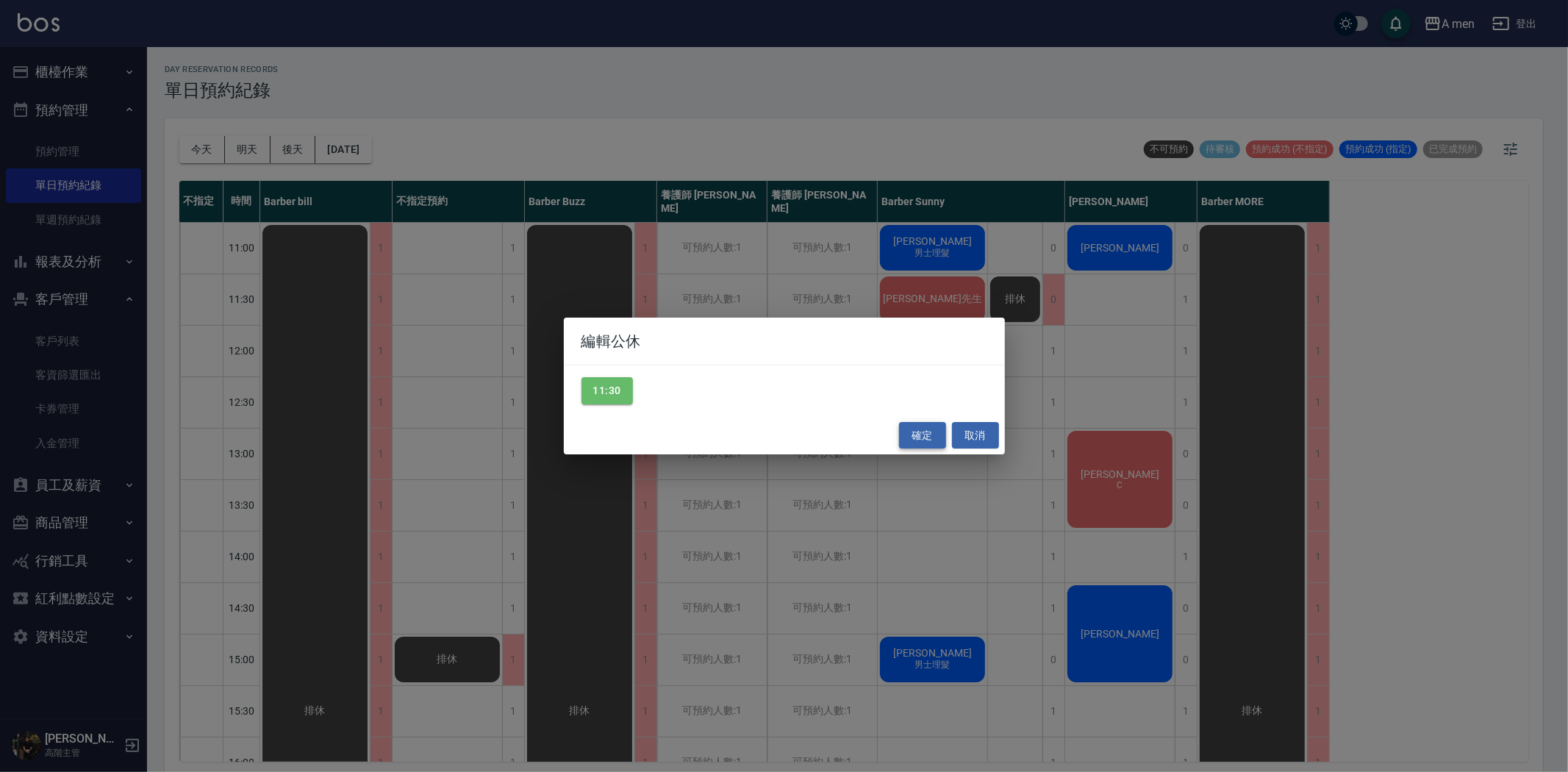
click at [909, 421] on div "確定 取消" at bounding box center [784, 436] width 441 height 39
click at [929, 443] on button "確定" at bounding box center [922, 435] width 47 height 27
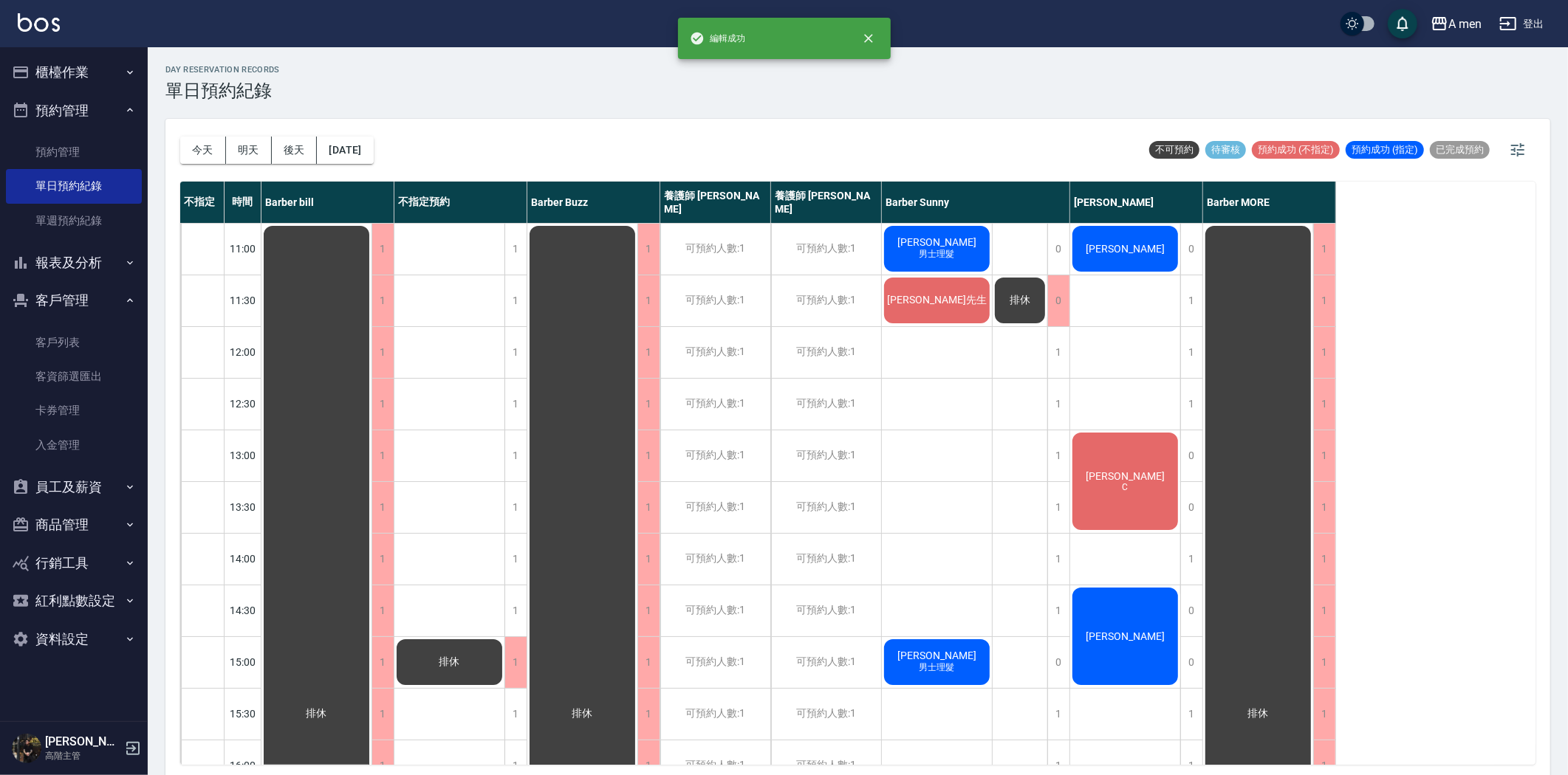
click at [371, 304] on div "排休" at bounding box center [317, 714] width 110 height 981
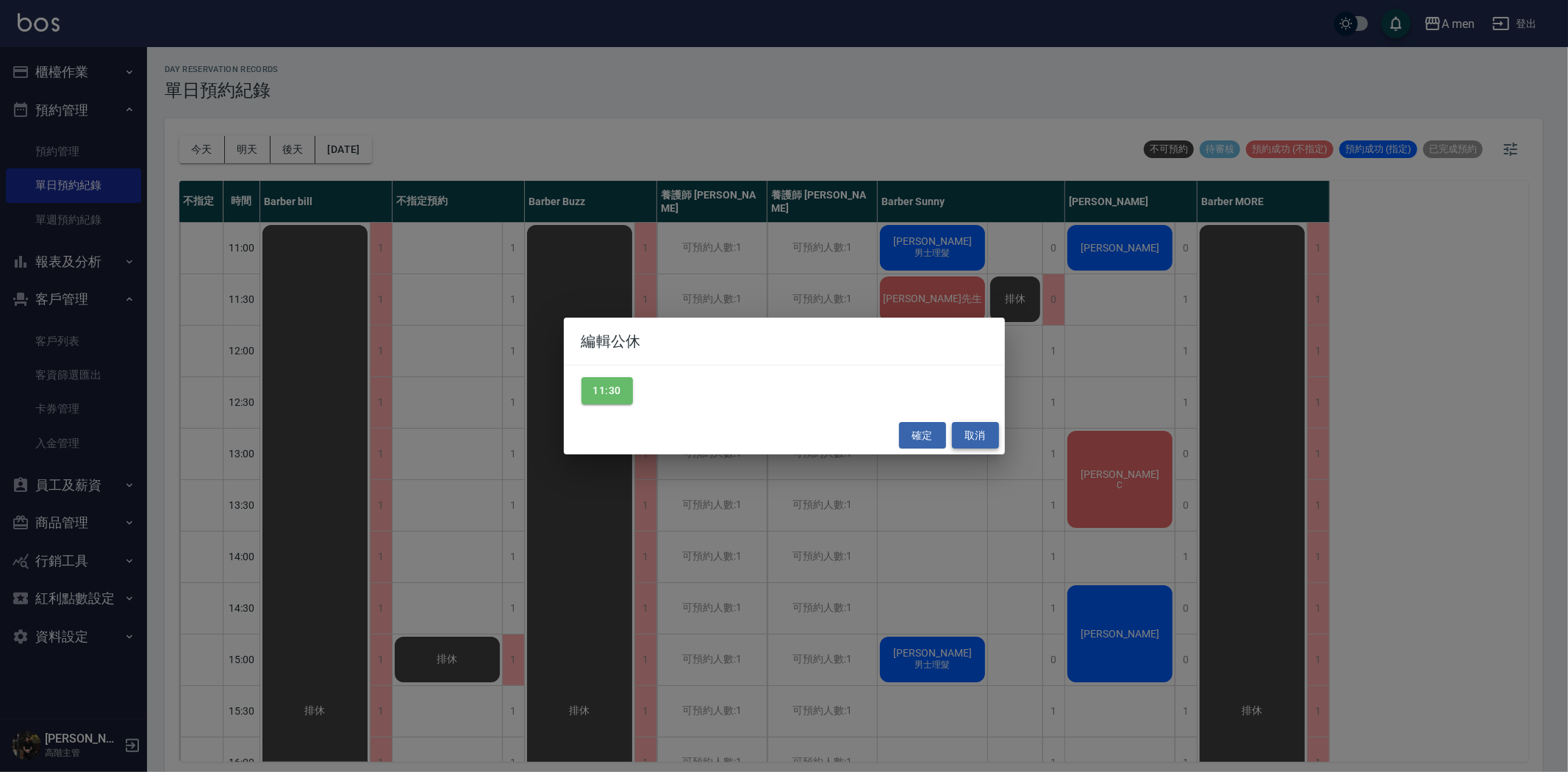
click at [976, 443] on button "取消" at bounding box center [975, 435] width 47 height 27
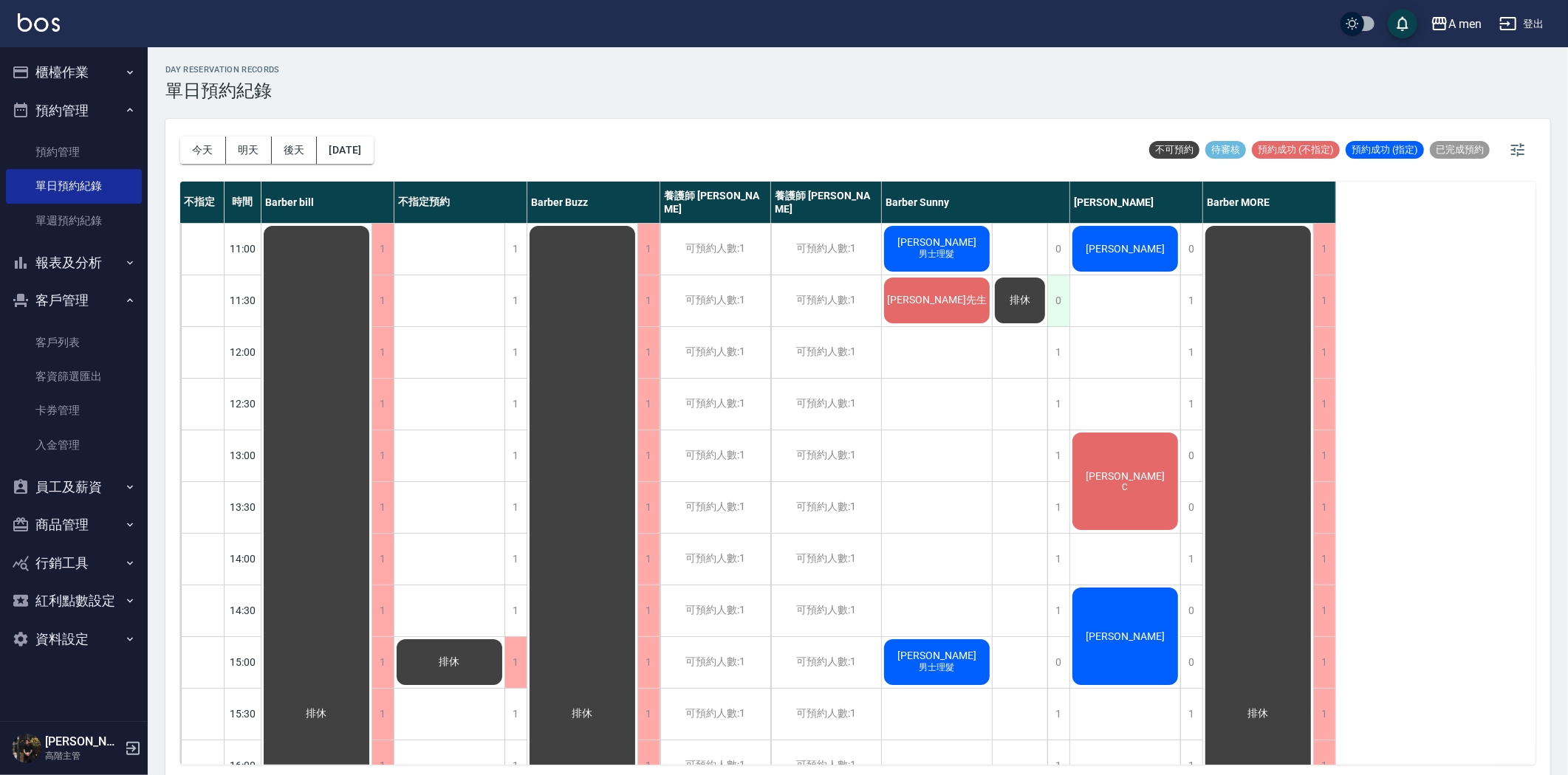
click at [1059, 303] on div "0" at bounding box center [1058, 301] width 22 height 51
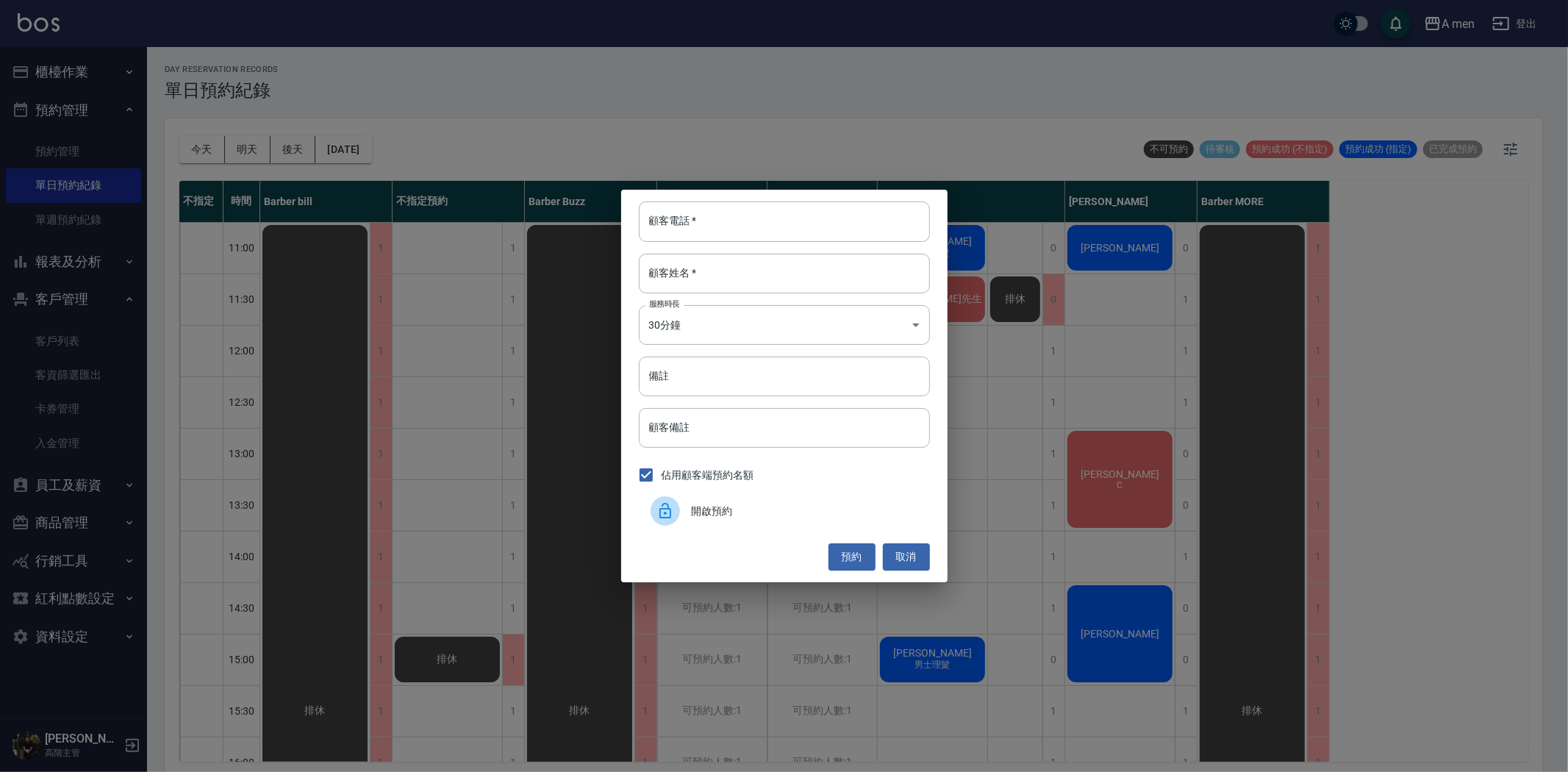
click at [696, 510] on span "開啟預約" at bounding box center [804, 511] width 226 height 16
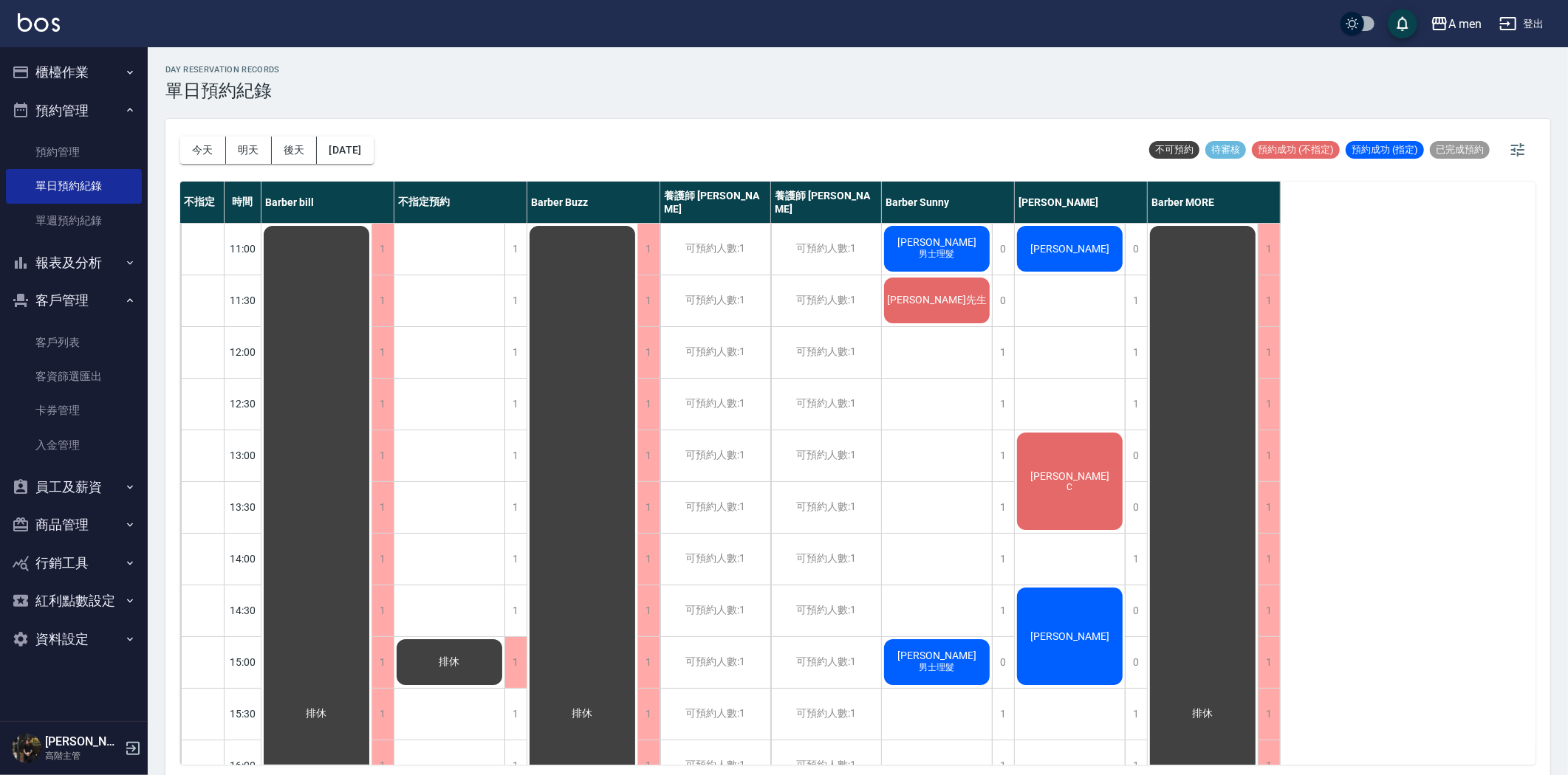
click at [371, 234] on div "JOE 男士理髮" at bounding box center [317, 714] width 110 height 981
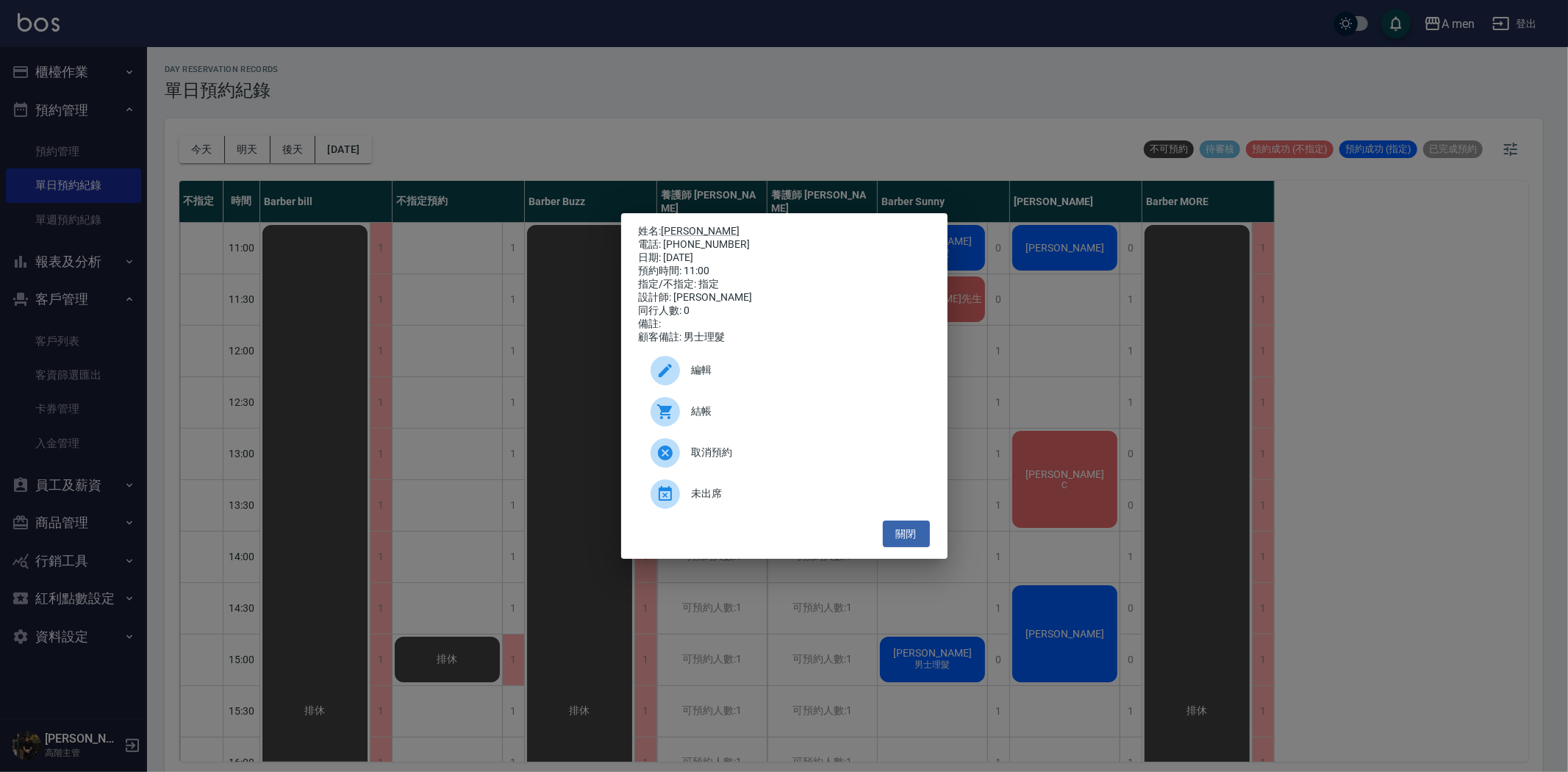
click at [678, 385] on div at bounding box center [671, 370] width 41 height 30
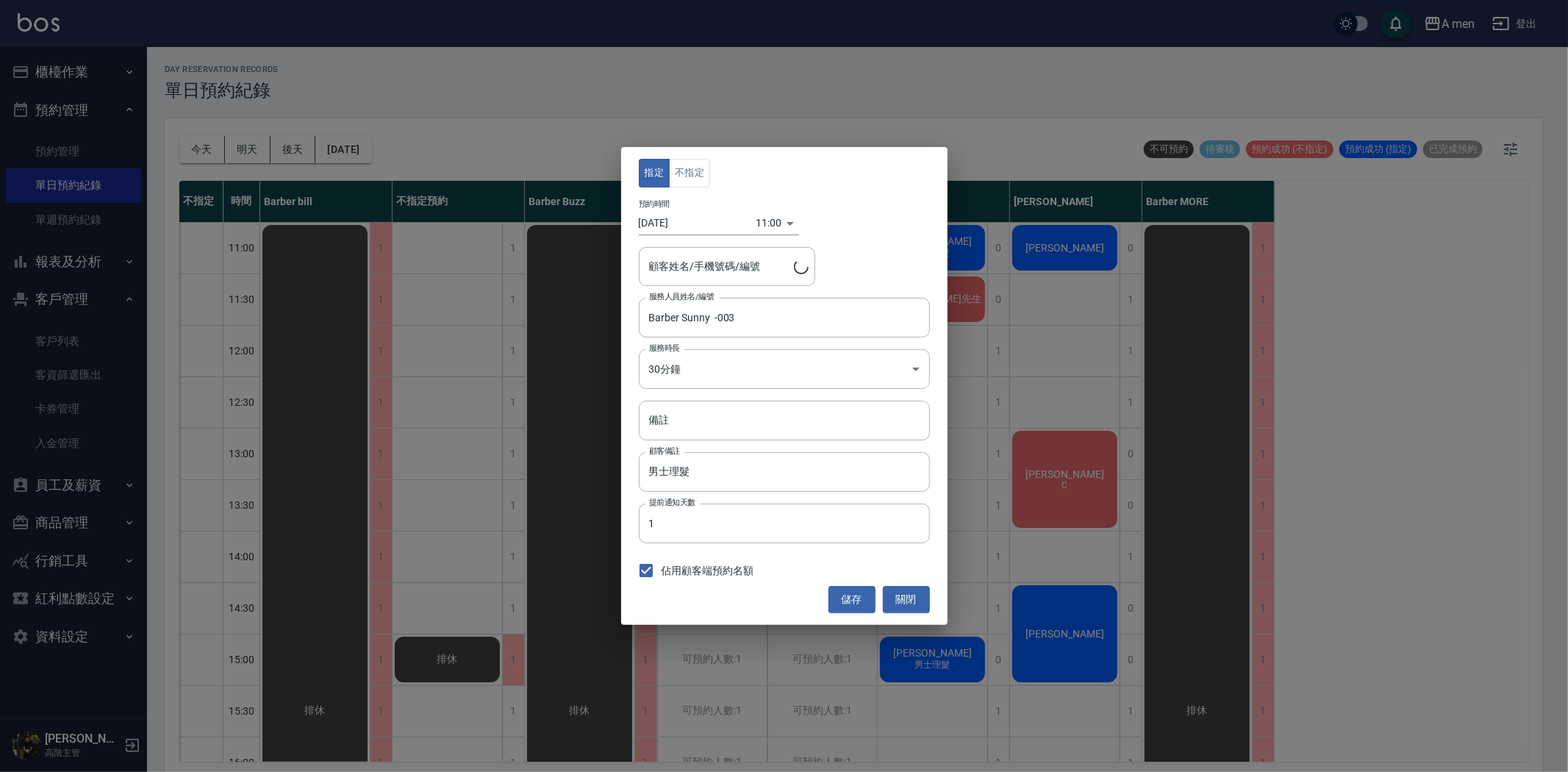
type input "JOE/0929377197"
click at [904, 579] on div "指定 不指定 預約時間 2025/08/19 11:00 1755572400000 顧客姓名/手機號碼/編號 JOE/0929377197 顧客姓名/手機號…" at bounding box center [784, 385] width 326 height 477
click at [905, 600] on button "關閉" at bounding box center [906, 599] width 47 height 27
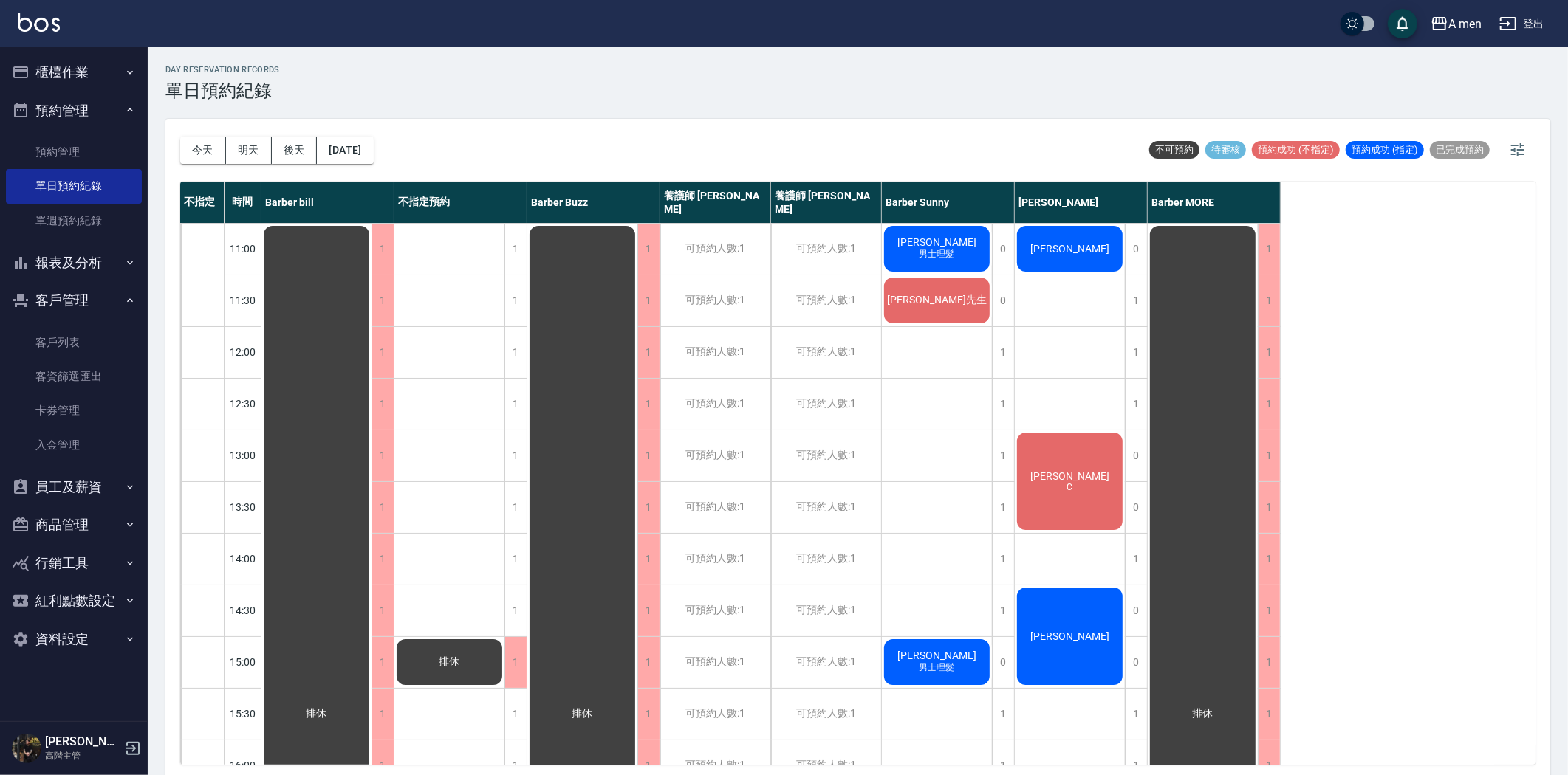
click at [371, 244] on div "JOE 男士理髮" at bounding box center [317, 714] width 110 height 981
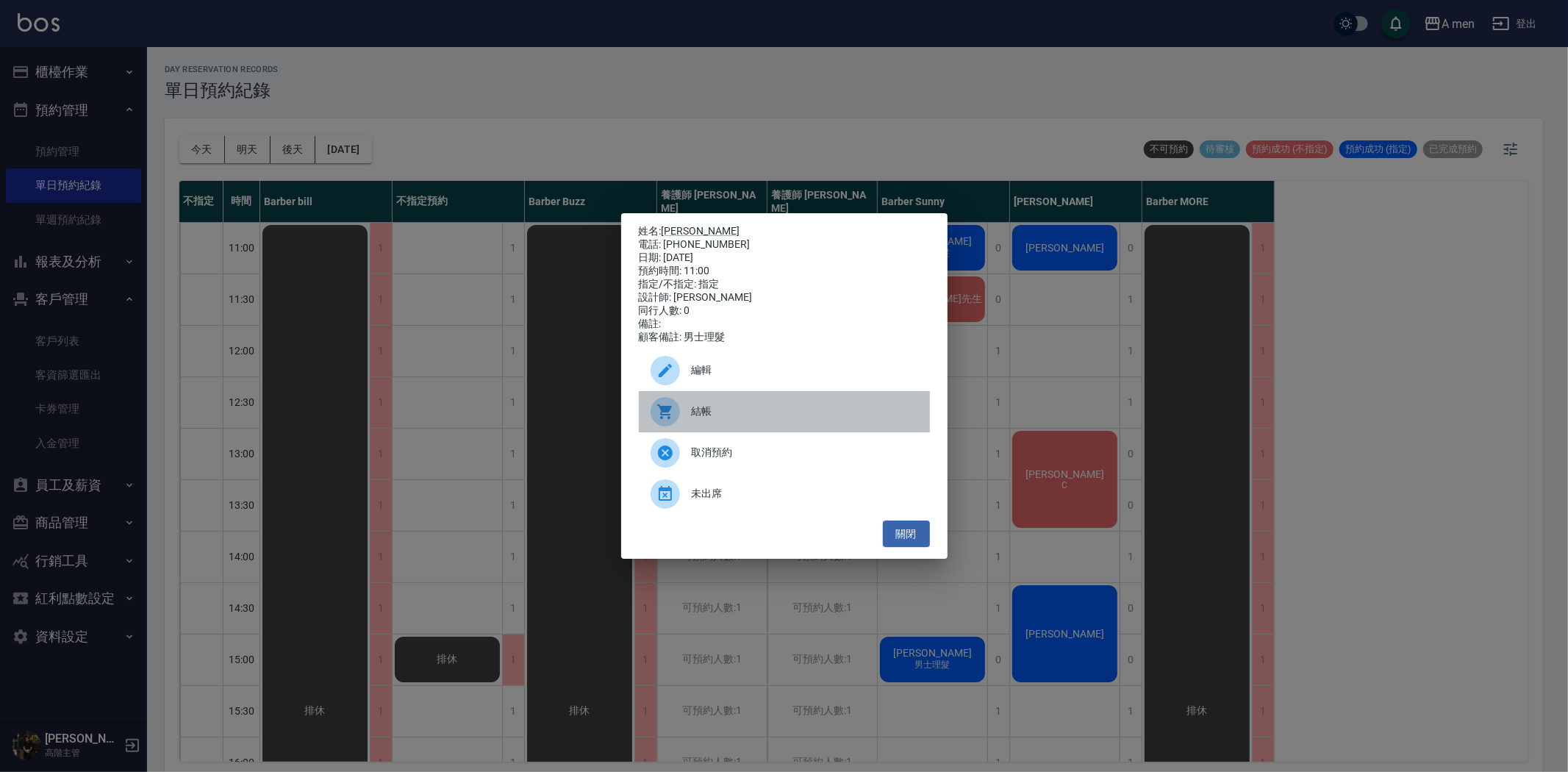
click at [728, 414] on span "結帳" at bounding box center [804, 411] width 226 height 16
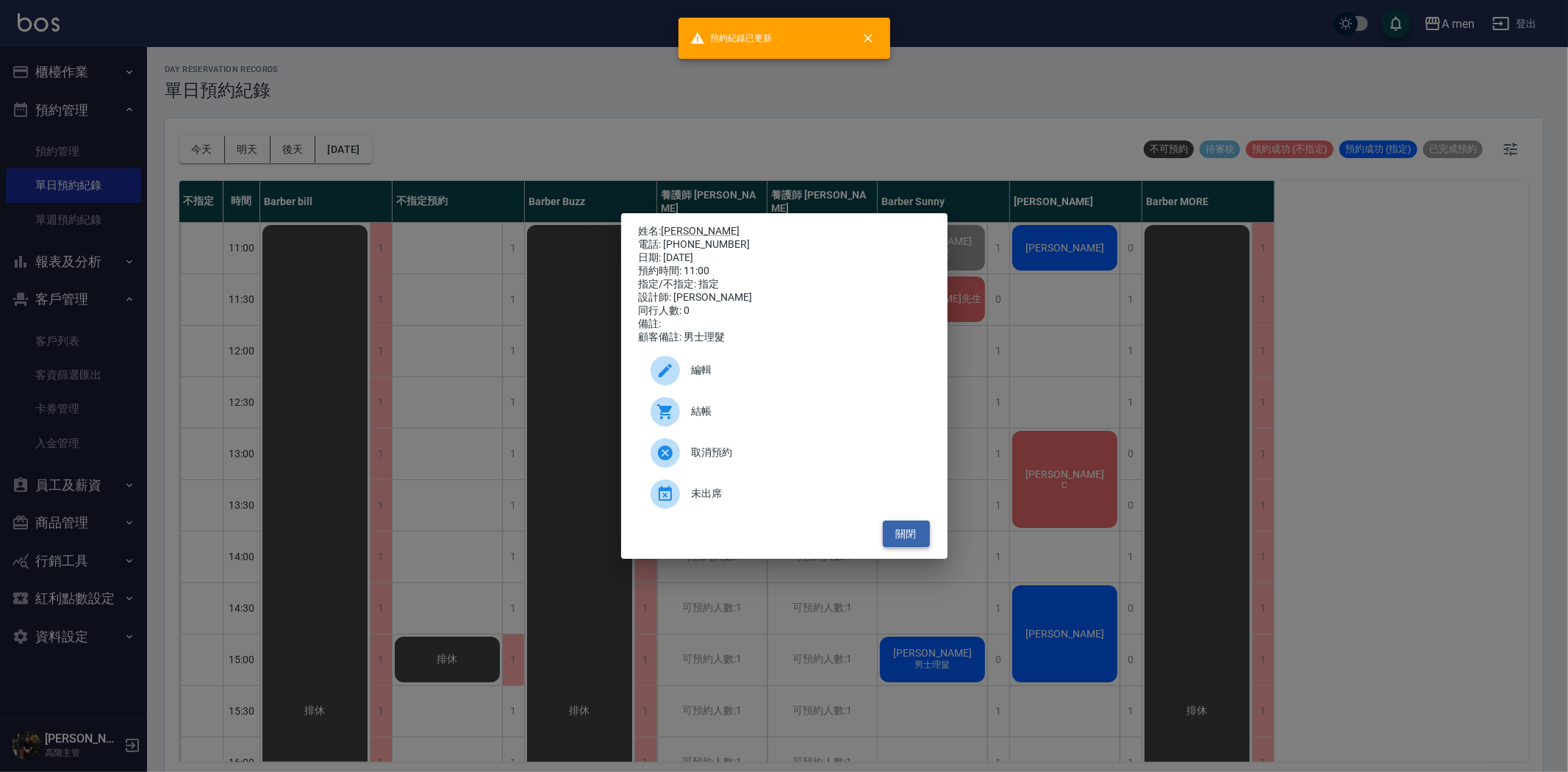
click at [890, 542] on button "關閉" at bounding box center [906, 534] width 47 height 27
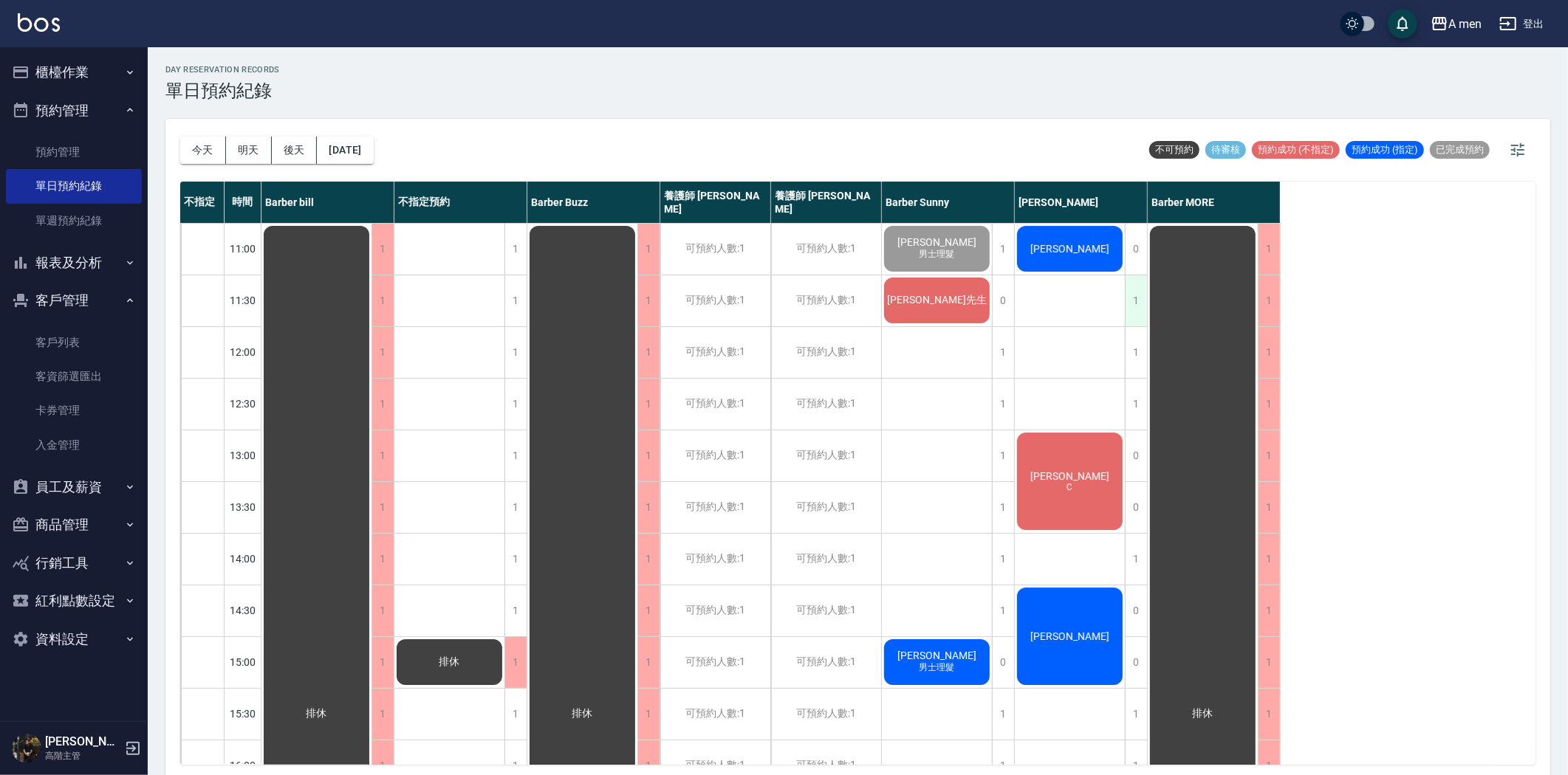
click at [1128, 304] on div "1" at bounding box center [1136, 301] width 22 height 51
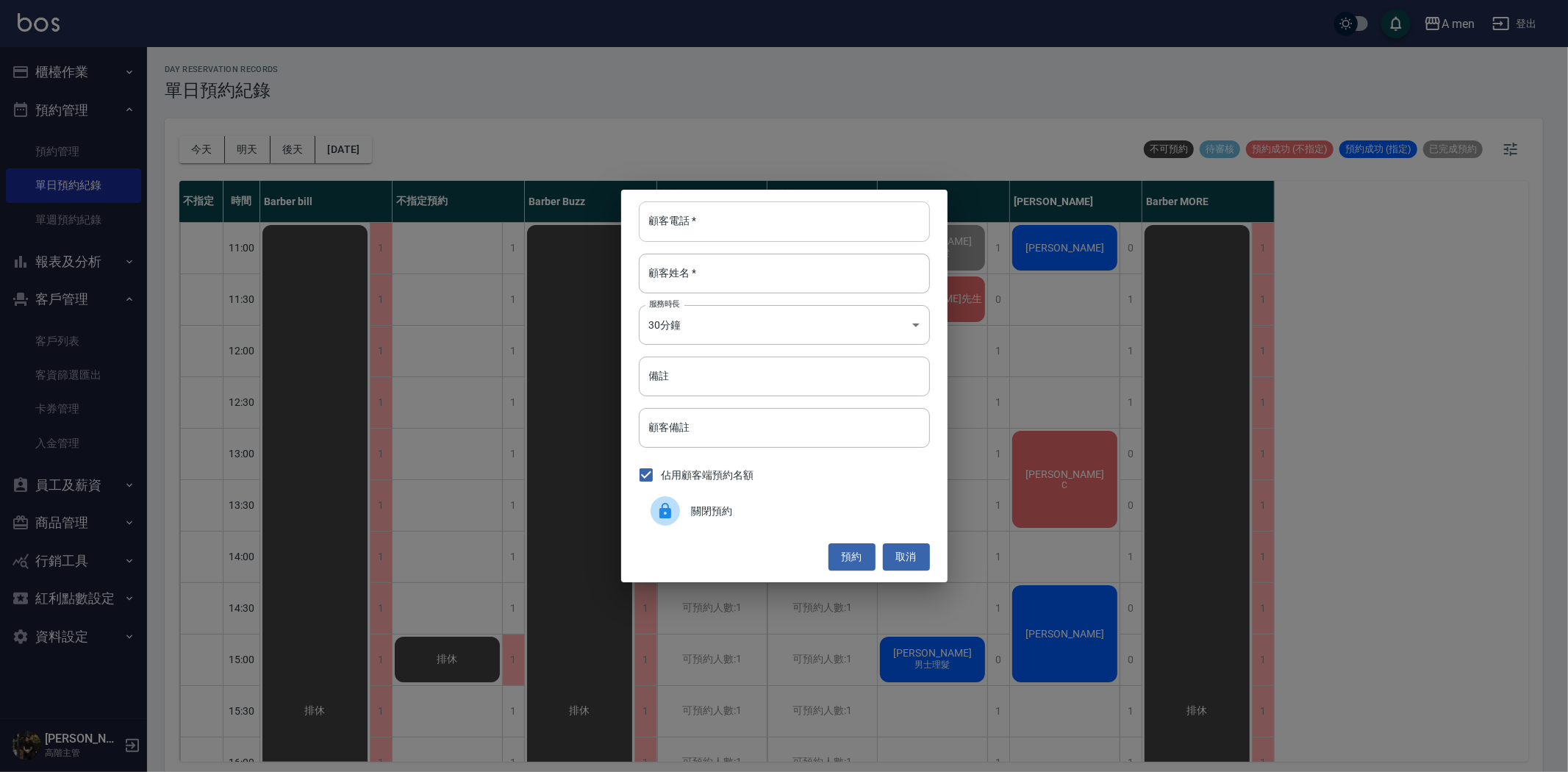
click at [739, 219] on input "顧客電話   *" at bounding box center [784, 221] width 291 height 39
type input "0932762871"
click at [706, 265] on input "顧客姓名   *" at bounding box center [784, 274] width 291 height 39
type input "李小姐"
click at [854, 556] on button "預約" at bounding box center [851, 556] width 47 height 27
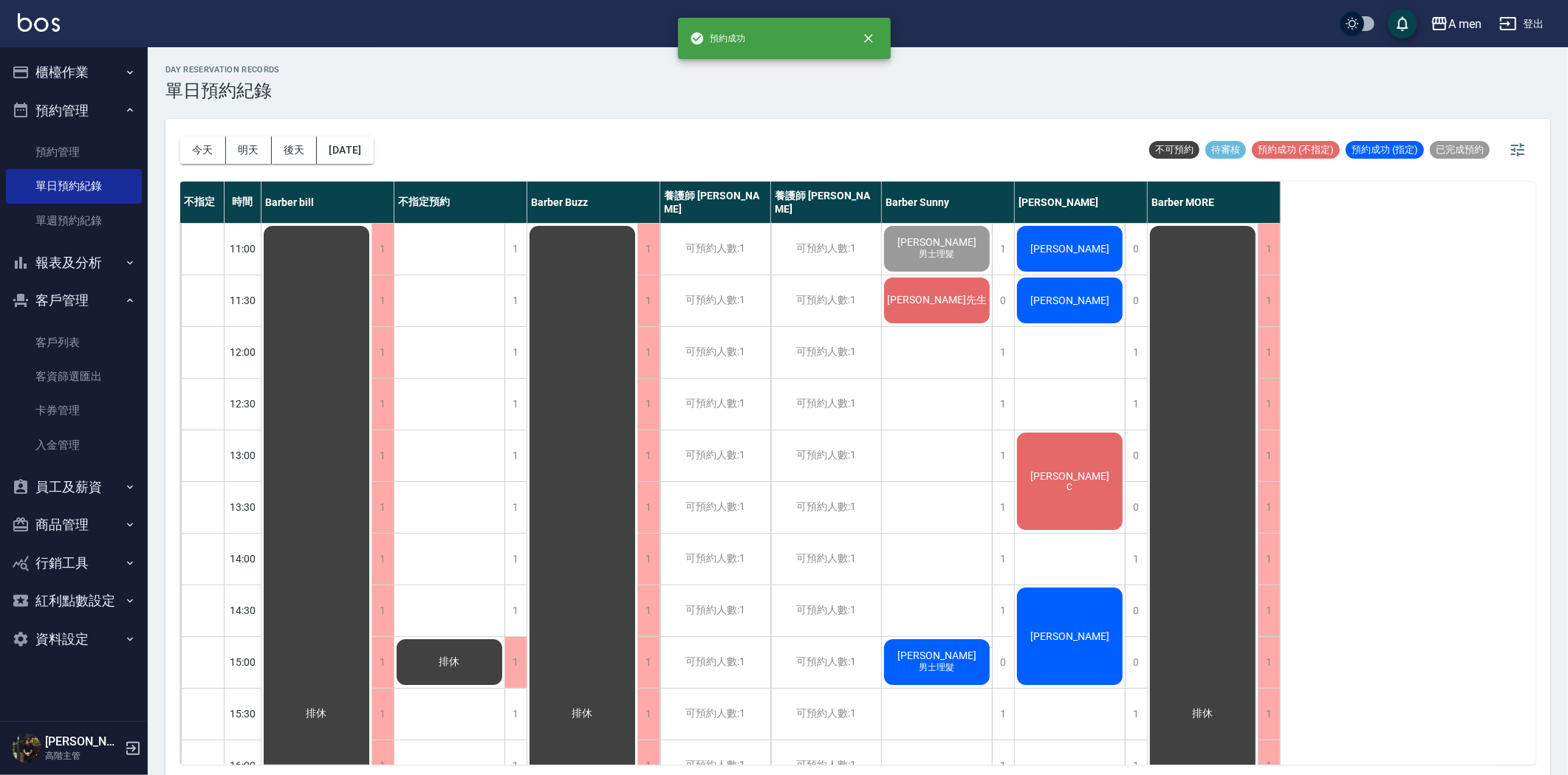
click at [330, 708] on span "李小姐" at bounding box center [317, 714] width 26 height 13
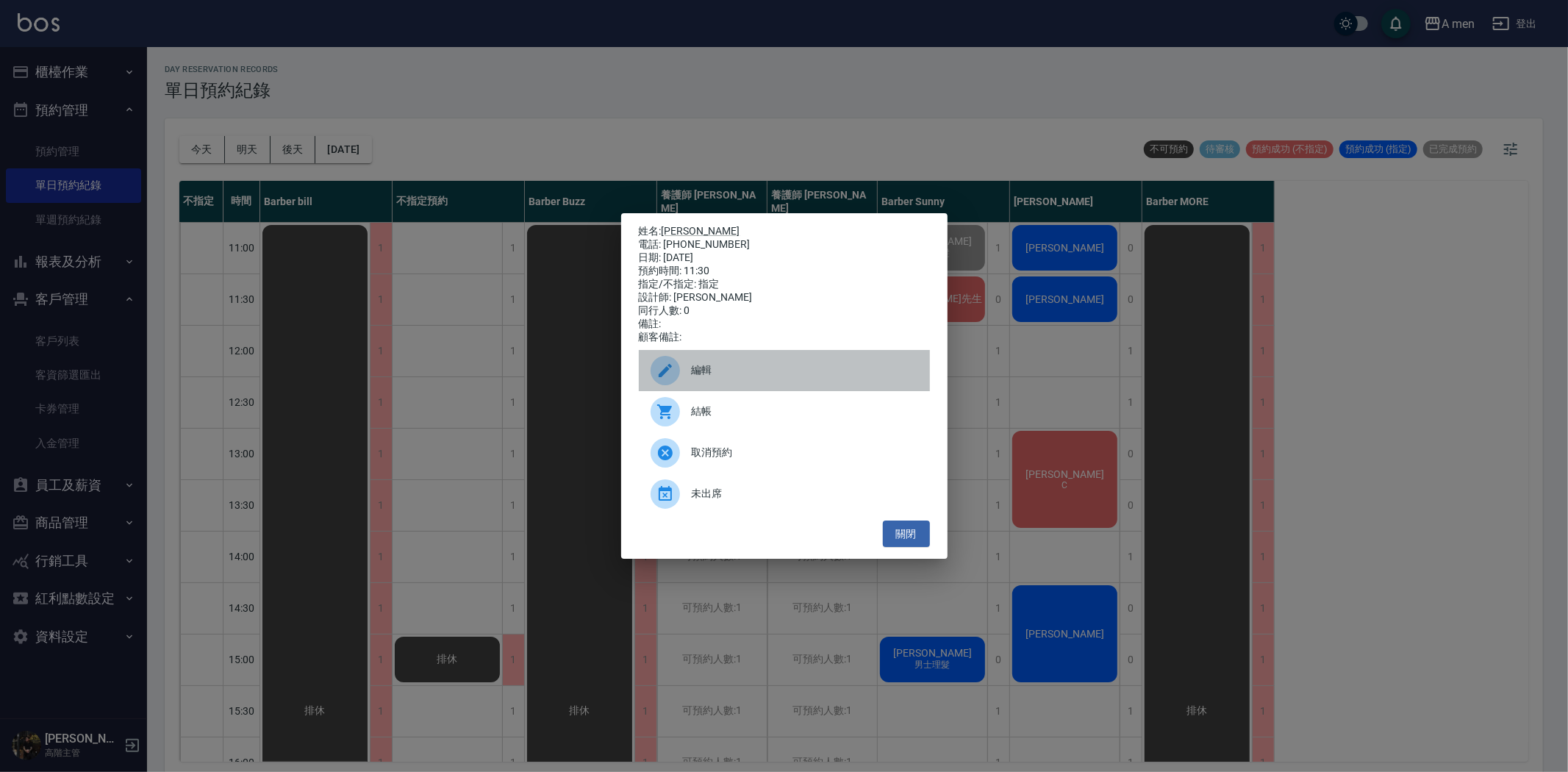
click at [690, 380] on div at bounding box center [671, 370] width 41 height 30
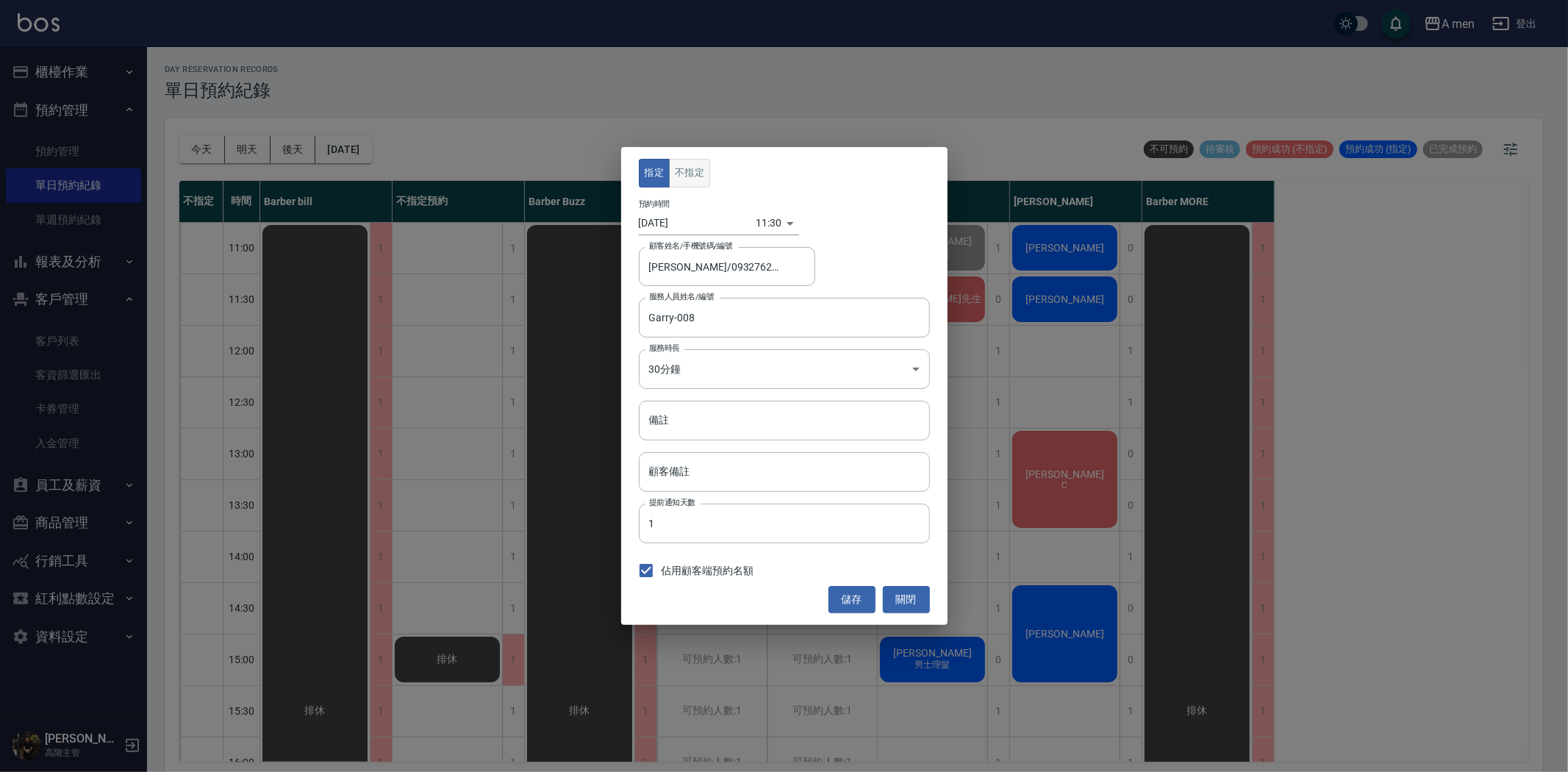
click at [682, 179] on button "不指定" at bounding box center [690, 173] width 41 height 29
click at [850, 600] on button "儲存" at bounding box center [851, 599] width 47 height 27
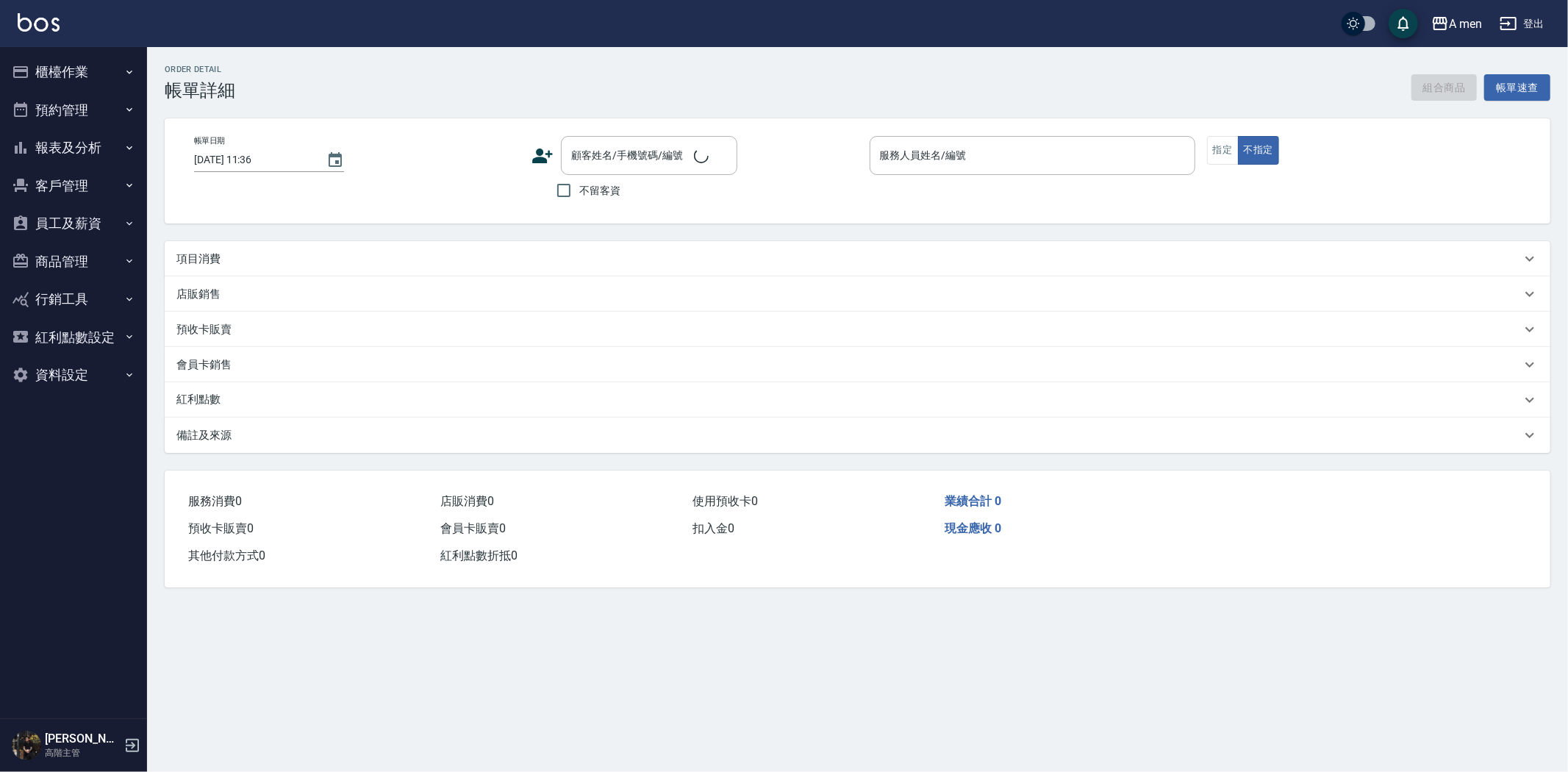
type input "[DATE] 11:00"
type input "Barber Sunny -003"
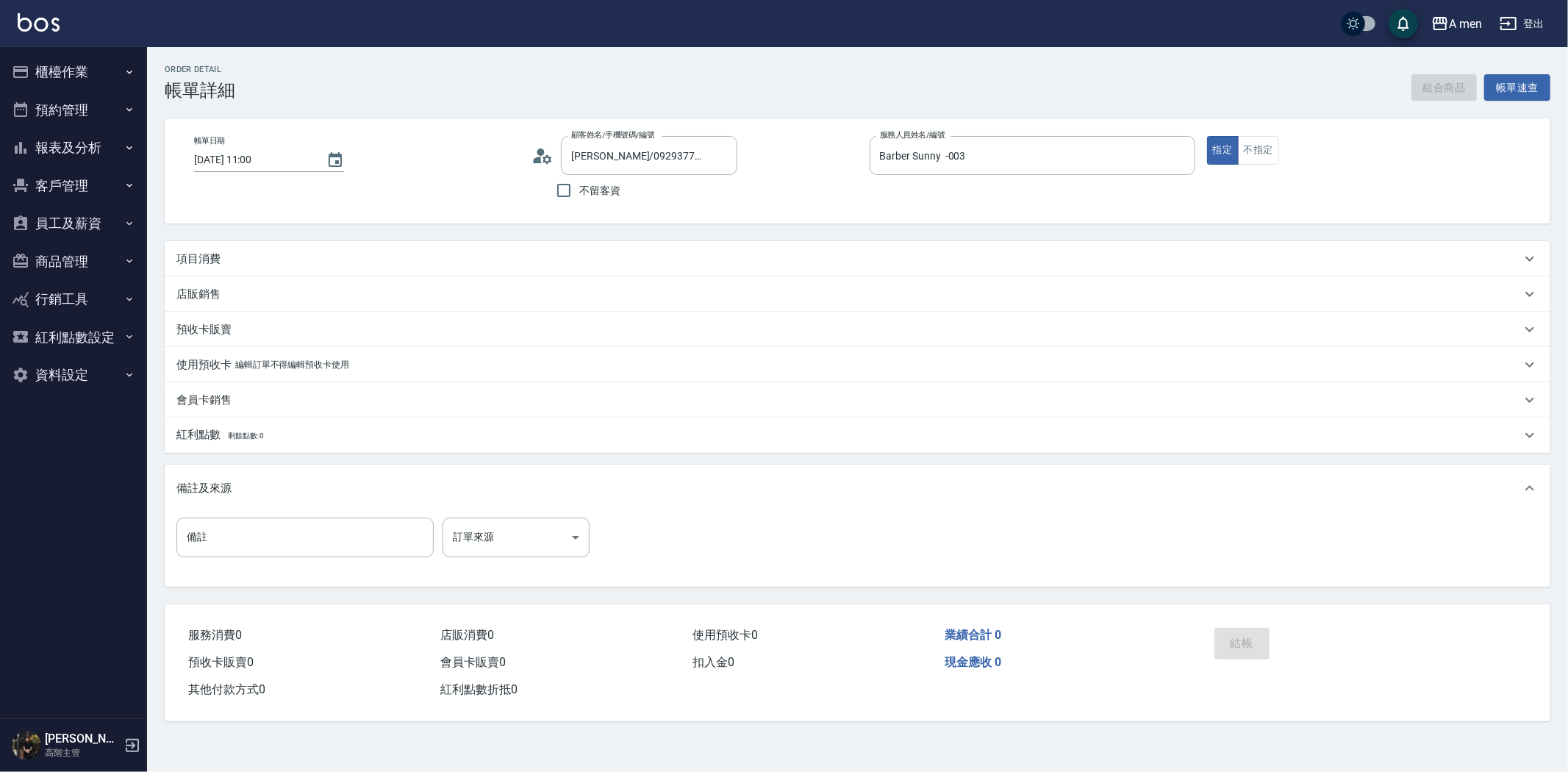
type input "[PERSON_NAME]/0929377197/null"
click at [206, 246] on div "項目消費" at bounding box center [857, 258] width 1385 height 35
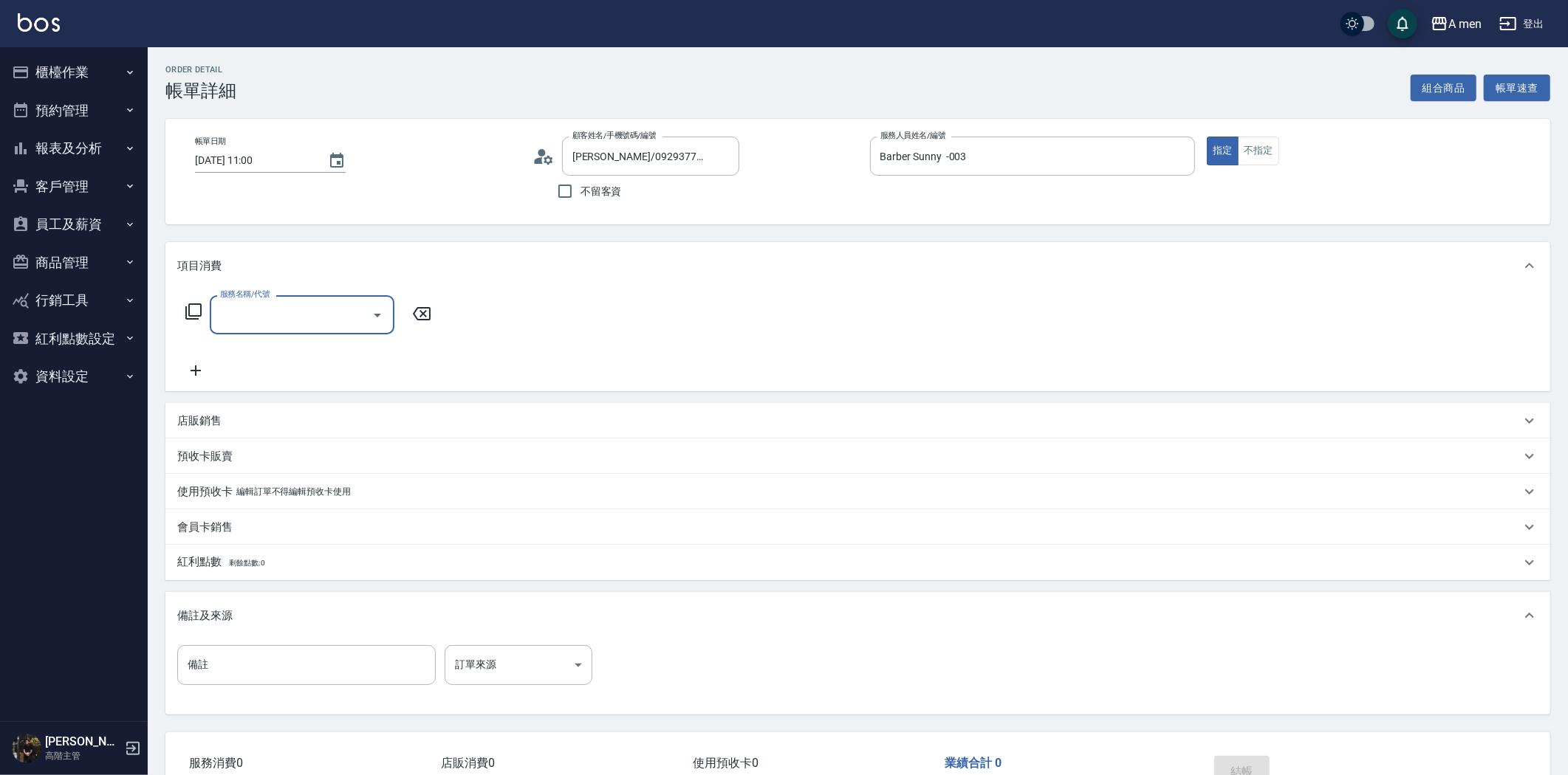
click at [284, 327] on input "服務名稱/代號" at bounding box center [291, 314] width 149 height 26
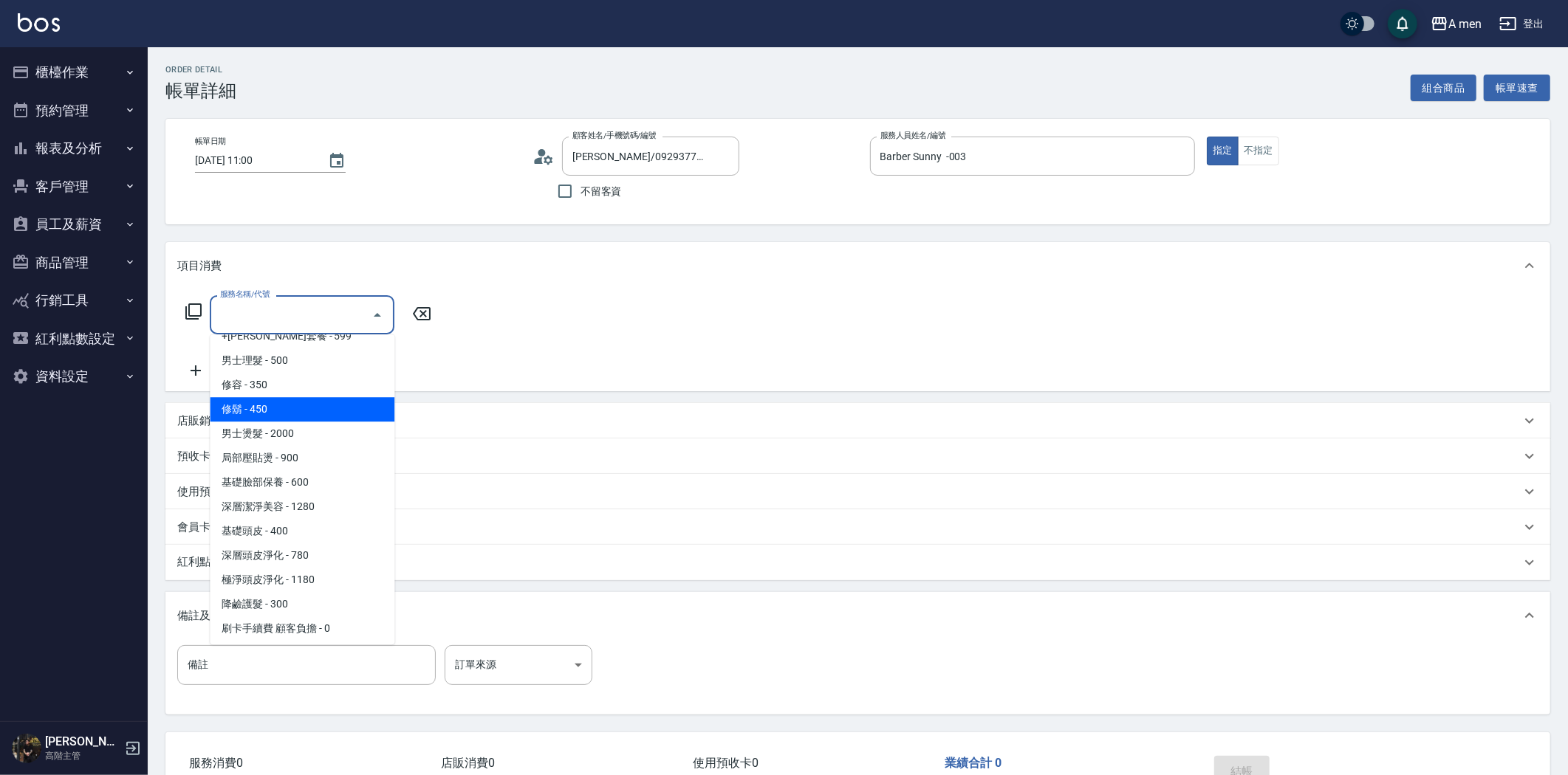
scroll to position [578, 0]
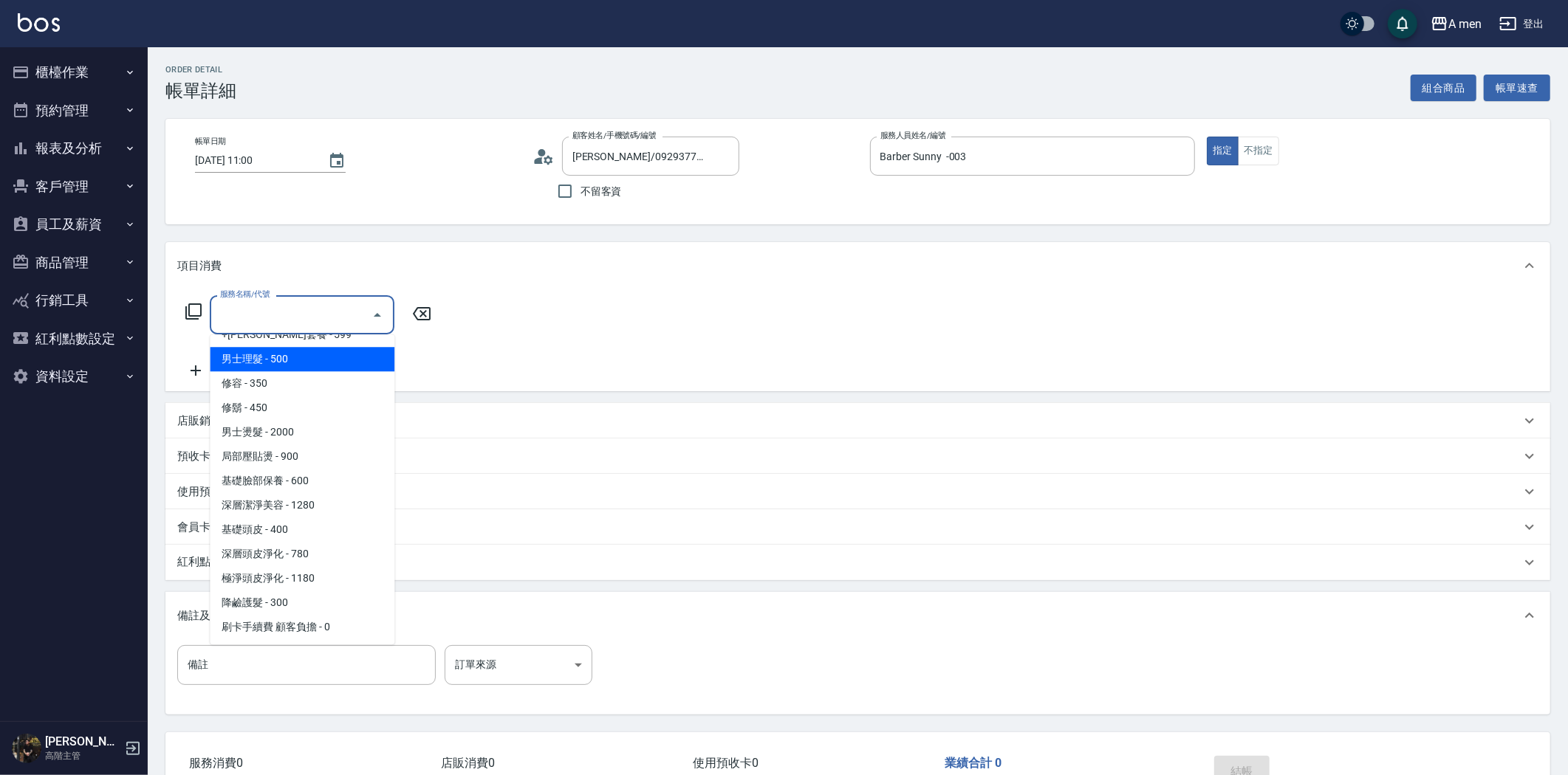
click at [299, 360] on span "男士理髮 - 500" at bounding box center [302, 360] width 184 height 25
type input "男士理髮(A01)"
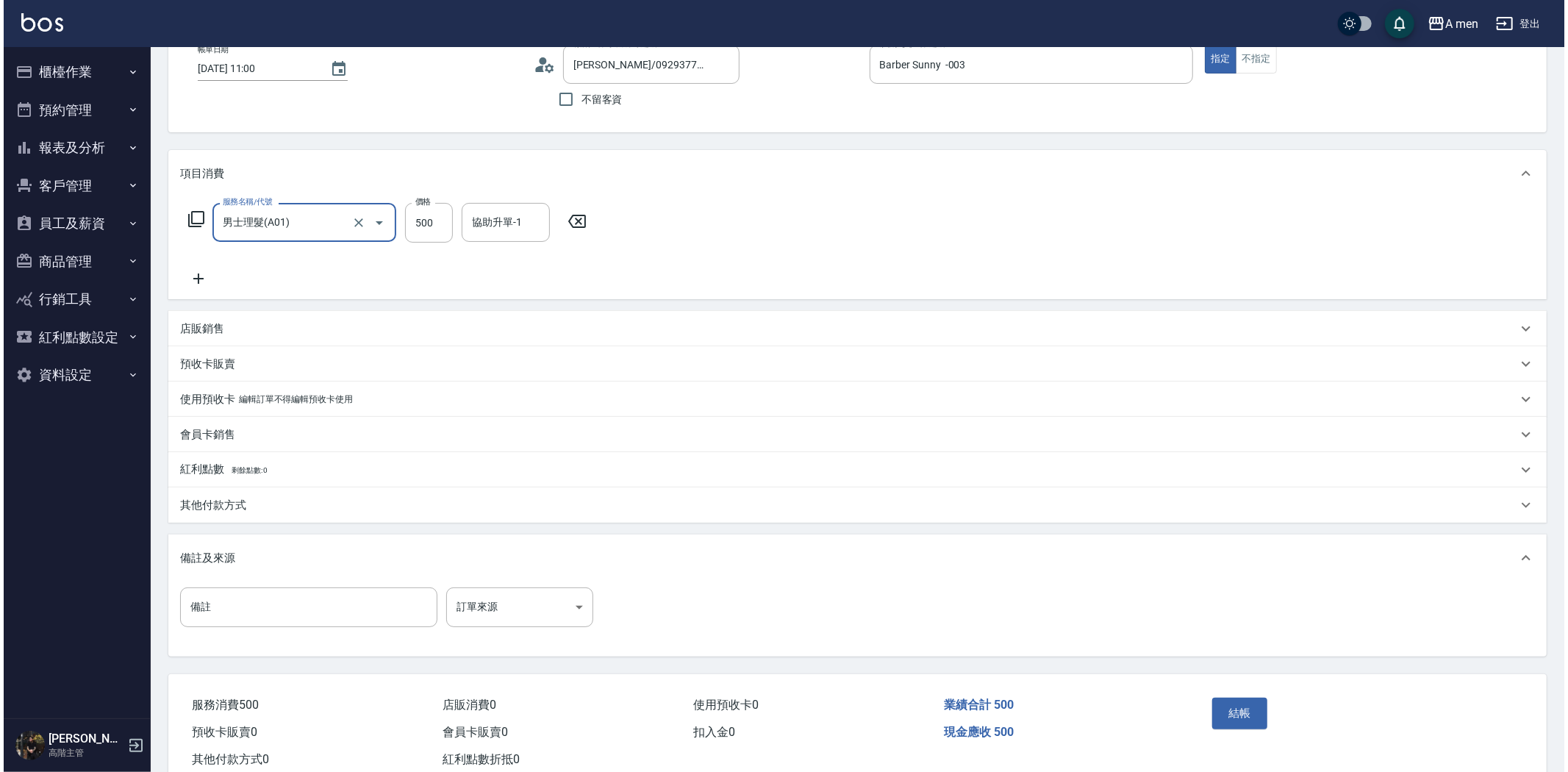
scroll to position [133, 0]
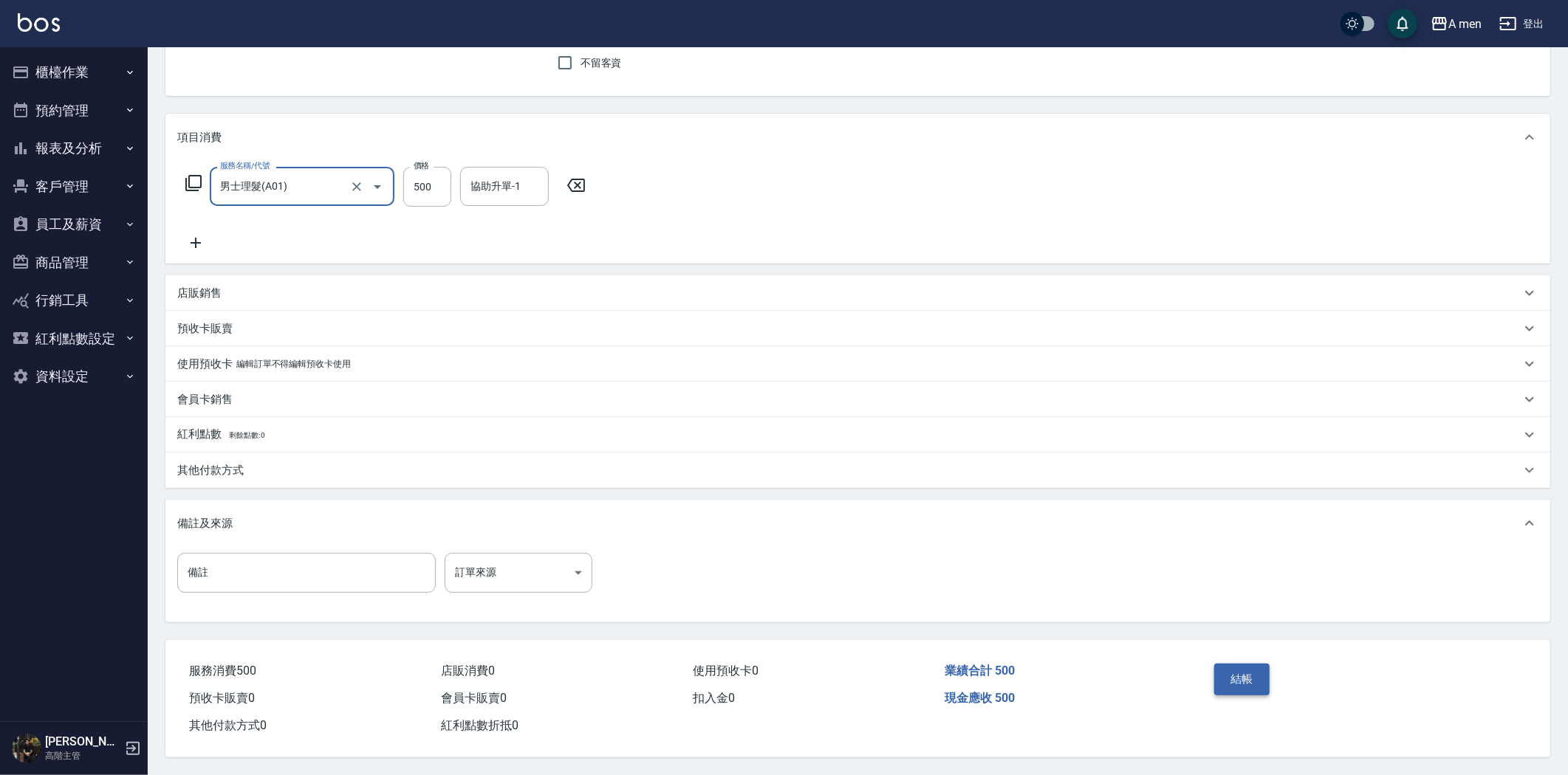
click at [1258, 675] on button "結帳" at bounding box center [1241, 680] width 55 height 31
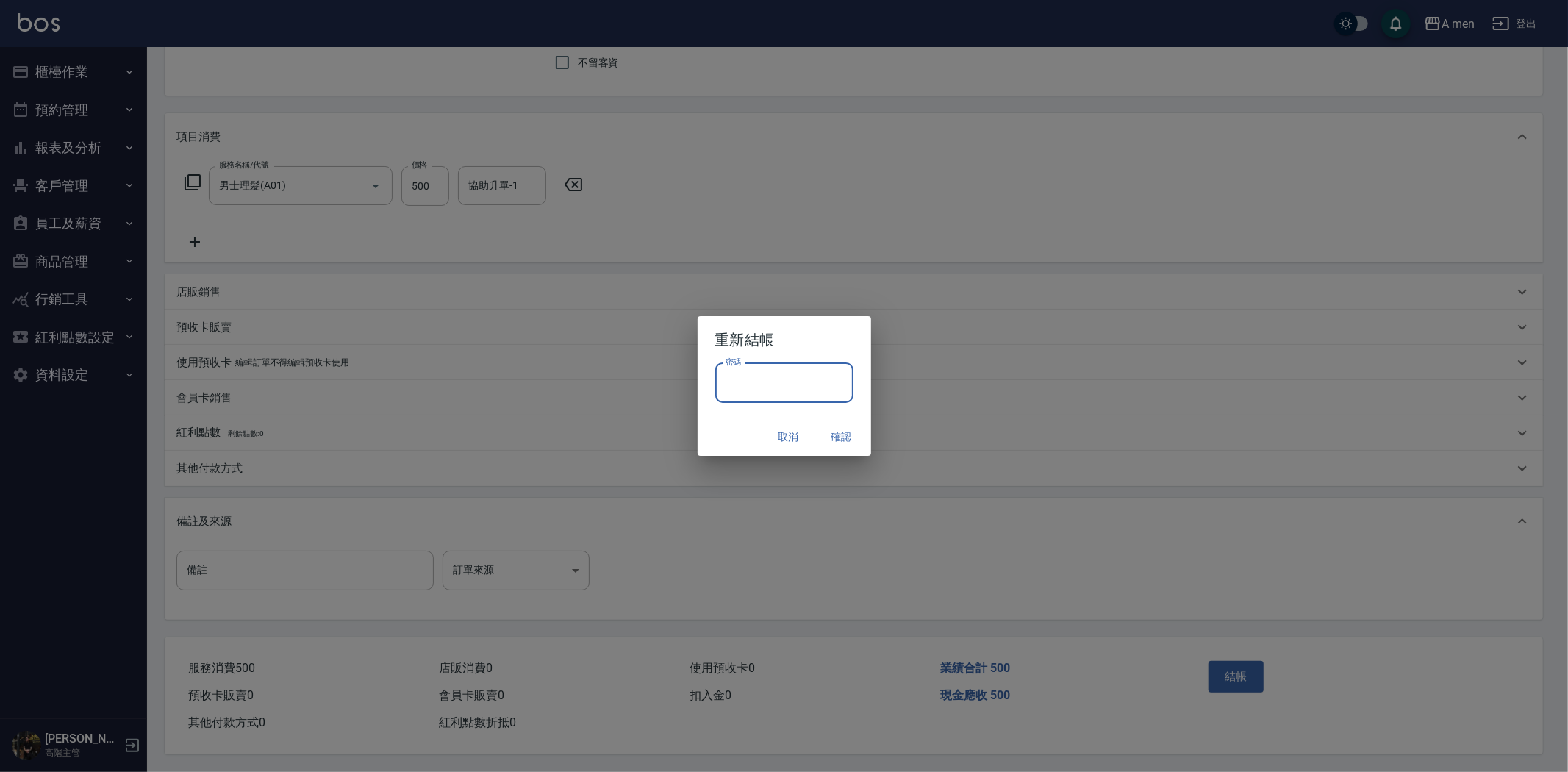
click at [810, 375] on input "密碼" at bounding box center [784, 383] width 138 height 39
type input "****"
click at [847, 430] on button "確認" at bounding box center [841, 437] width 47 height 27
